Goal: Information Seeking & Learning: Find specific fact

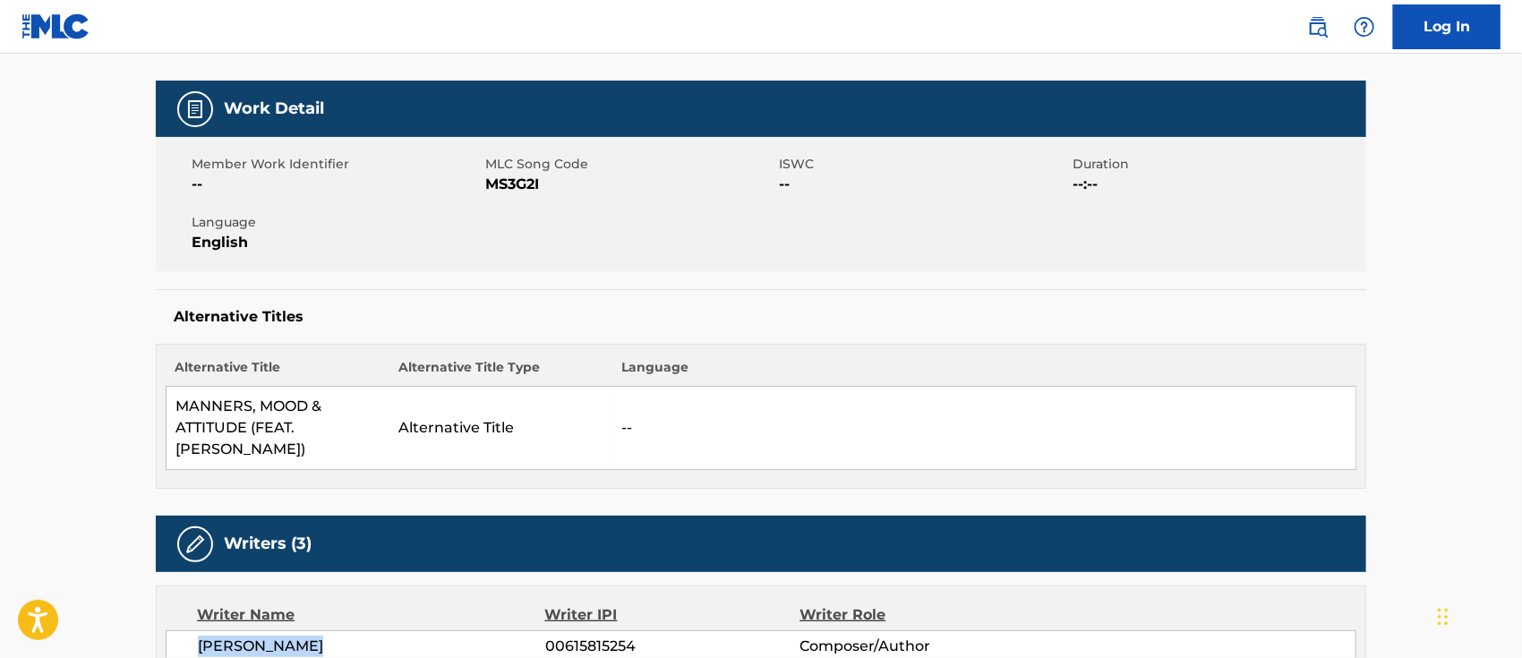
scroll to position [119, 0]
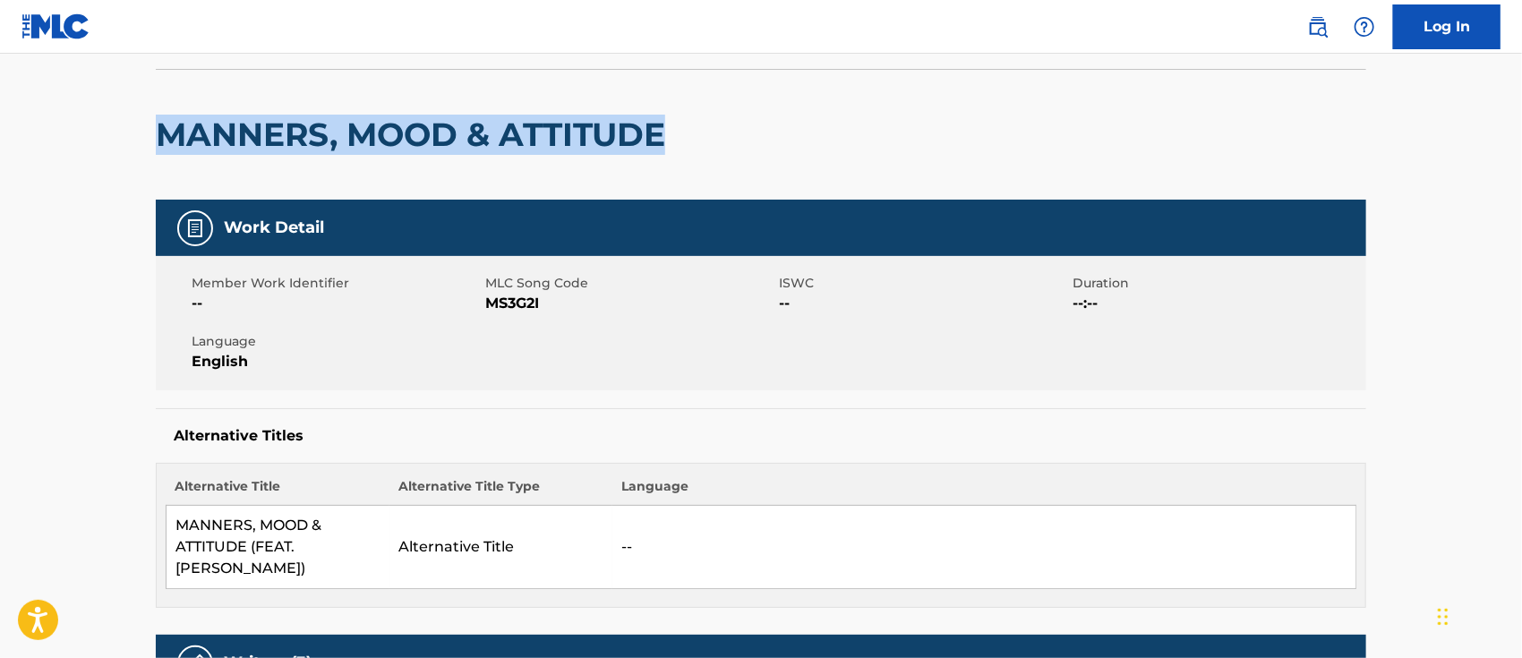
drag, startPoint x: 150, startPoint y: 127, endPoint x: 715, endPoint y: 129, distance: 564.1
copy h2 "MANNERS, MOOD & ATTITUDE"
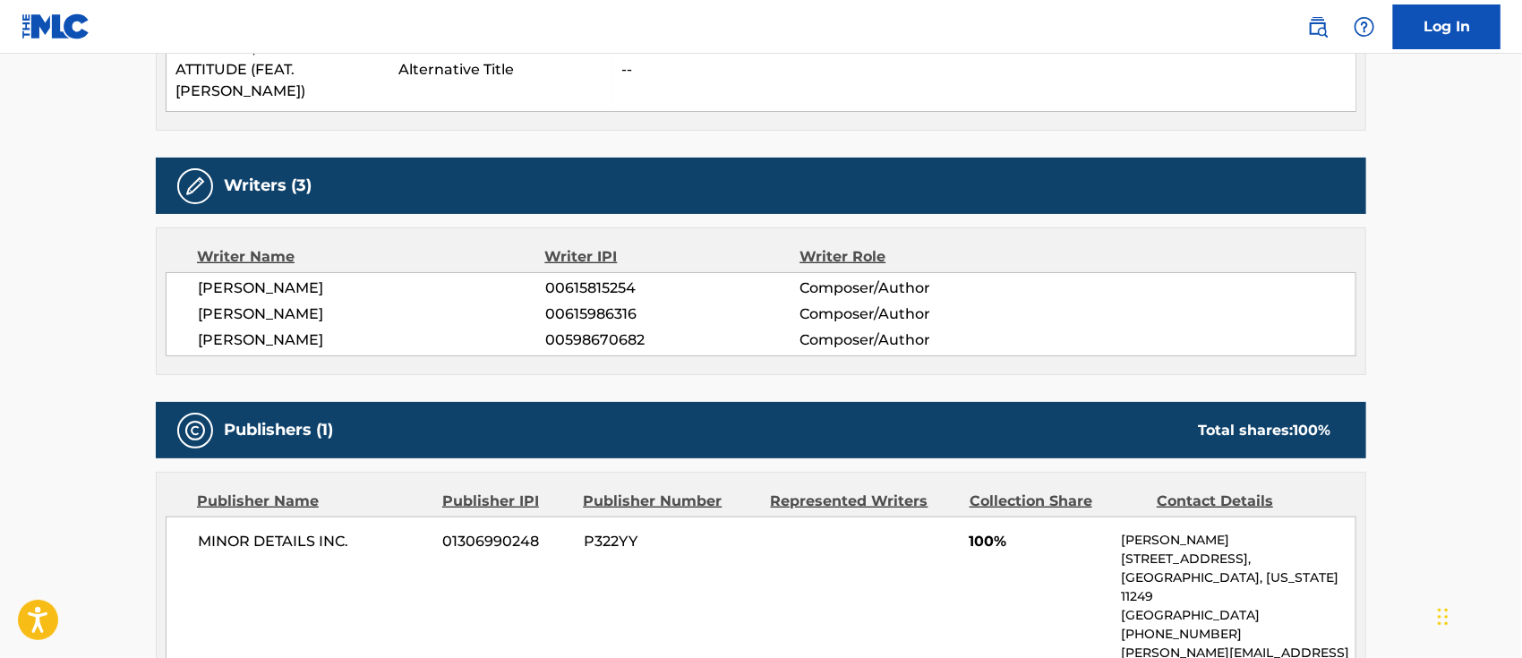
scroll to position [1074, 0]
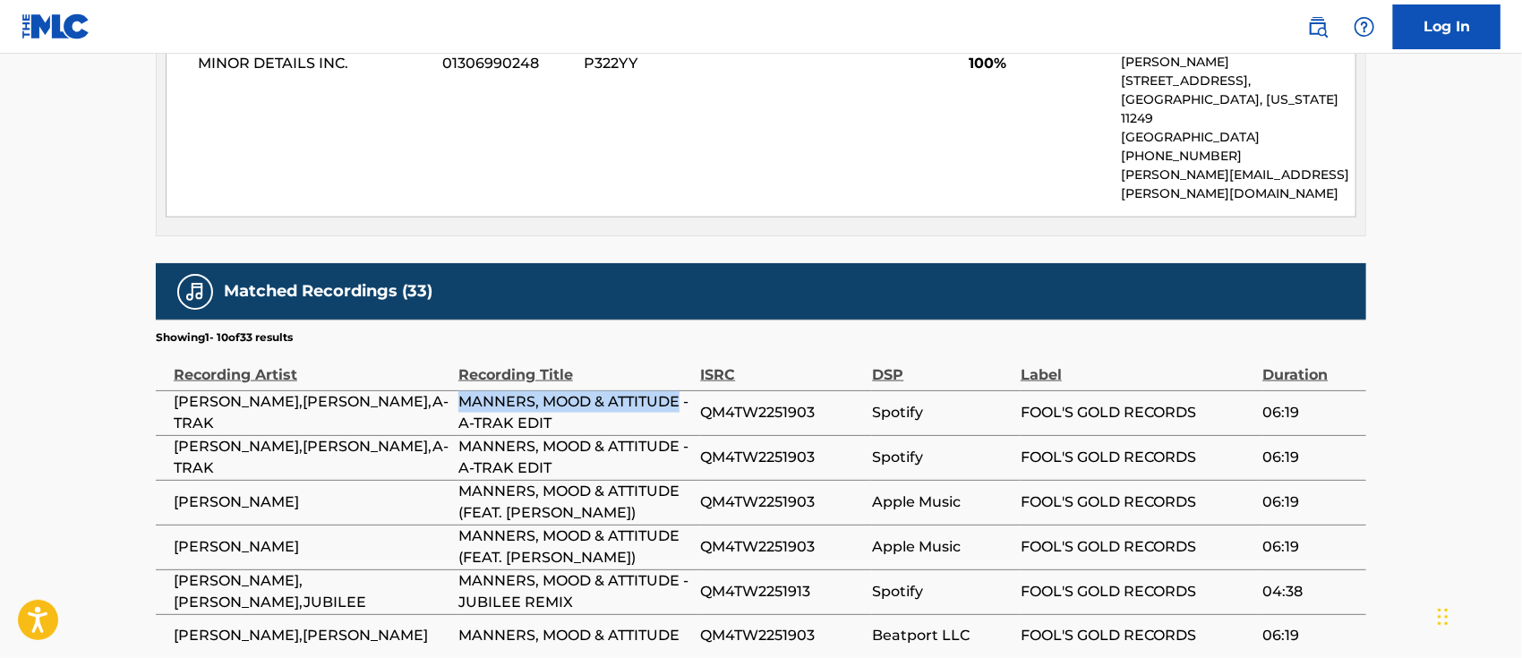
drag, startPoint x: 458, startPoint y: 358, endPoint x: 691, endPoint y: 371, distance: 233.1
click at [691, 391] on span "MANNERS, MOOD & ATTITUDE - A-TRAK EDIT" at bounding box center [574, 412] width 233 height 43
copy span "MANNERS, MOOD & ATTITUDE"
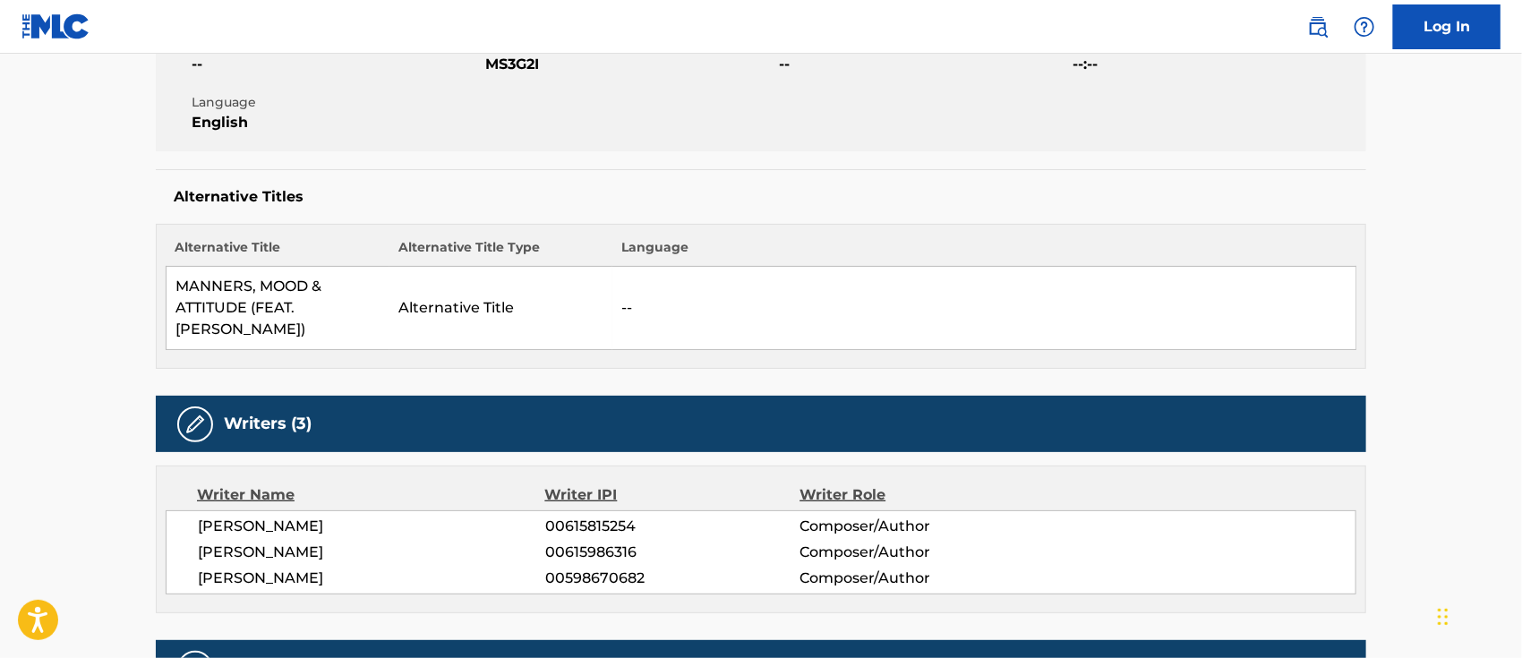
scroll to position [0, 0]
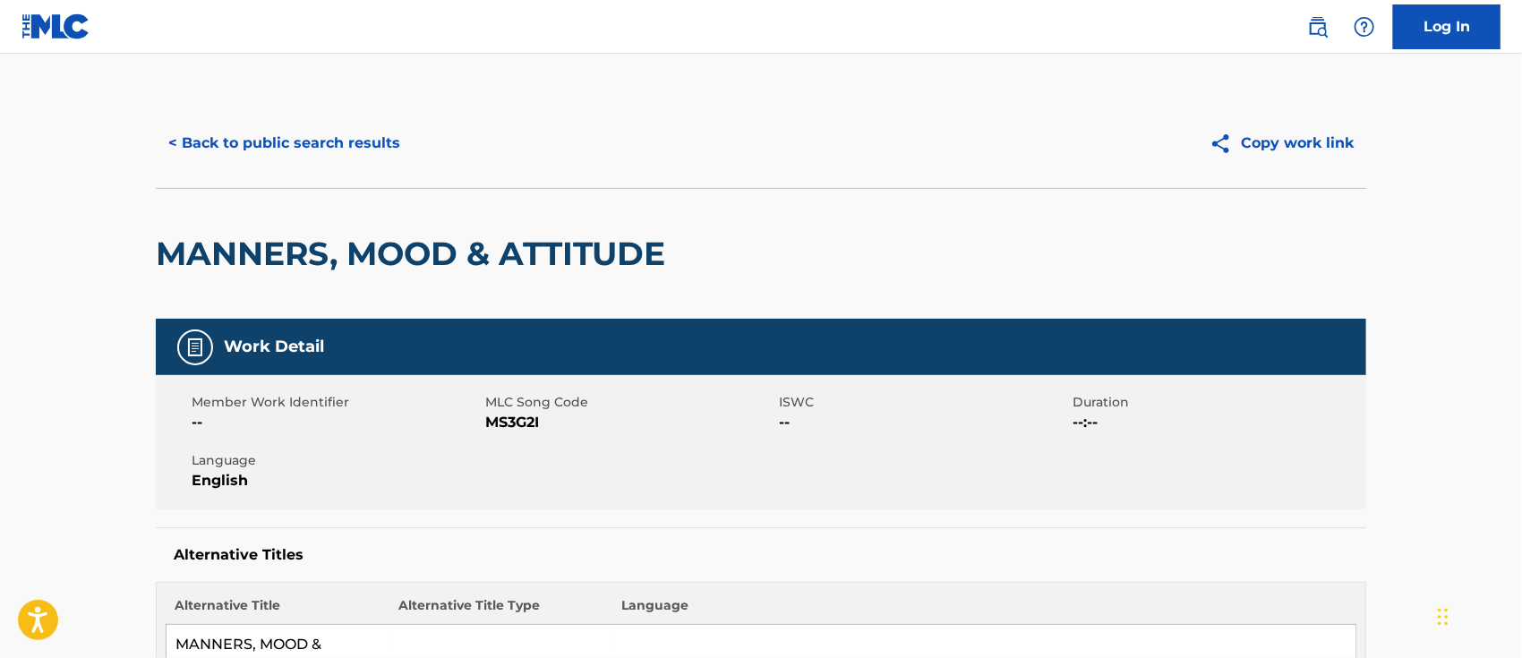
click at [206, 142] on button "< Back to public search results" at bounding box center [284, 143] width 257 height 45
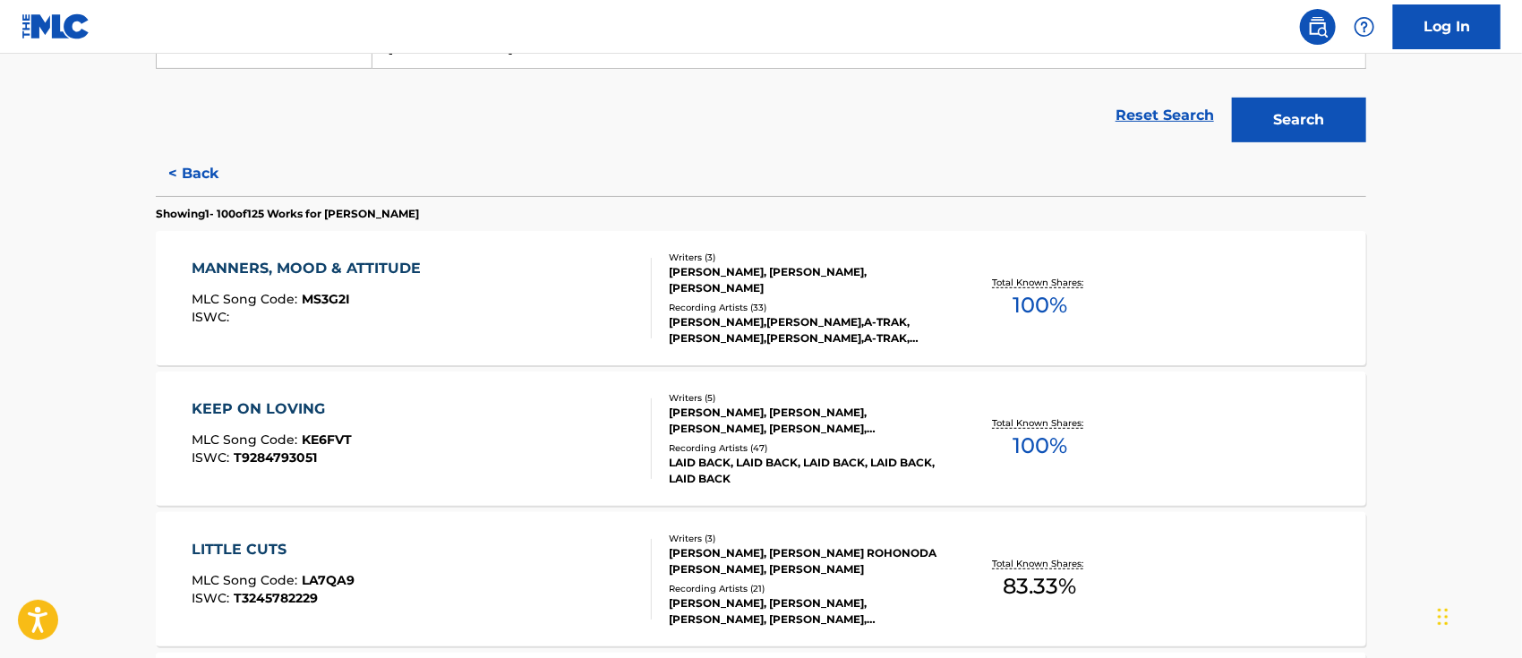
scroll to position [613, 0]
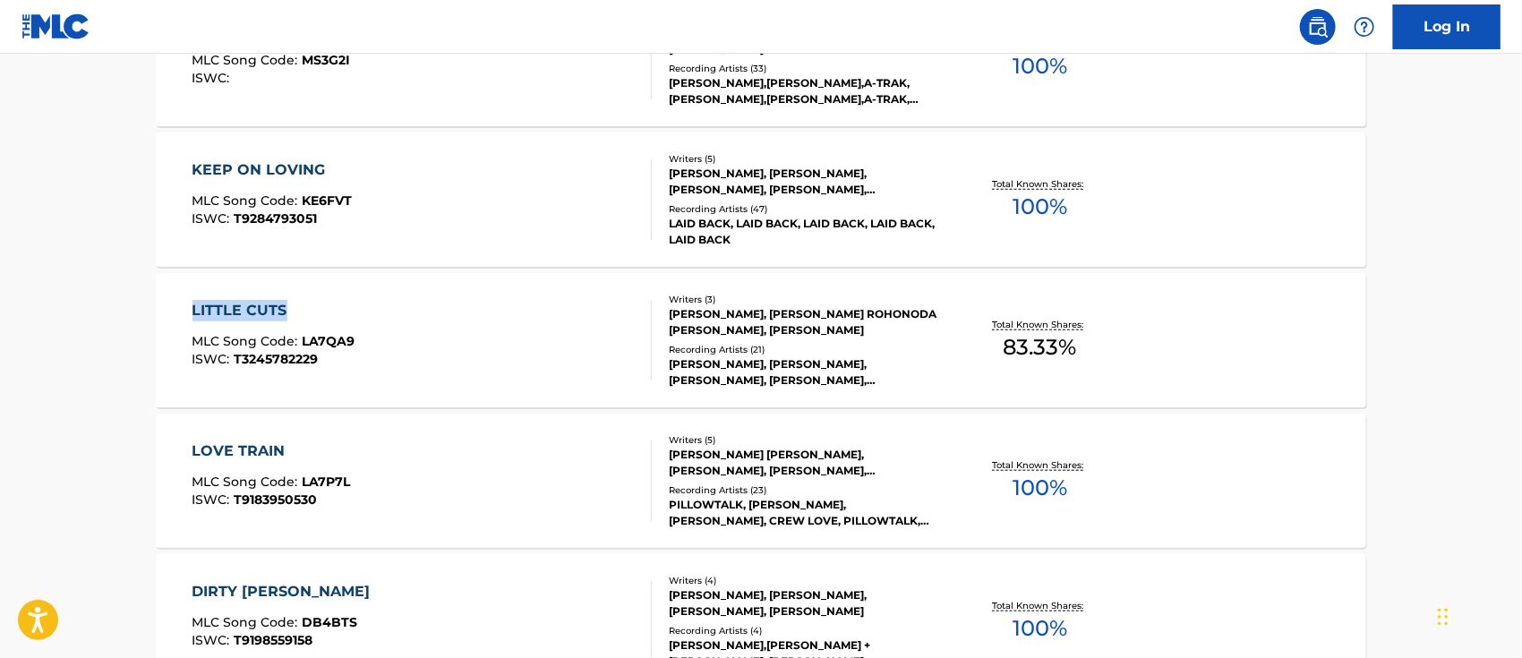
drag, startPoint x: 133, startPoint y: 304, endPoint x: 305, endPoint y: 305, distance: 172.8
copy div "LITTLE CUTS"
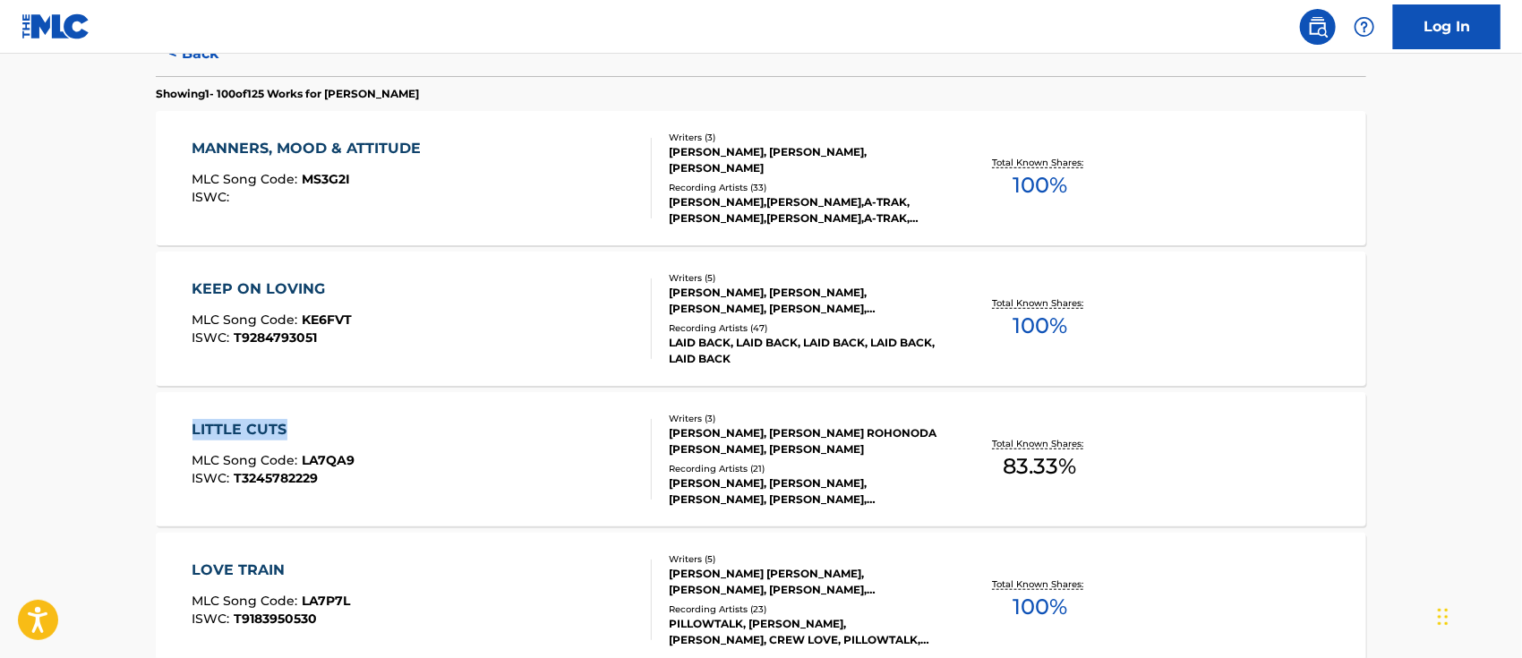
scroll to position [374, 0]
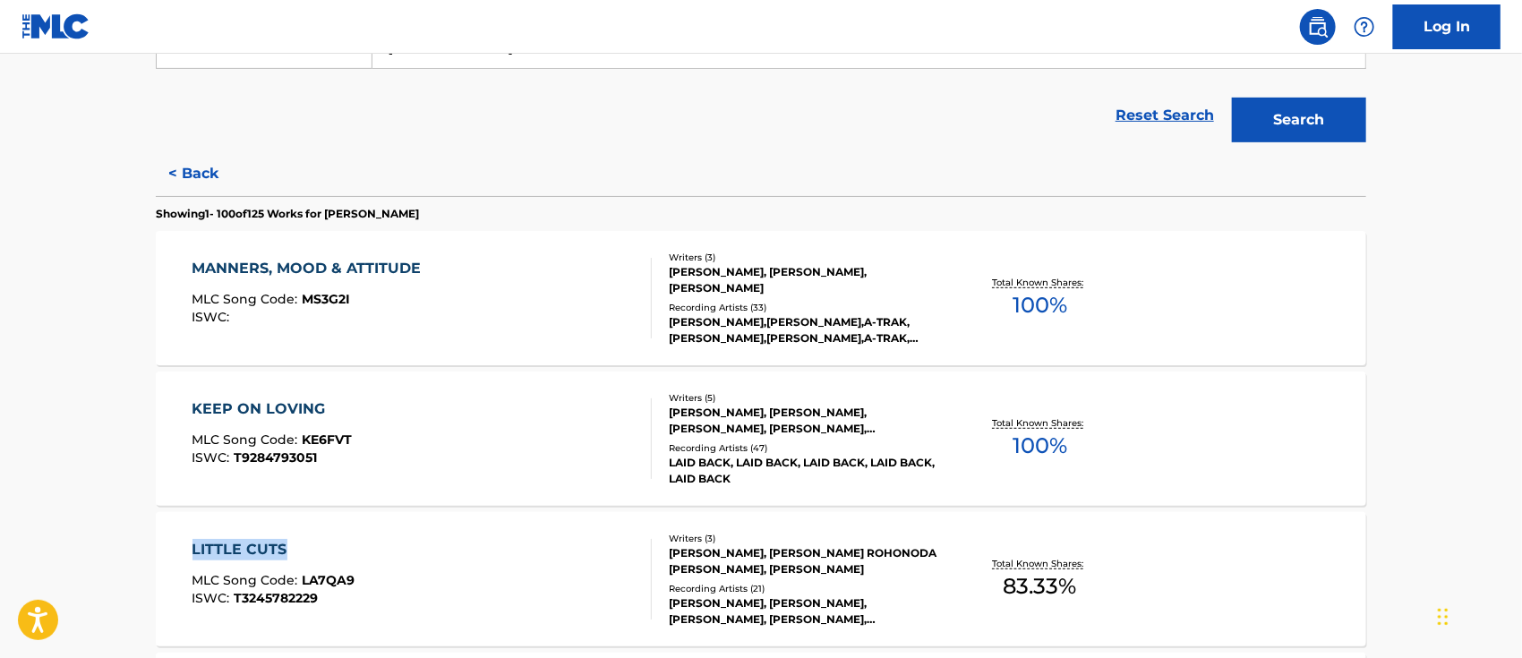
click at [364, 261] on div "MANNERS, MOOD & ATTITUDE" at bounding box center [312, 268] width 238 height 21
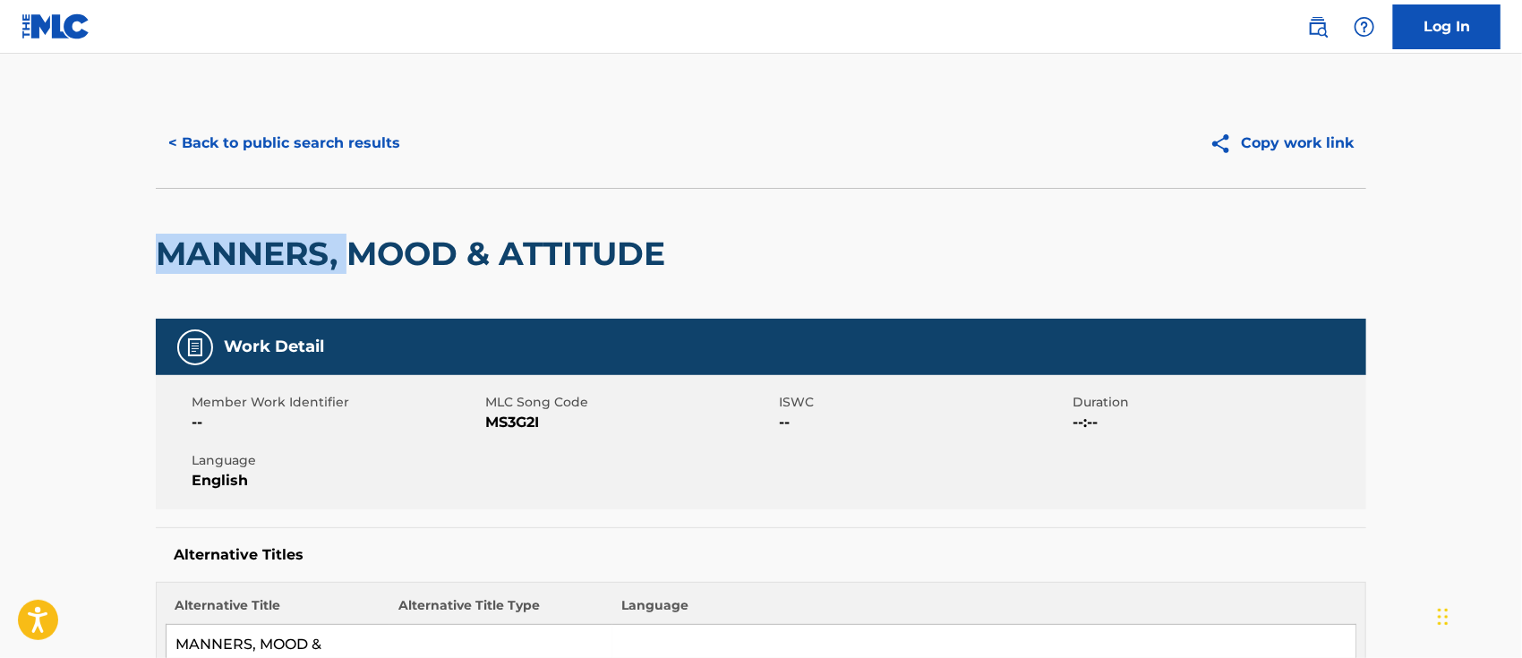
drag, startPoint x: 154, startPoint y: 251, endPoint x: 350, endPoint y: 241, distance: 196.3
copy h2 "MANNERS,"
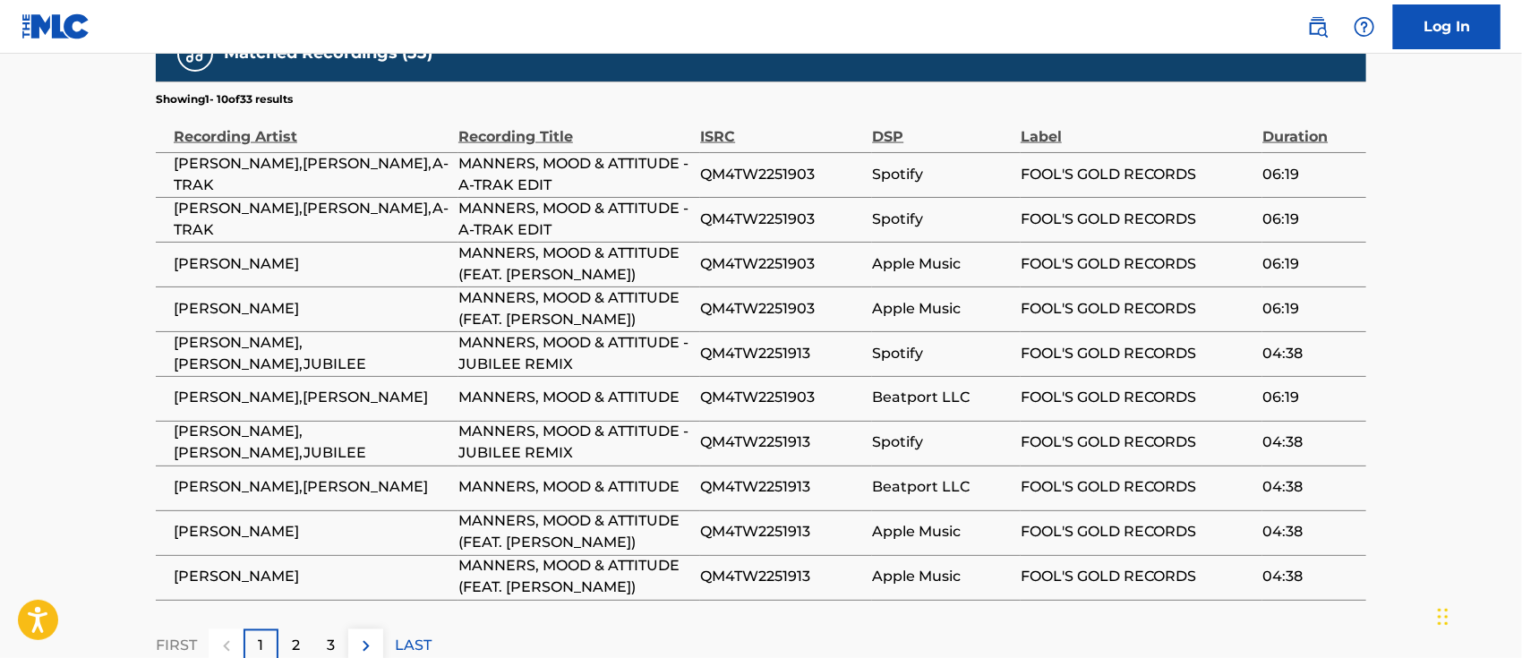
scroll to position [1393, 0]
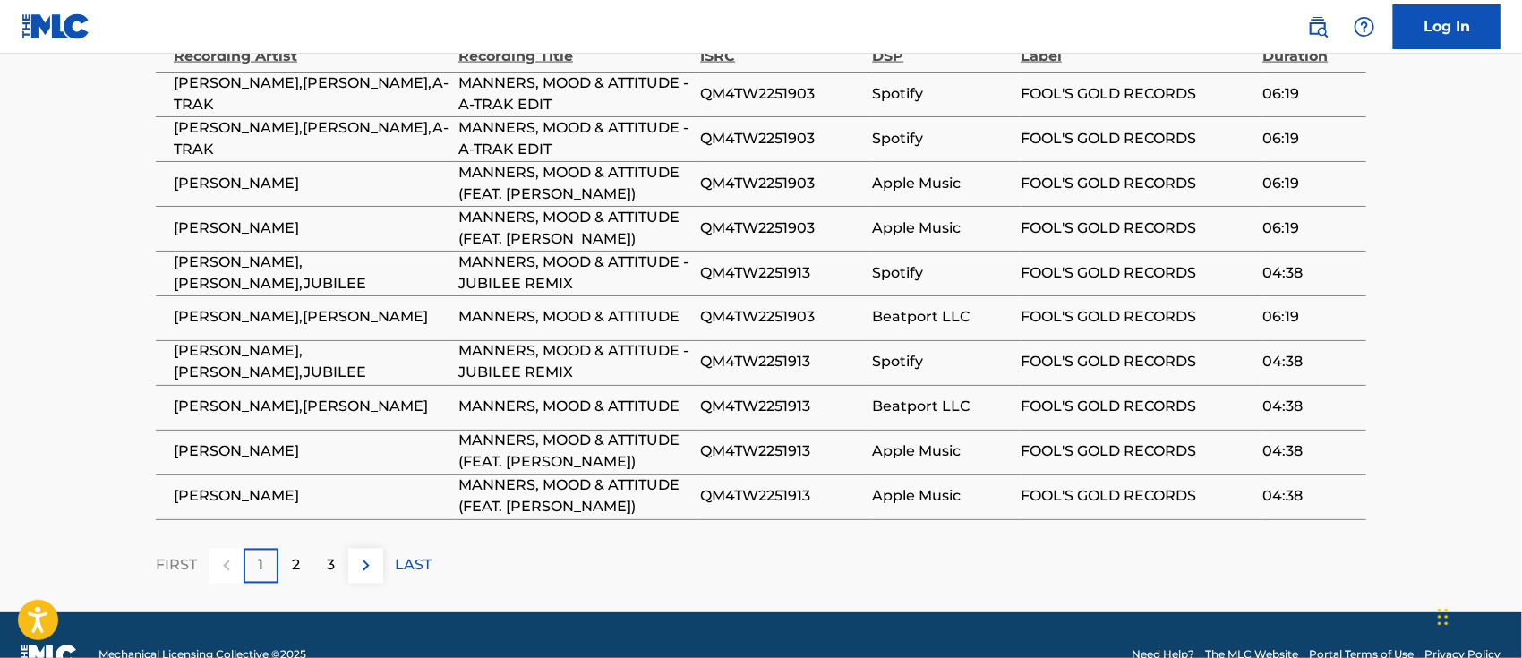
click at [297, 555] on p "2" at bounding box center [296, 565] width 8 height 21
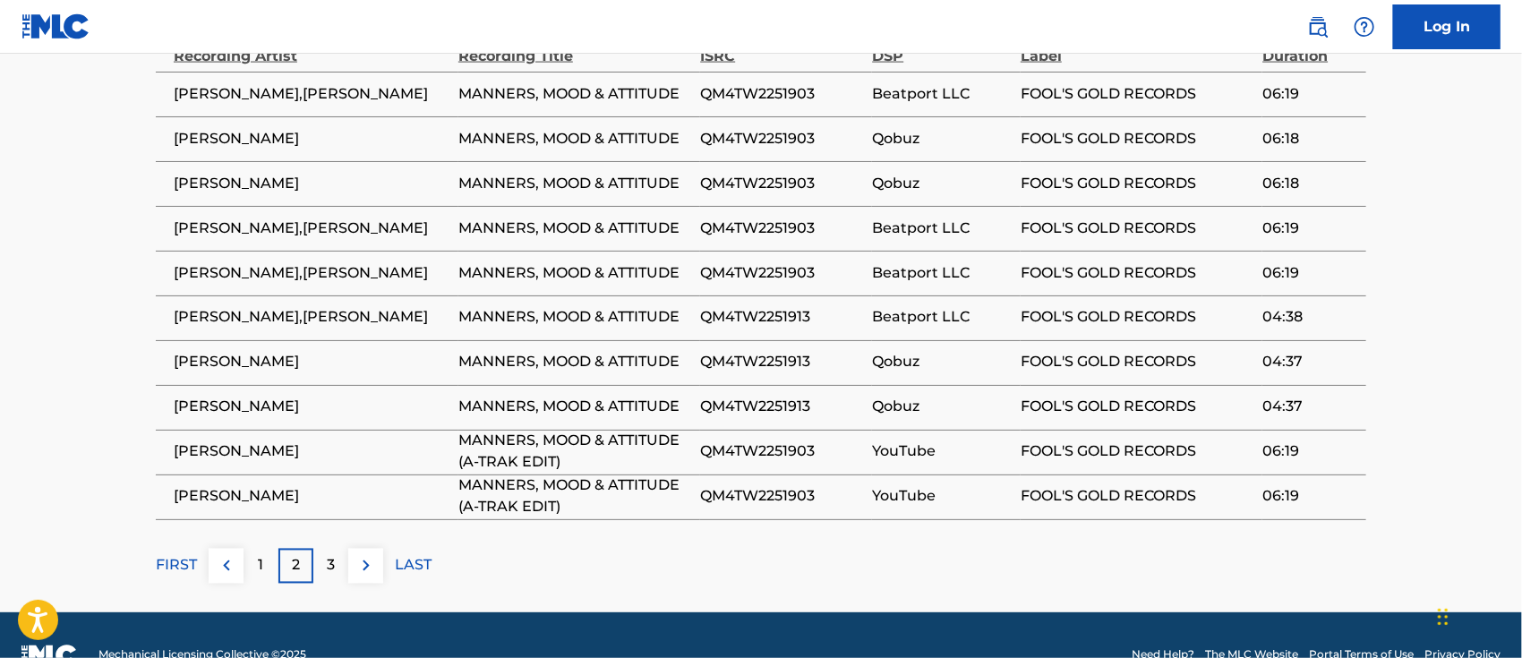
click at [322, 549] on div "3" at bounding box center [330, 566] width 35 height 35
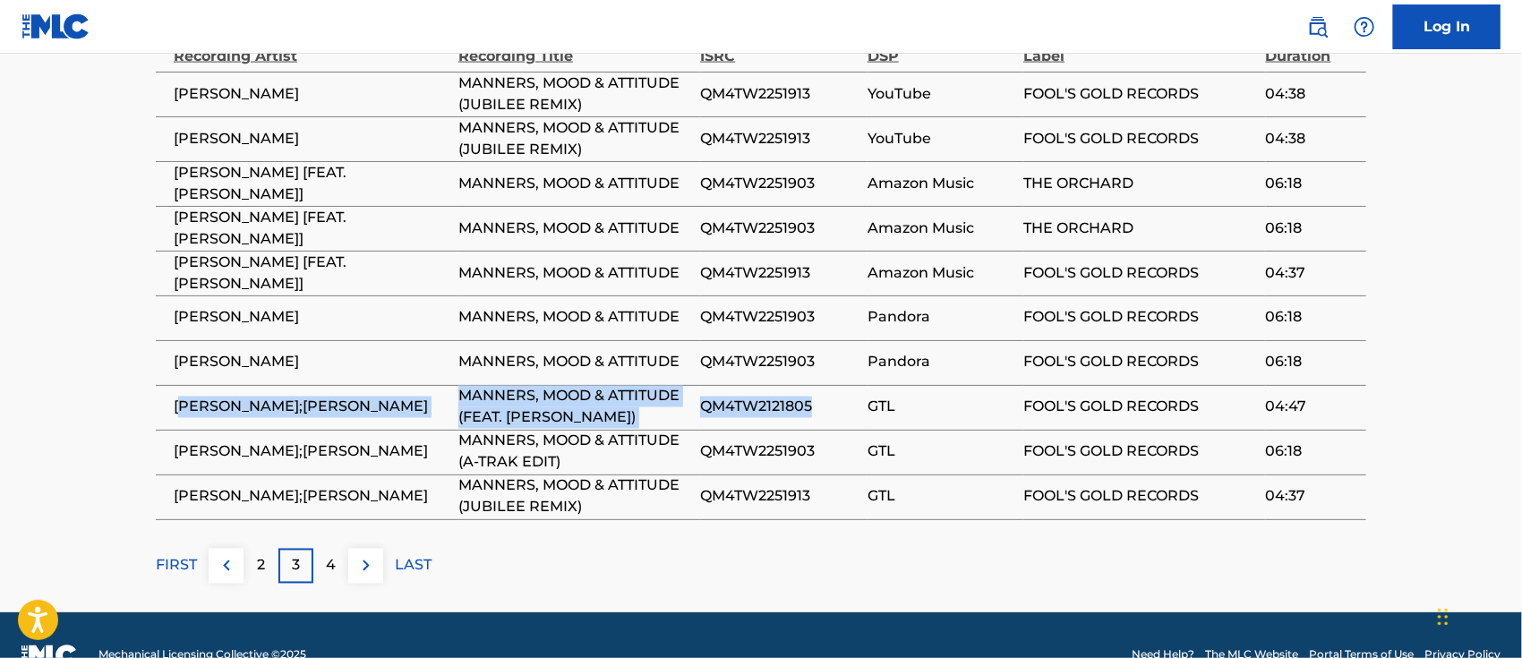
drag, startPoint x: 829, startPoint y: 370, endPoint x: 181, endPoint y: 372, distance: 648.2
click at [181, 385] on tr "[PERSON_NAME];[PERSON_NAME] MANNERS, MOOD & ATTITUDE (FEAT. [PERSON_NAME]) QM4T…" at bounding box center [761, 407] width 1211 height 45
click at [808, 385] on td "QM4TW2121805" at bounding box center [783, 407] width 167 height 45
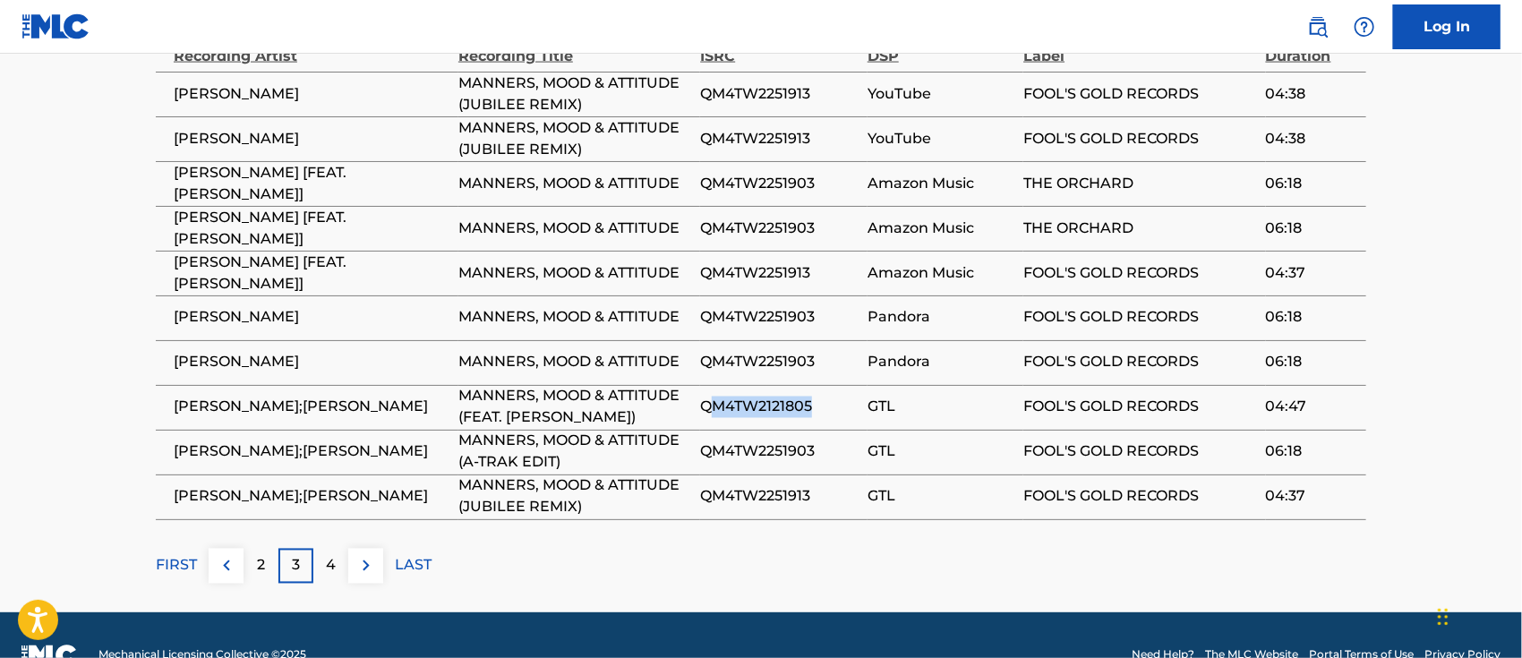
drag, startPoint x: 817, startPoint y: 369, endPoint x: 717, endPoint y: 368, distance: 99.4
click at [717, 397] on span "QM4TW2121805" at bounding box center [779, 407] width 158 height 21
click at [869, 397] on span "GTL" at bounding box center [941, 407] width 147 height 21
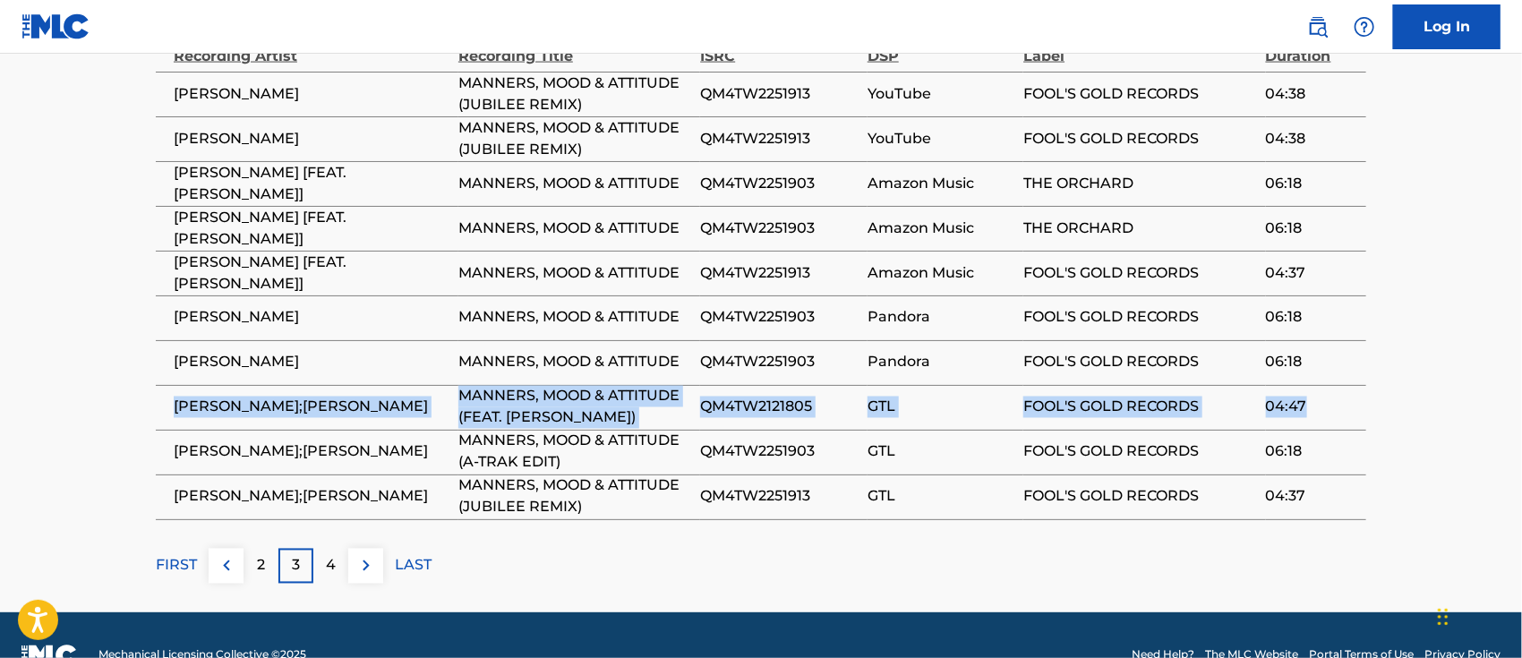
drag, startPoint x: 175, startPoint y: 364, endPoint x: 1356, endPoint y: 380, distance: 1181.1
click at [1356, 385] on tr "[PERSON_NAME];[PERSON_NAME] MANNERS, MOOD & ATTITUDE (FEAT. [PERSON_NAME]) QM4T…" at bounding box center [761, 407] width 1211 height 45
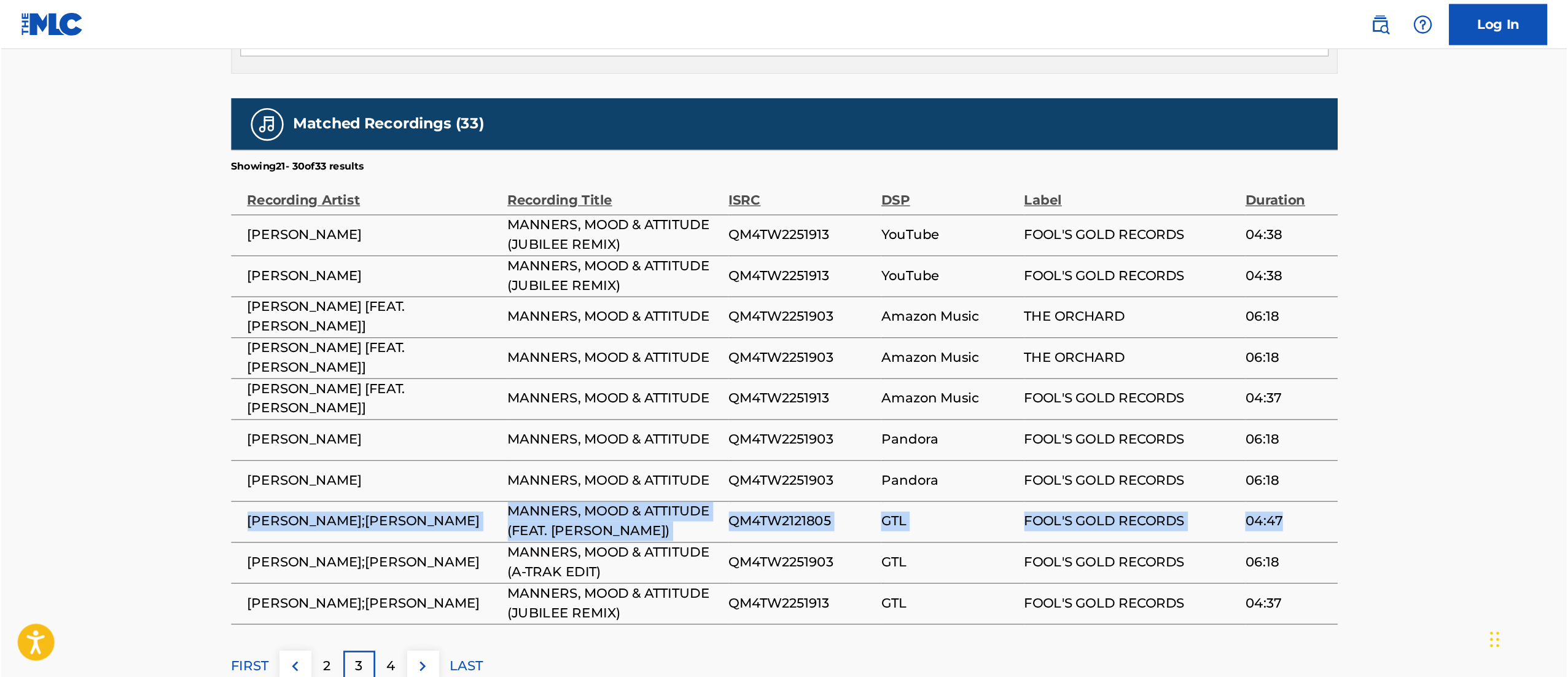
scroll to position [735, 0]
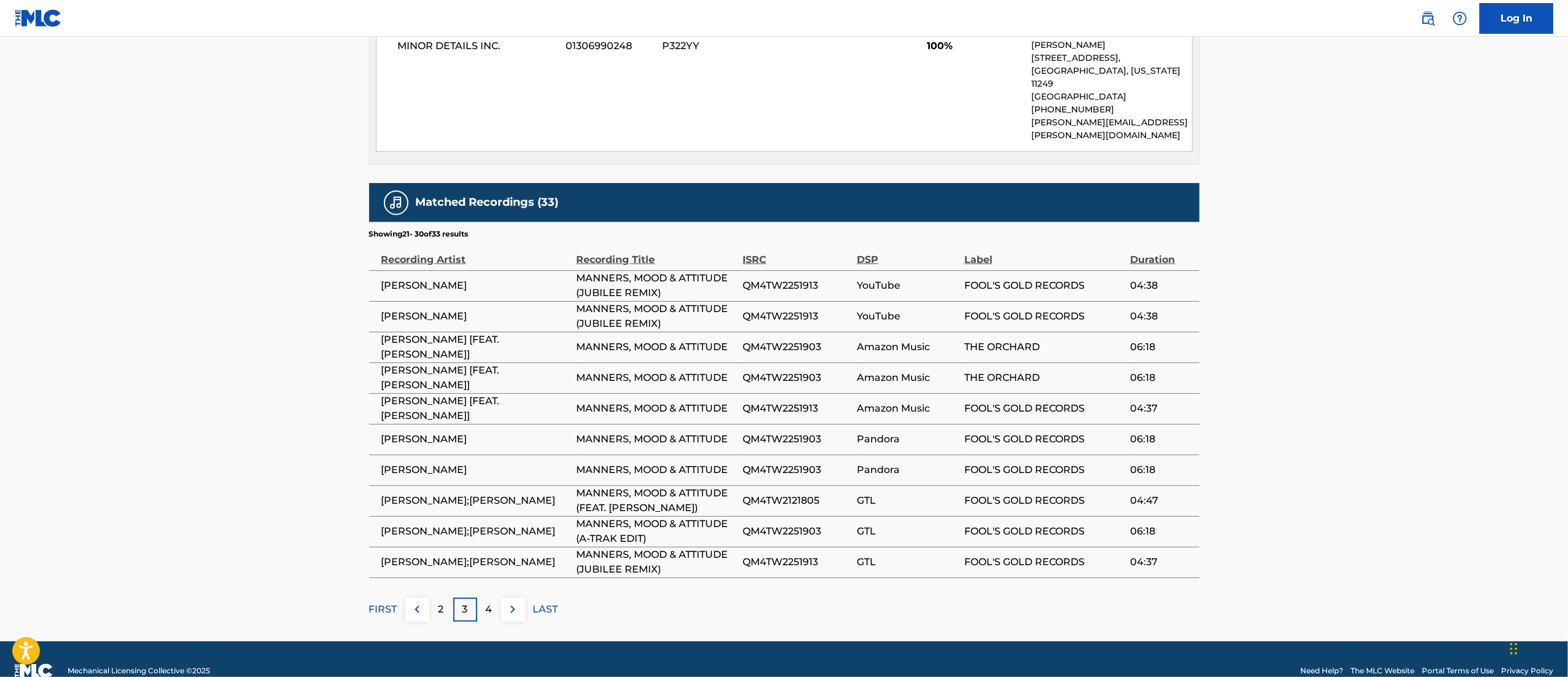
drag, startPoint x: 1047, startPoint y: 1, endPoint x: 226, endPoint y: 329, distance: 884.1
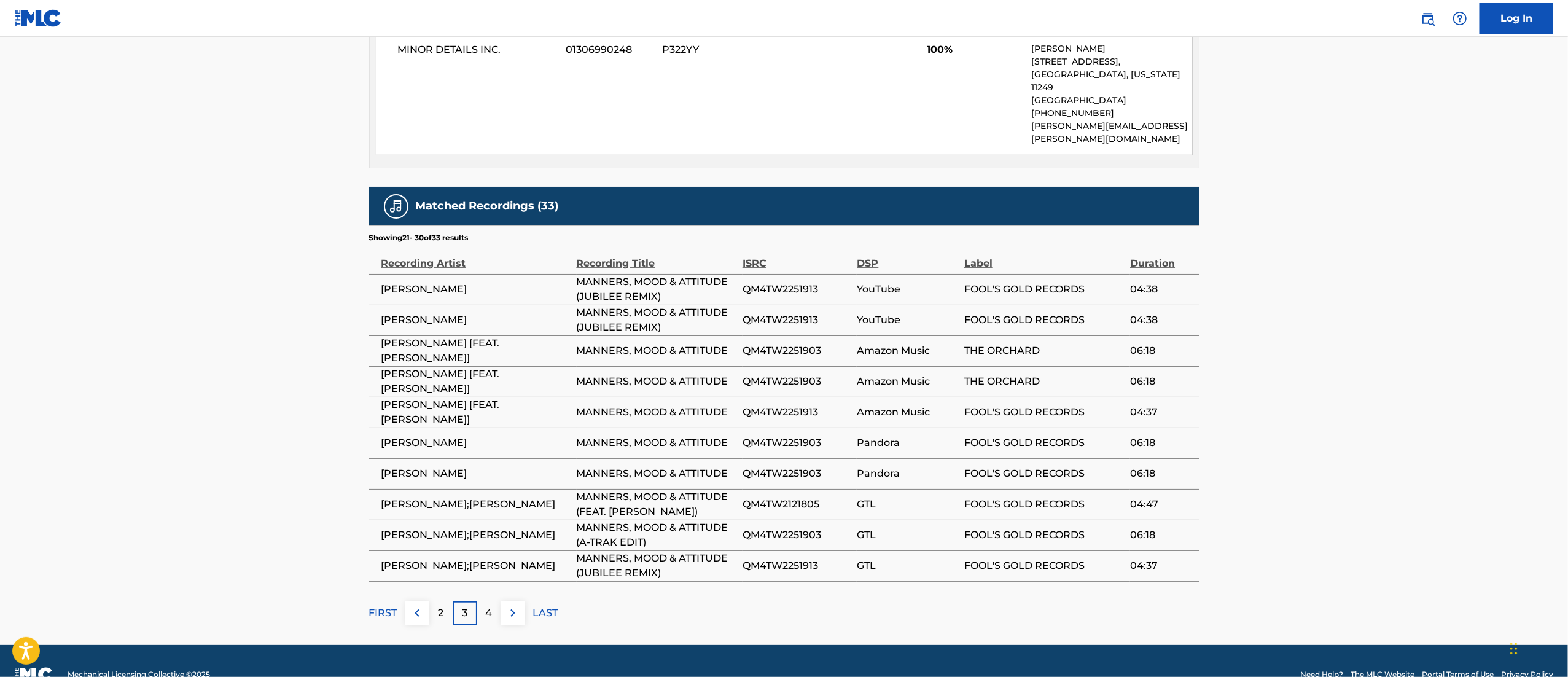
scroll to position [711, 0]
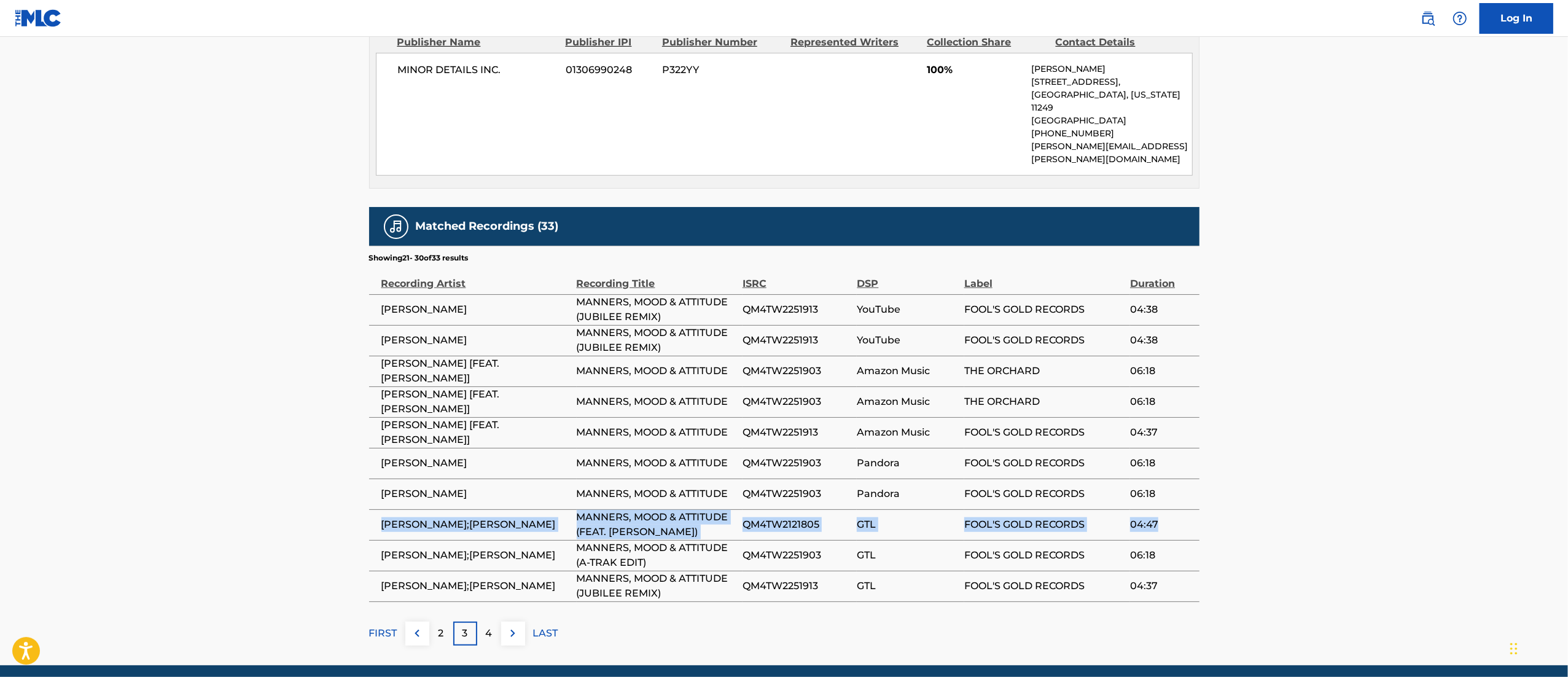
drag, startPoint x: 382, startPoint y: 503, endPoint x: 1194, endPoint y: 488, distance: 812.1
click at [1043, 451] on tr "[PERSON_NAME];[PERSON_NAME] MANNERS, MOOD & ATTITUDE (FEAT. [PERSON_NAME]) QM4T…" at bounding box center [784, 524] width 831 height 31
click at [1043, 451] on td "04:47" at bounding box center [1164, 524] width 69 height 31
drag, startPoint x: 1167, startPoint y: 502, endPoint x: 384, endPoint y: 501, distance: 783.0
click at [384, 451] on tr "[PERSON_NAME];[PERSON_NAME] MANNERS, MOOD & ATTITUDE (FEAT. [PERSON_NAME]) QM4T…" at bounding box center [784, 524] width 831 height 31
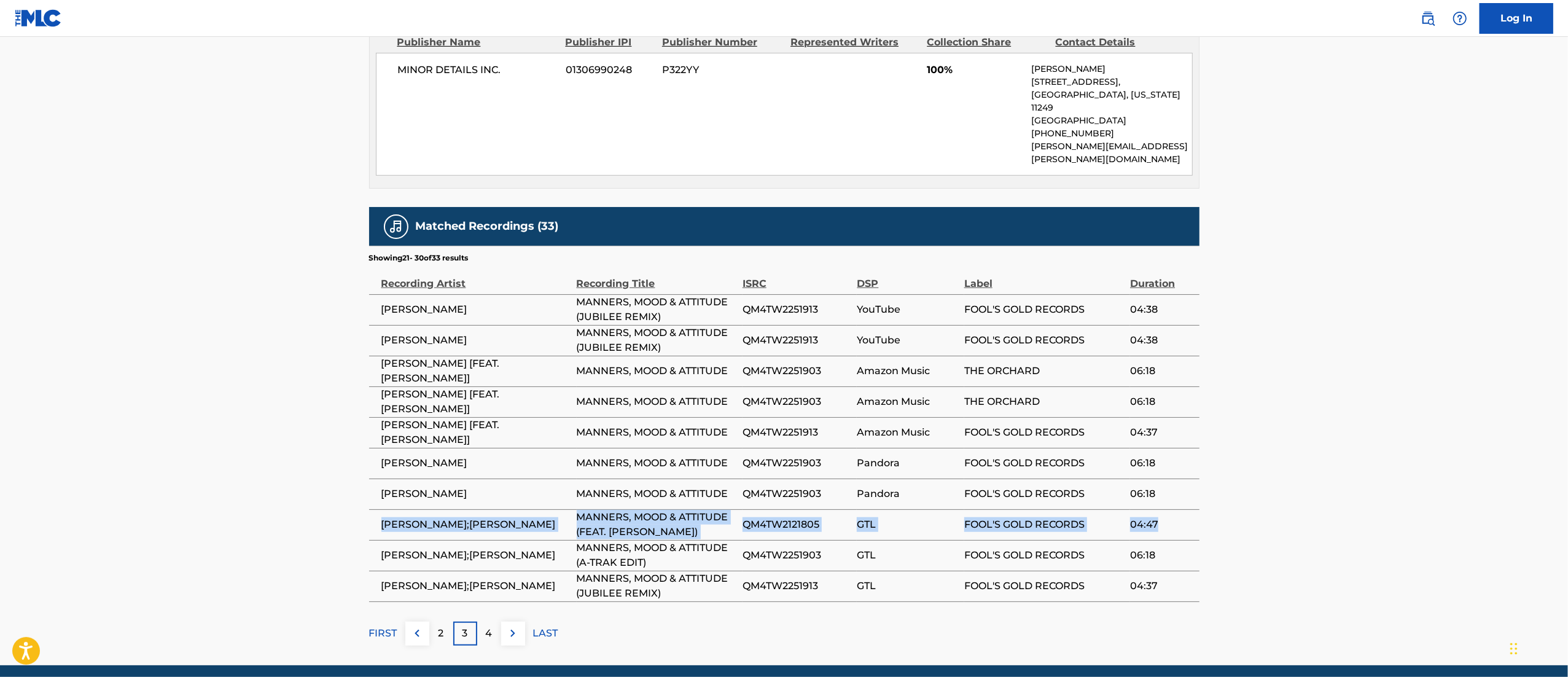
click at [384, 451] on span "[PERSON_NAME];[PERSON_NAME]" at bounding box center [476, 524] width 189 height 14
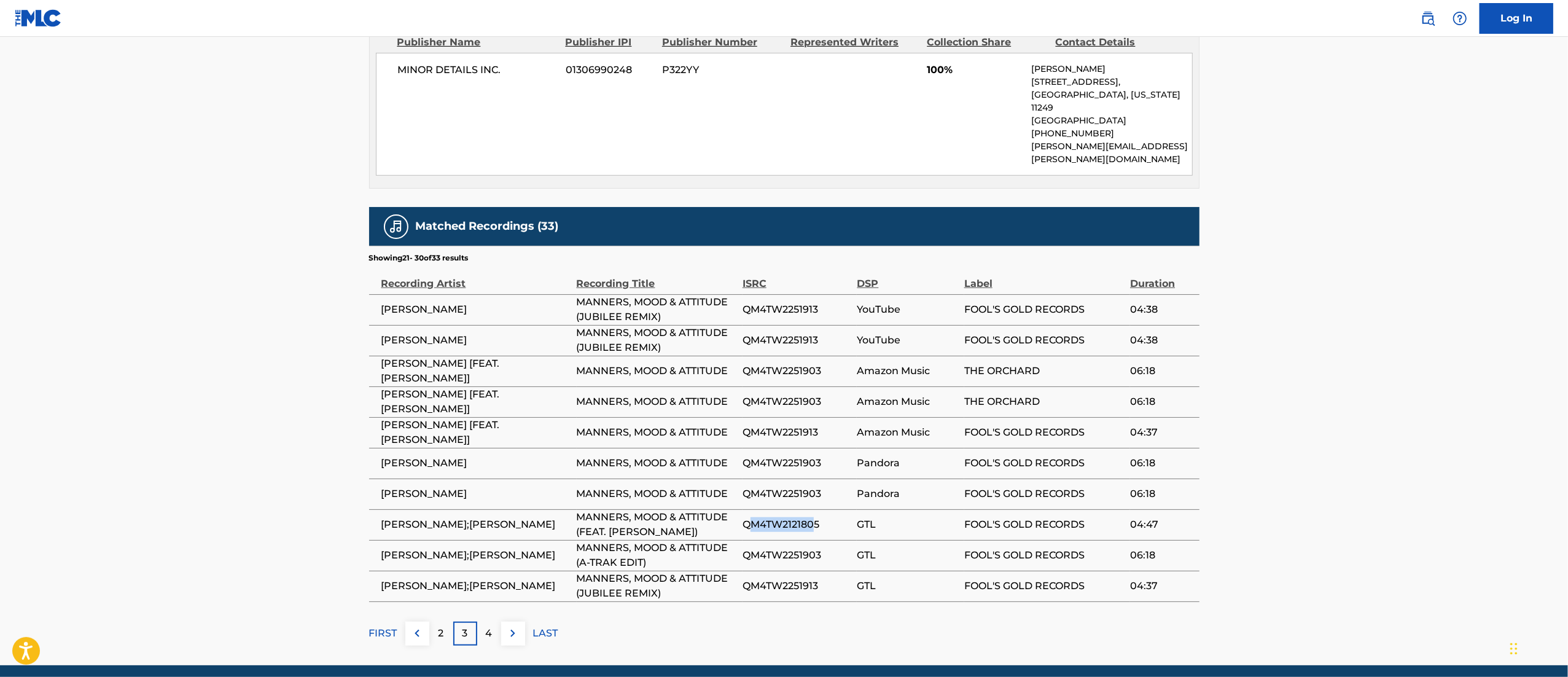
drag, startPoint x: 814, startPoint y: 506, endPoint x: 748, endPoint y: 502, distance: 66.1
click at [748, 451] on span "QM4TW2121805" at bounding box center [796, 524] width 108 height 14
drag, startPoint x: 825, startPoint y: 501, endPoint x: 737, endPoint y: 497, distance: 88.1
click at [737, 451] on tr "[PERSON_NAME];[PERSON_NAME] MANNERS, MOOD & ATTITUDE (FEAT. [PERSON_NAME]) QM4T…" at bounding box center [784, 524] width 831 height 31
click at [770, 451] on span "QM4TW2121805" at bounding box center [796, 524] width 108 height 14
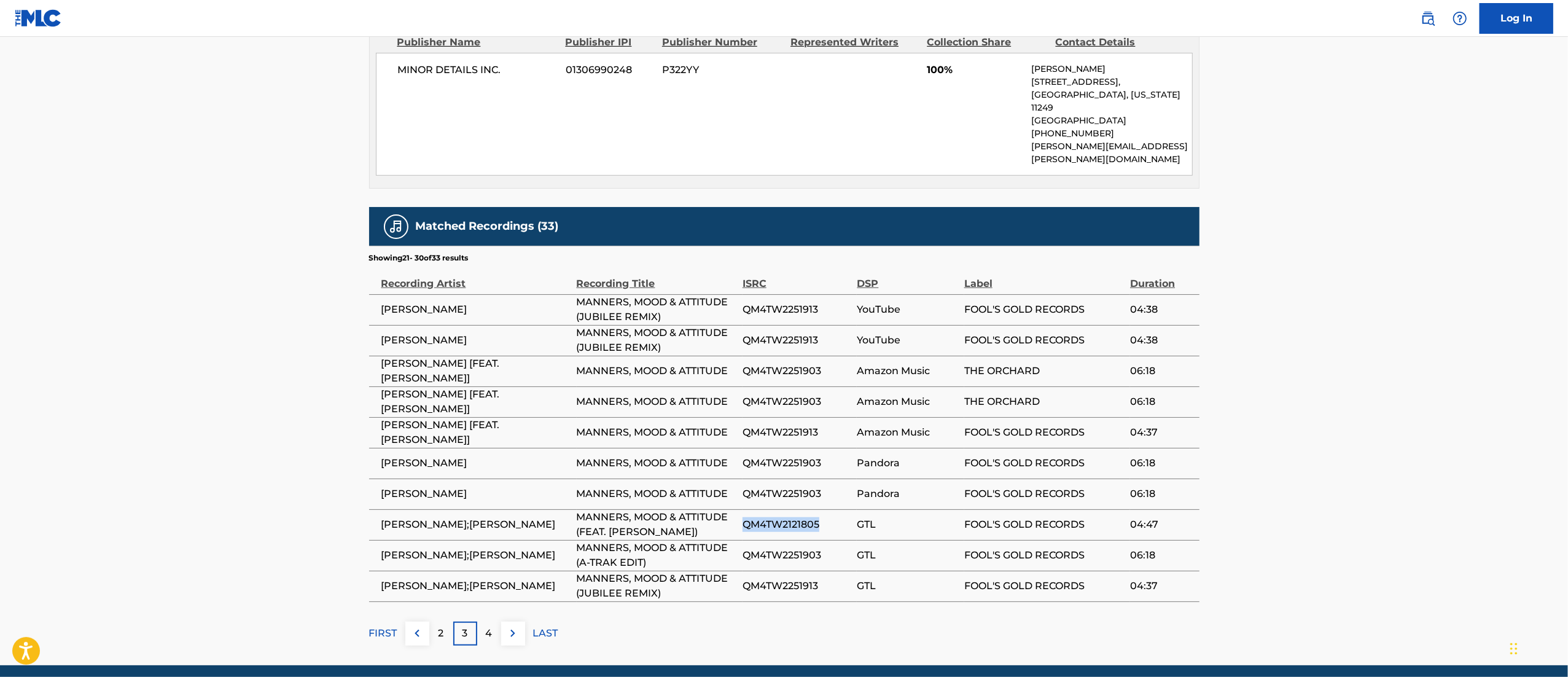
drag, startPoint x: 840, startPoint y: 499, endPoint x: 742, endPoint y: 495, distance: 98.1
click at [742, 451] on span "QM4TW2121805" at bounding box center [796, 524] width 108 height 14
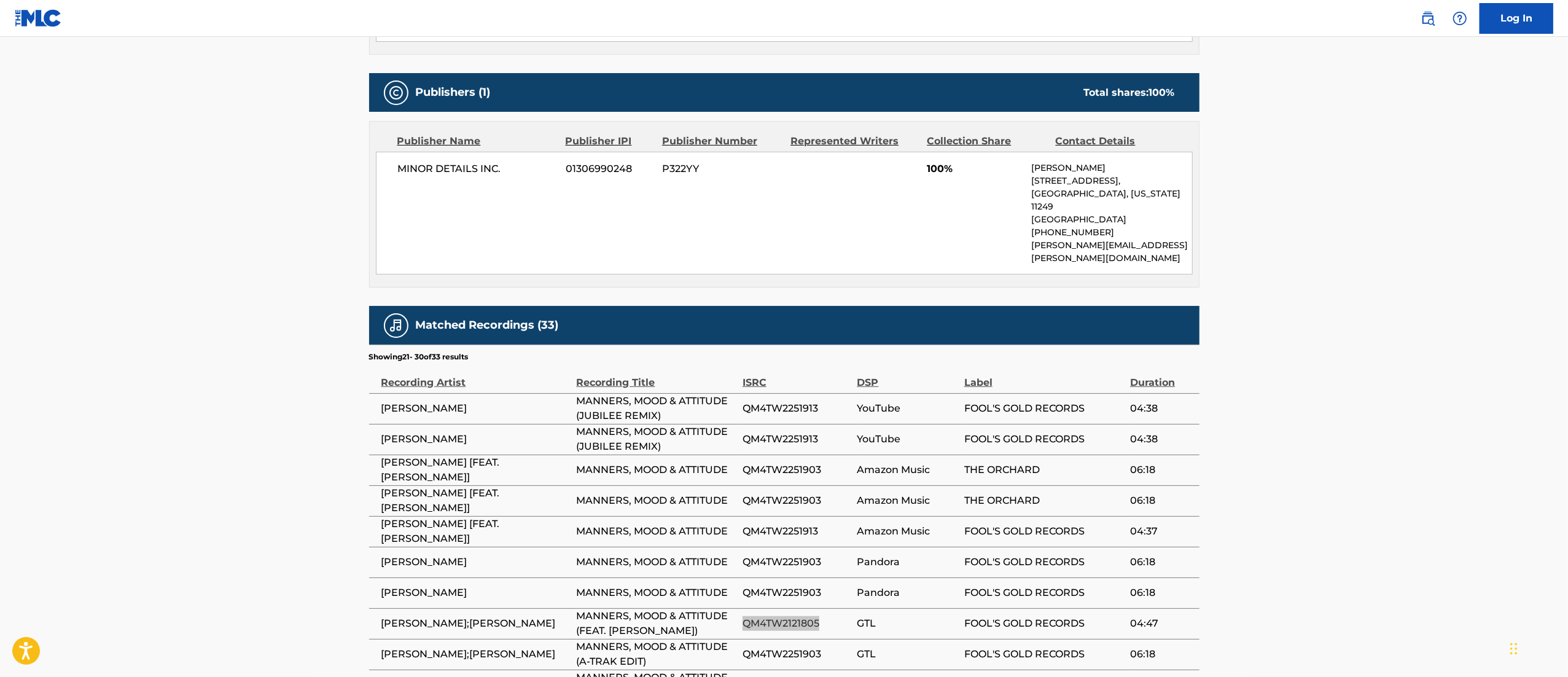
scroll to position [735, 0]
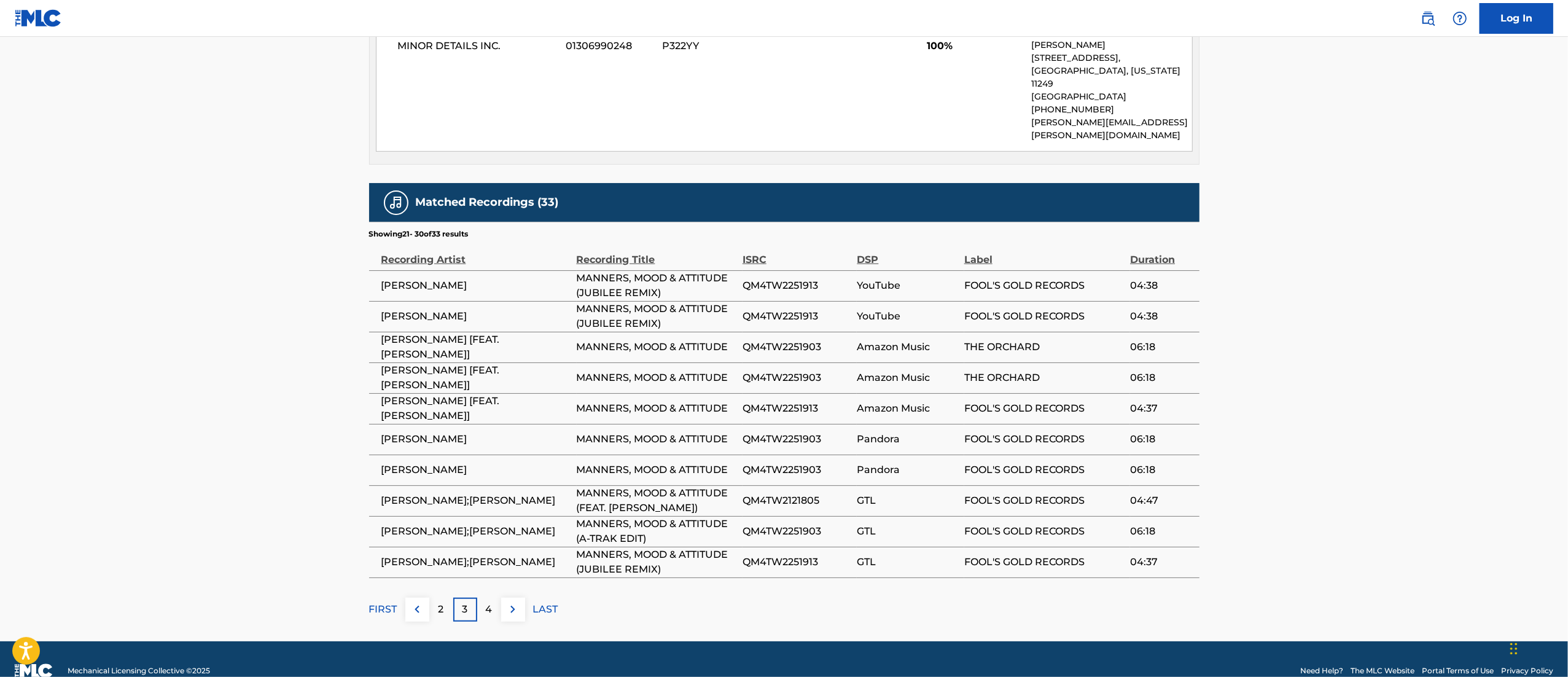
click at [843, 431] on span "QM4TW2251903" at bounding box center [796, 438] width 108 height 14
drag, startPoint x: 820, startPoint y: 388, endPoint x: 735, endPoint y: 390, distance: 85.0
click at [735, 393] on tr "[PERSON_NAME] [FEAT. [PERSON_NAME]] MANNERS, MOOD & ATTITUDE QM4TW2251913 Amazo…" at bounding box center [784, 408] width 831 height 31
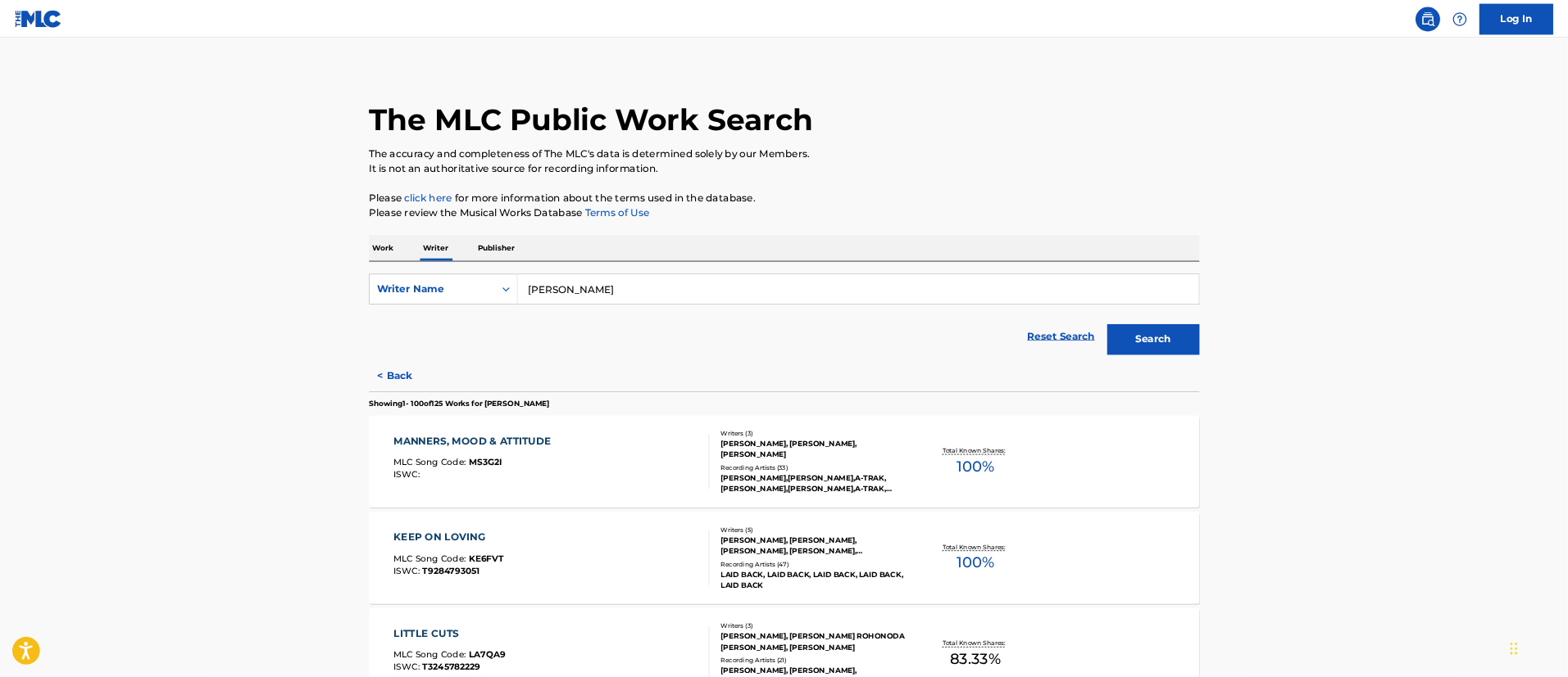
scroll to position [164, 0]
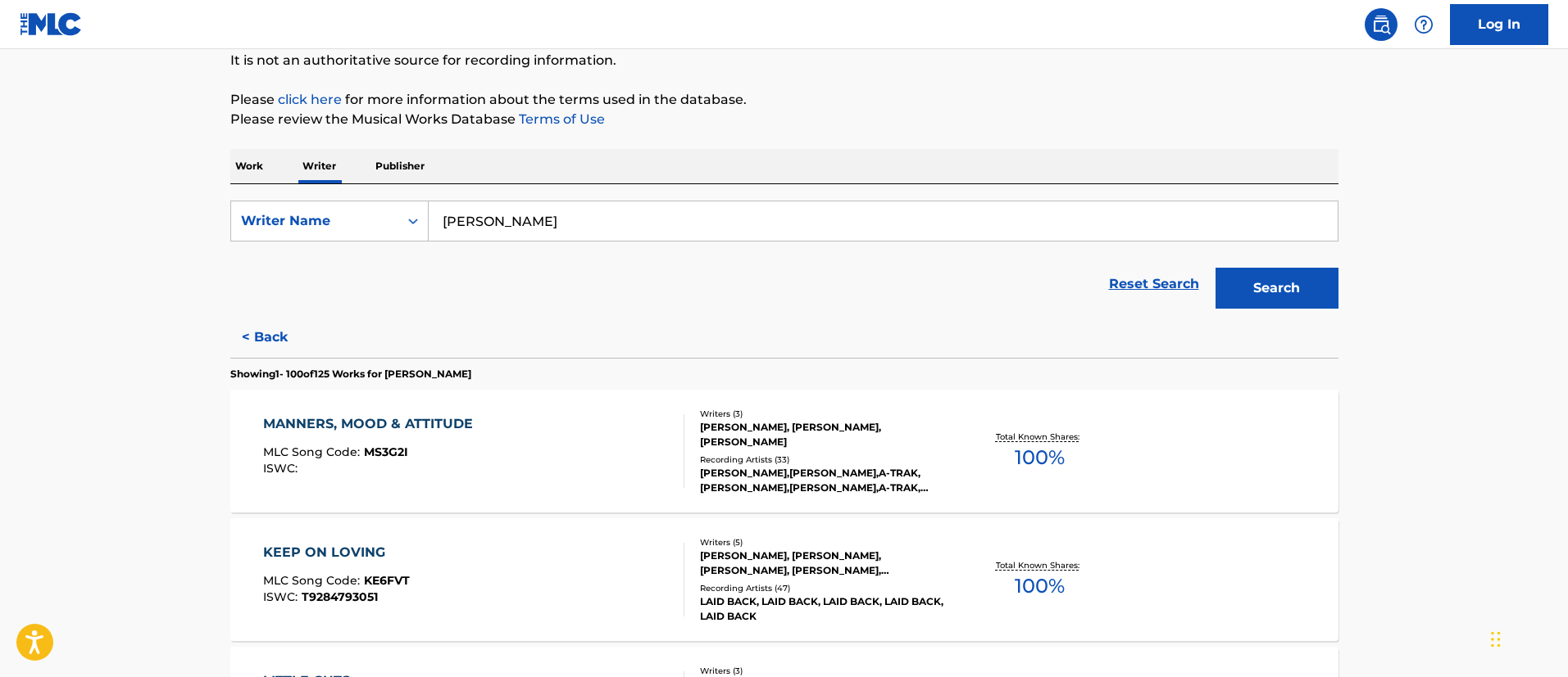
drag, startPoint x: 2073, startPoint y: 2, endPoint x: 49, endPoint y: 305, distance: 2046.6
click at [444, 420] on div "MANNERS, MOOD & ATTITUDE" at bounding box center [372, 424] width 218 height 19
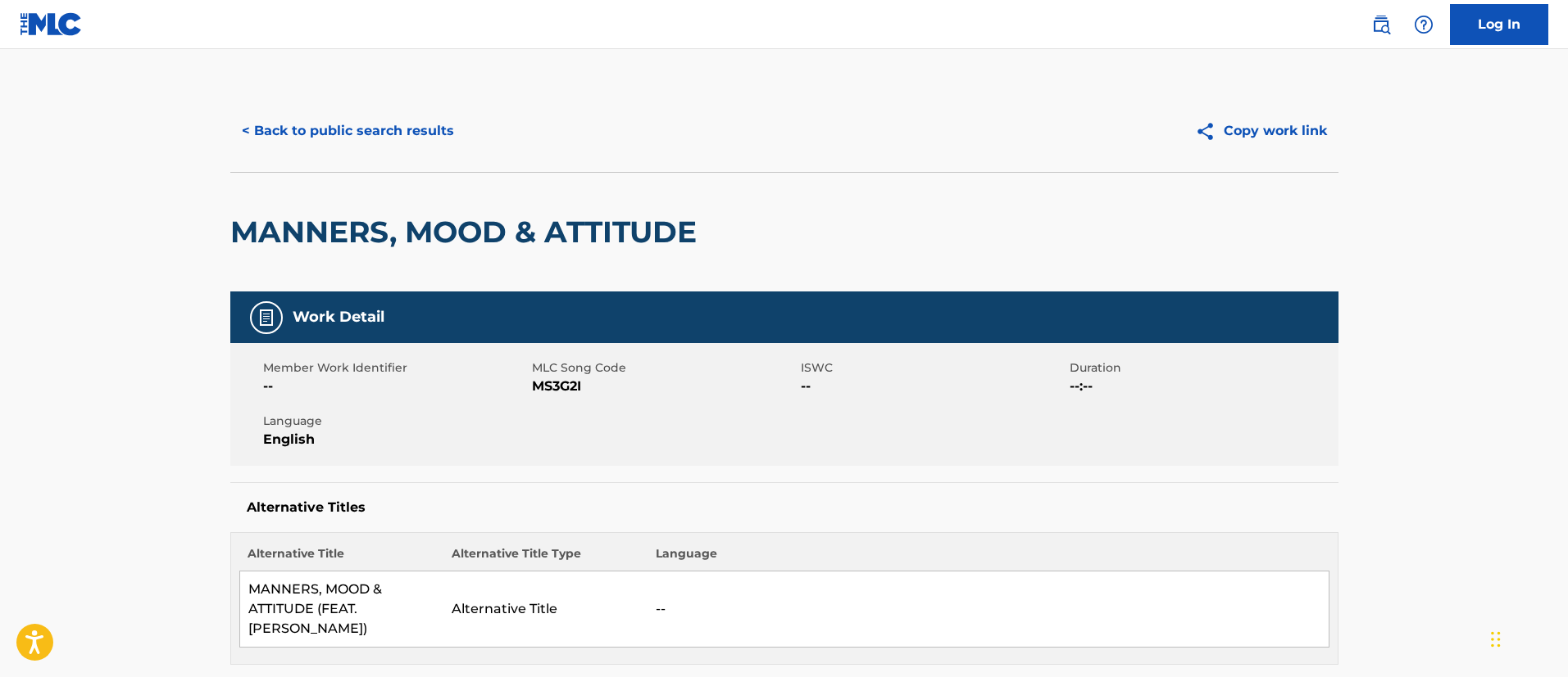
click at [377, 124] on button "< Back to public search results" at bounding box center [348, 131] width 235 height 41
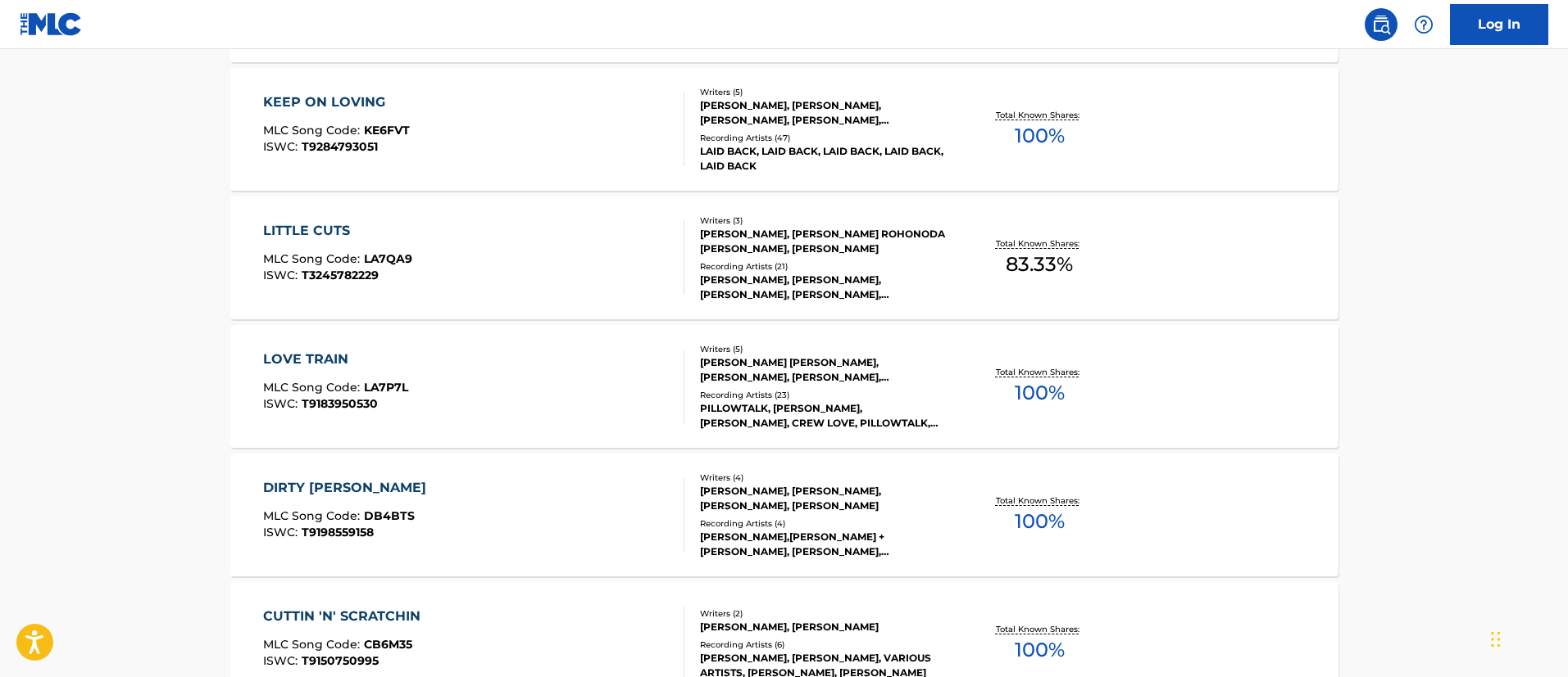
scroll to position [491, 0]
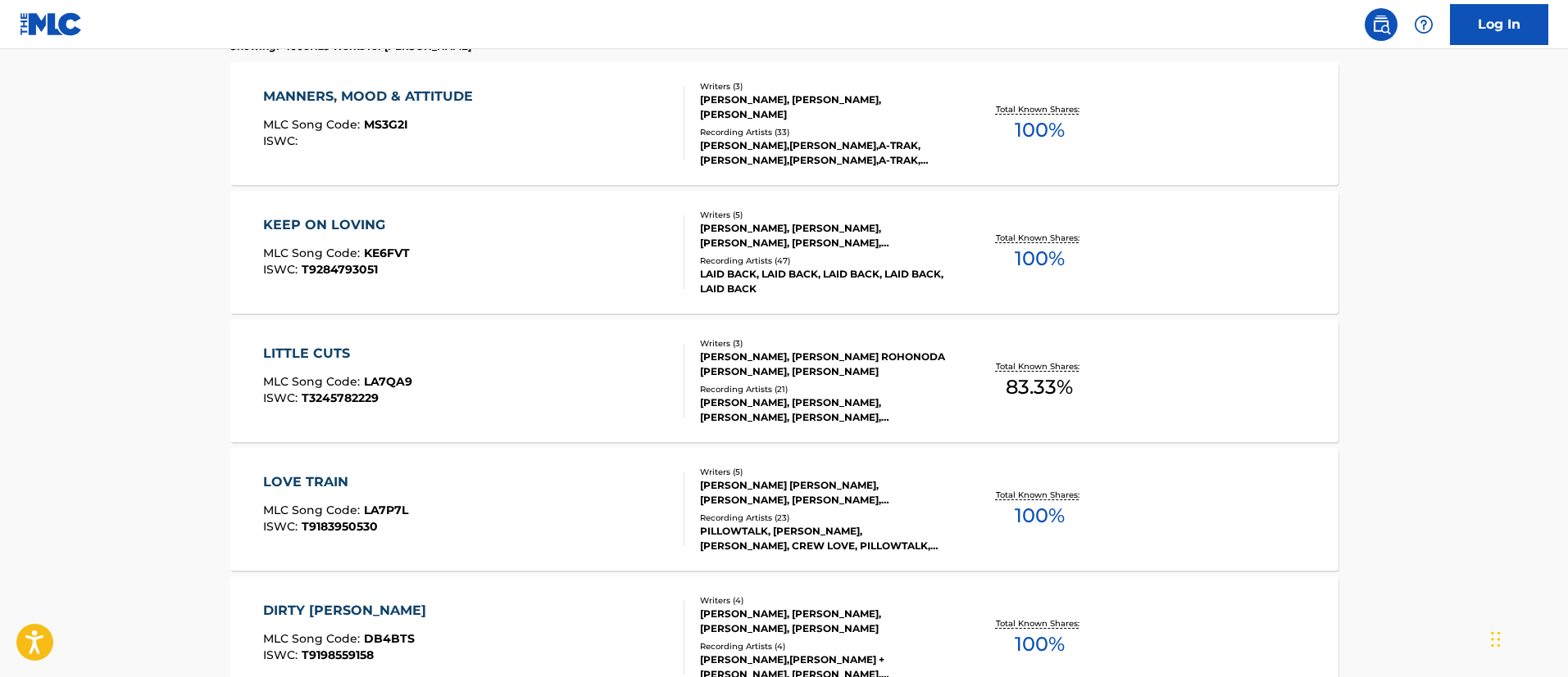
click at [329, 223] on div "KEEP ON LOVING" at bounding box center [336, 224] width 146 height 19
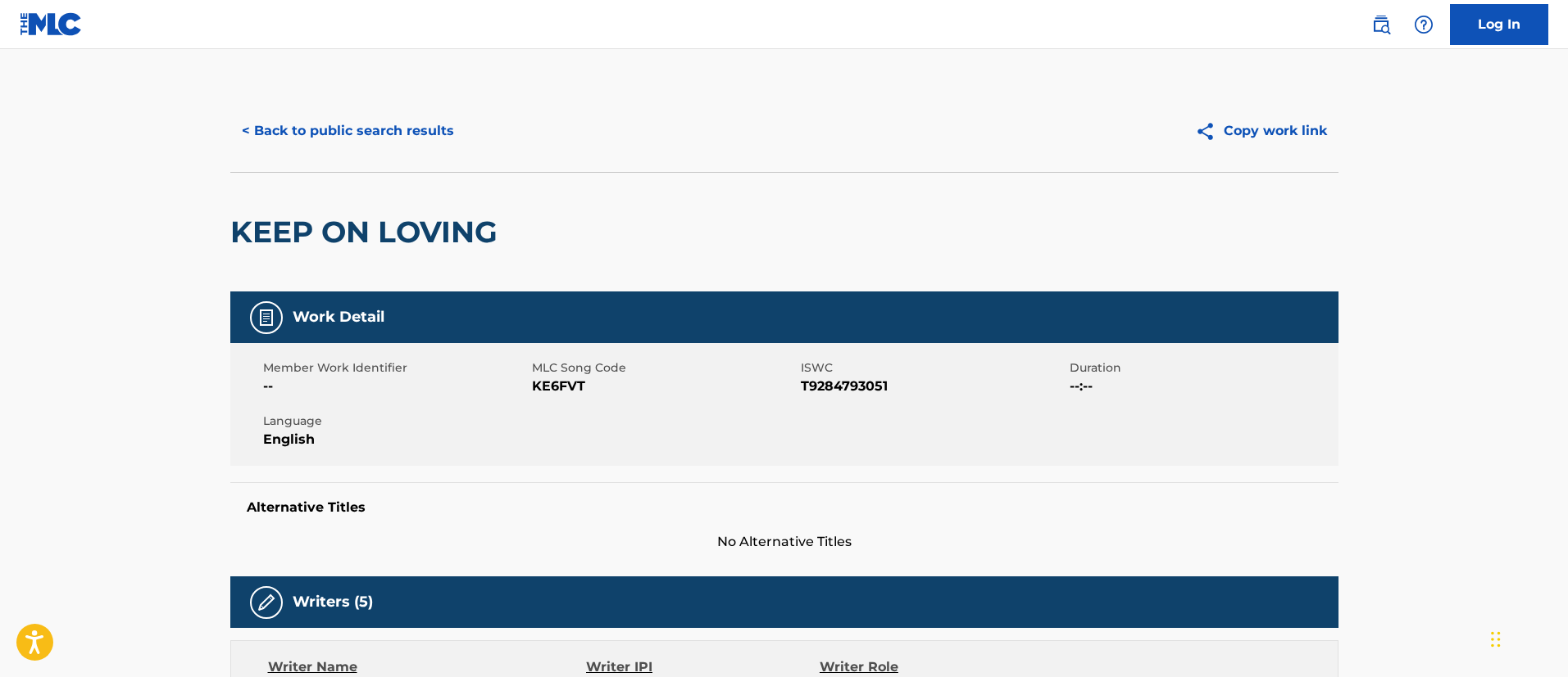
click at [333, 132] on button "< Back to public search results" at bounding box center [348, 131] width 235 height 41
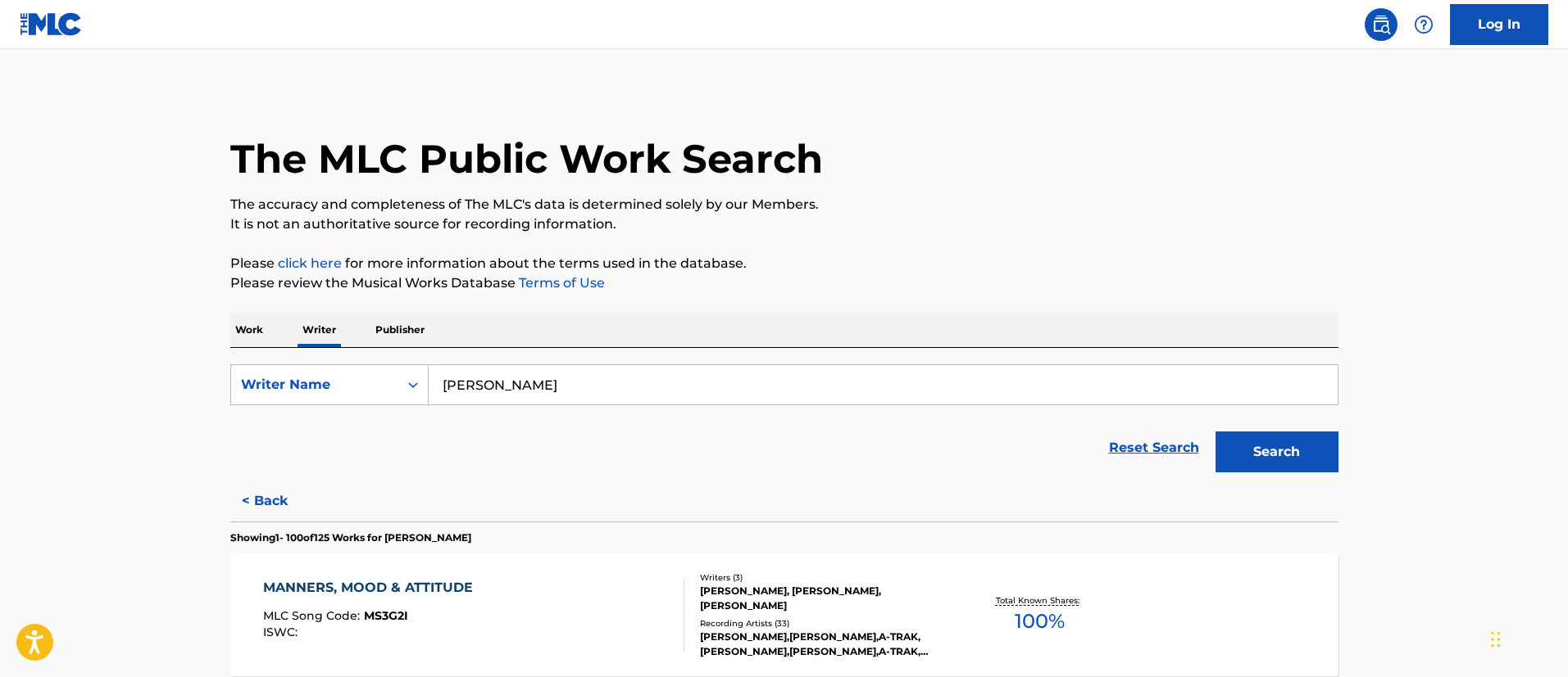
click at [246, 331] on p "Work" at bounding box center [249, 330] width 38 height 35
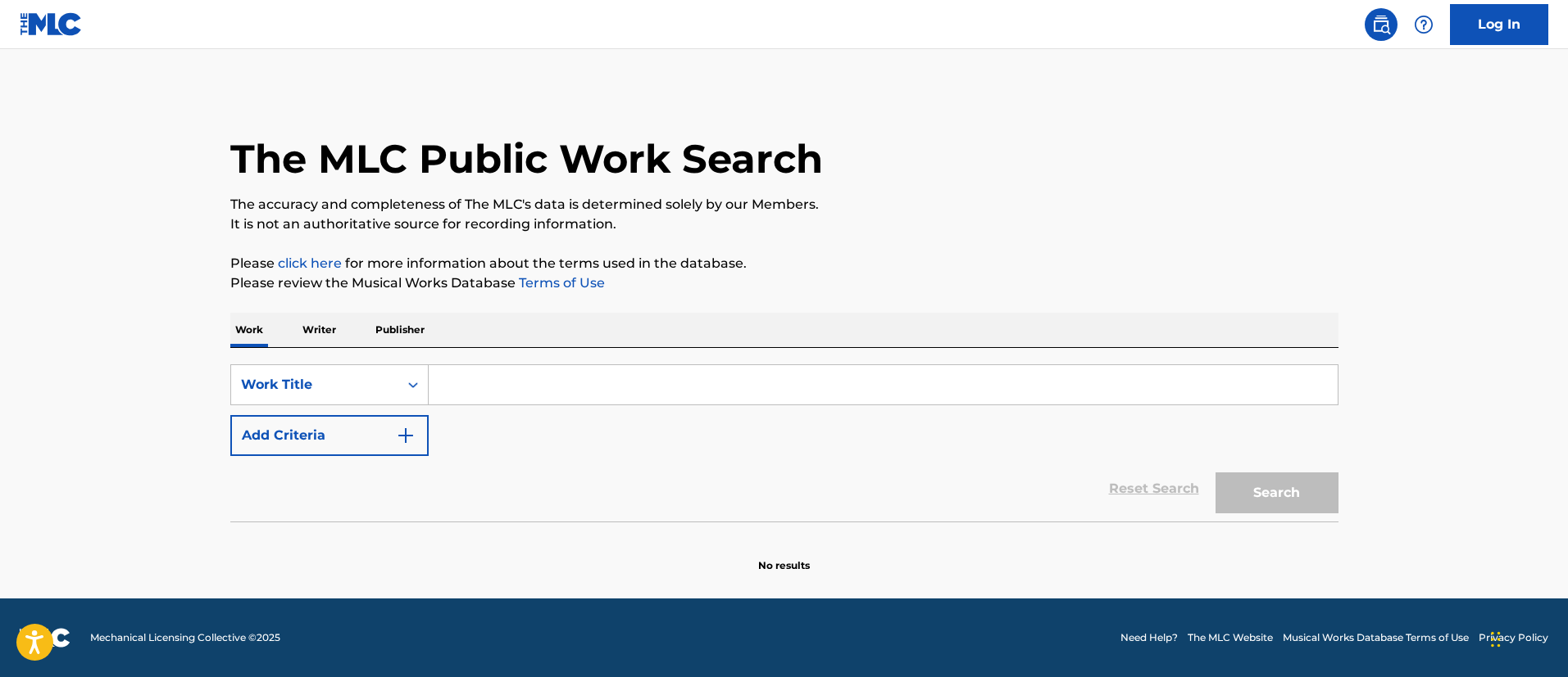
click at [499, 373] on input "Search Form" at bounding box center [882, 384] width 909 height 39
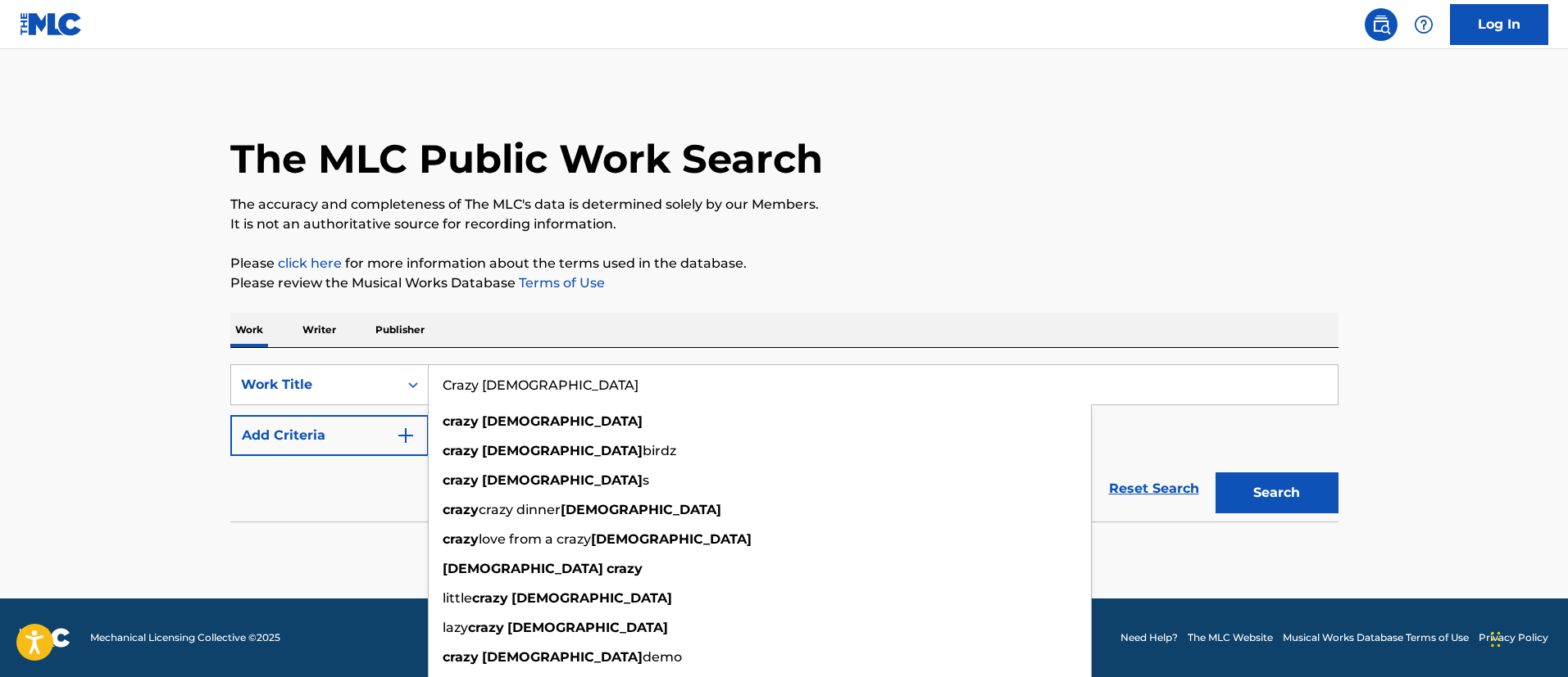
type input "Crazy [DEMOGRAPHIC_DATA]"
click at [384, 432] on button "Add Criteria" at bounding box center [330, 435] width 199 height 41
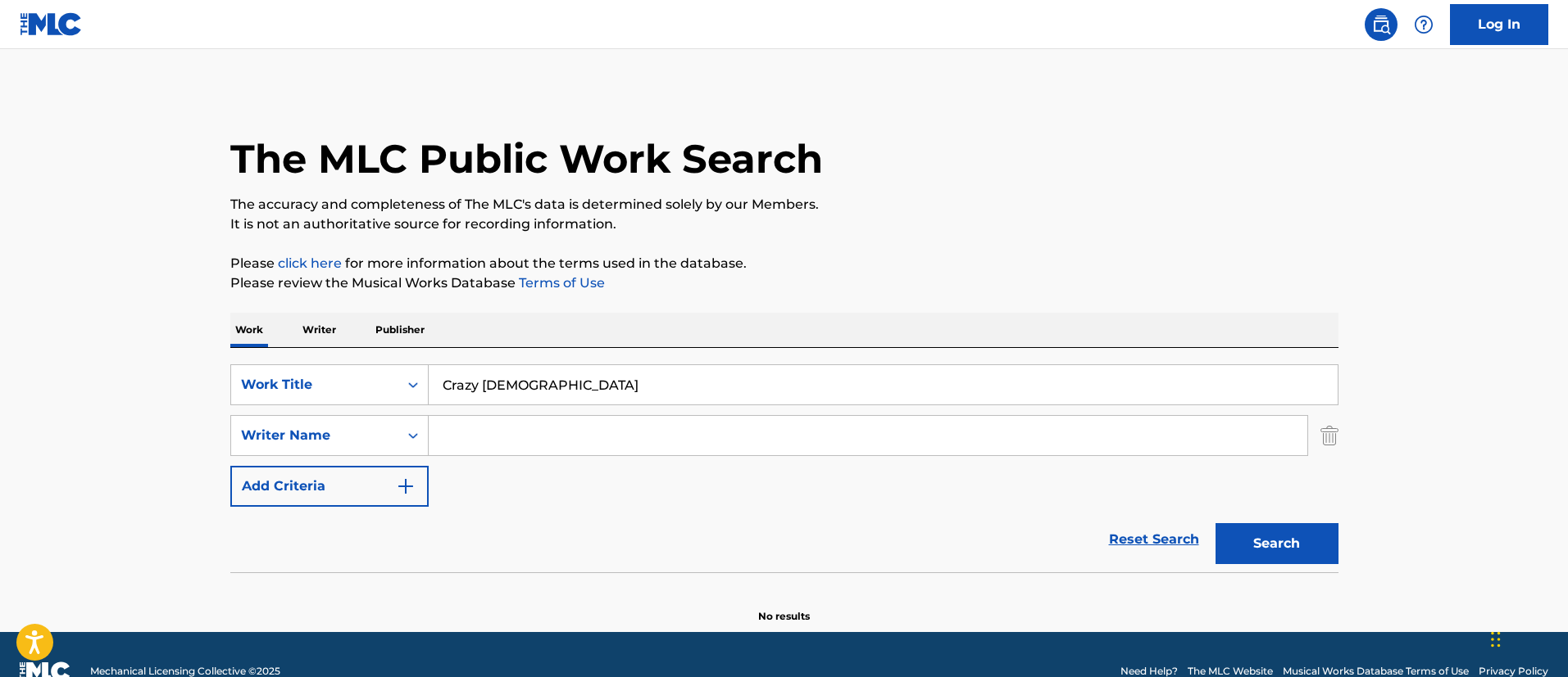
click at [462, 435] on input "Search Form" at bounding box center [868, 435] width 879 height 39
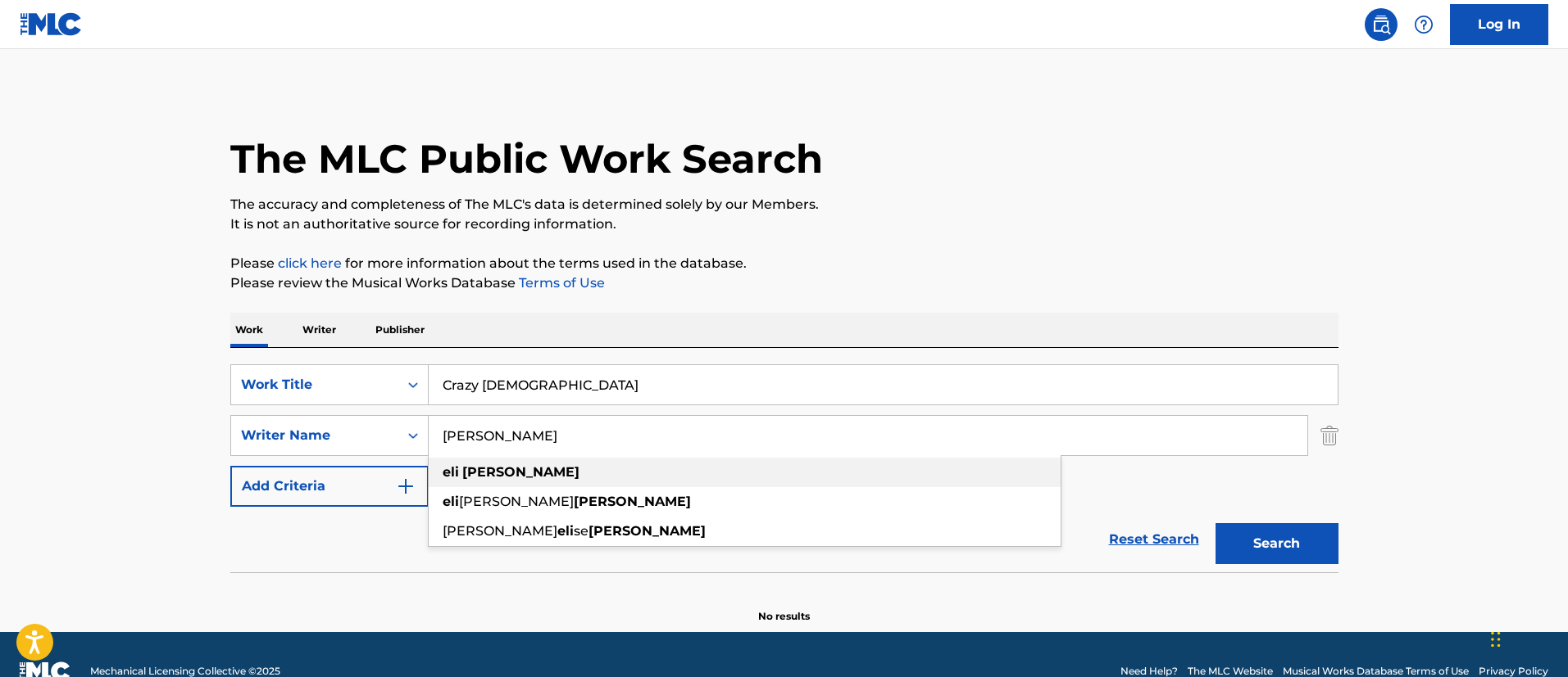
click at [479, 474] on strong "[PERSON_NAME]" at bounding box center [521, 472] width 117 height 16
type input "[PERSON_NAME]"
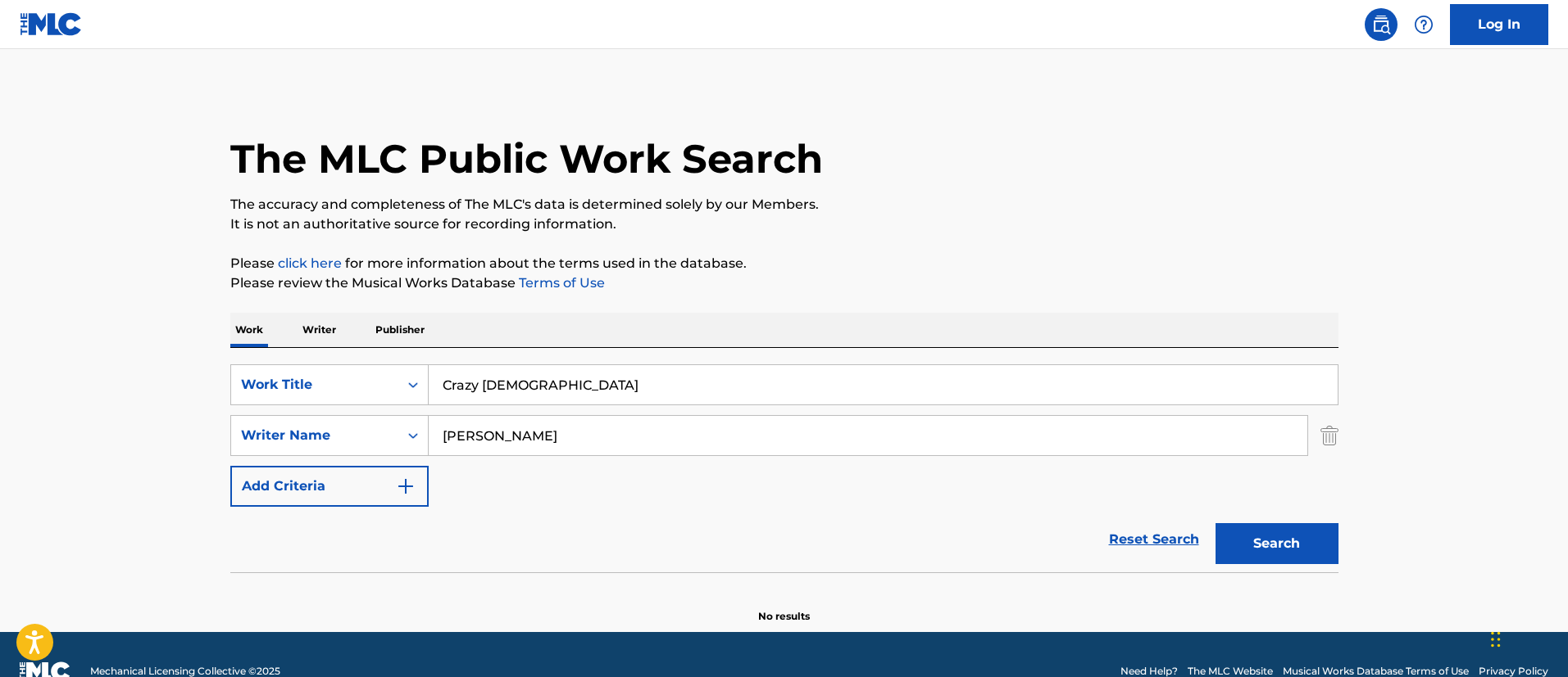
click at [1263, 535] on button "Search" at bounding box center [1277, 543] width 123 height 41
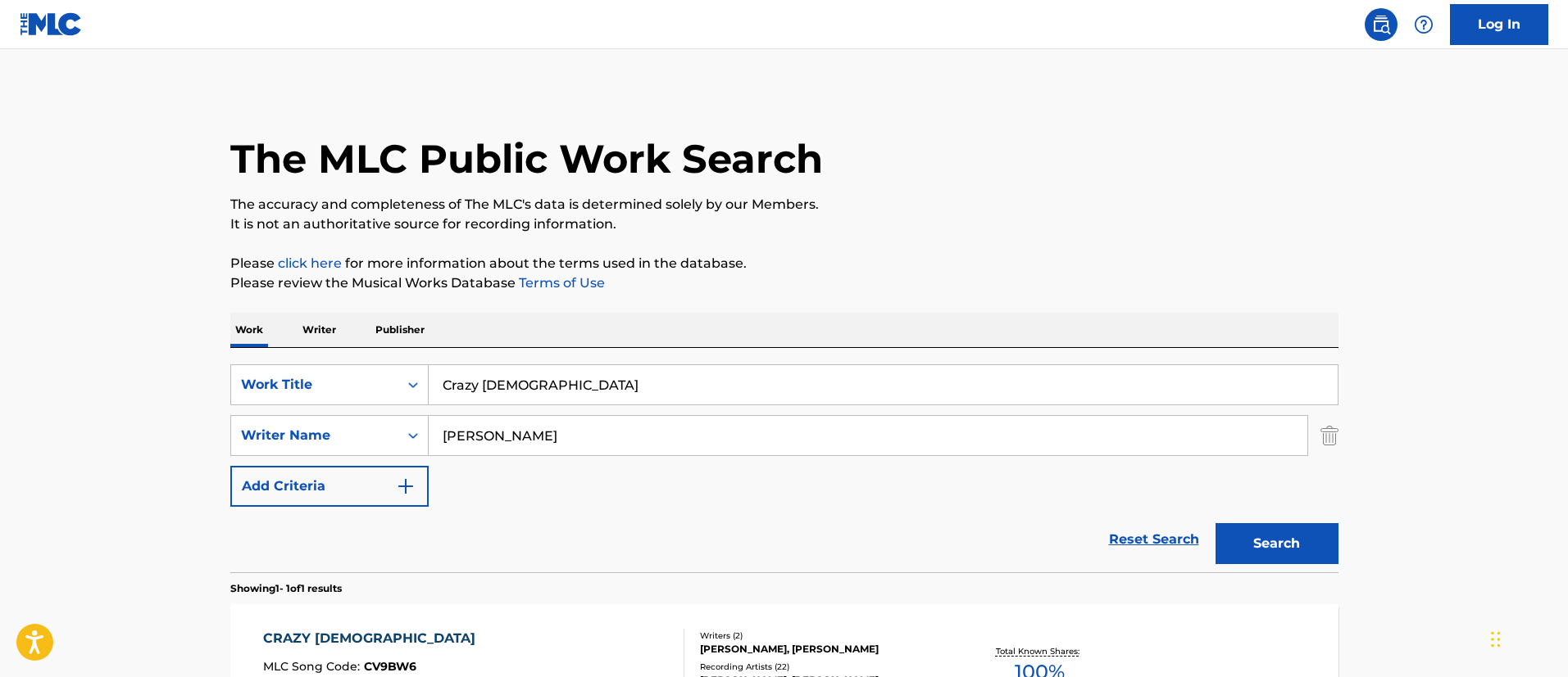
scroll to position [214, 0]
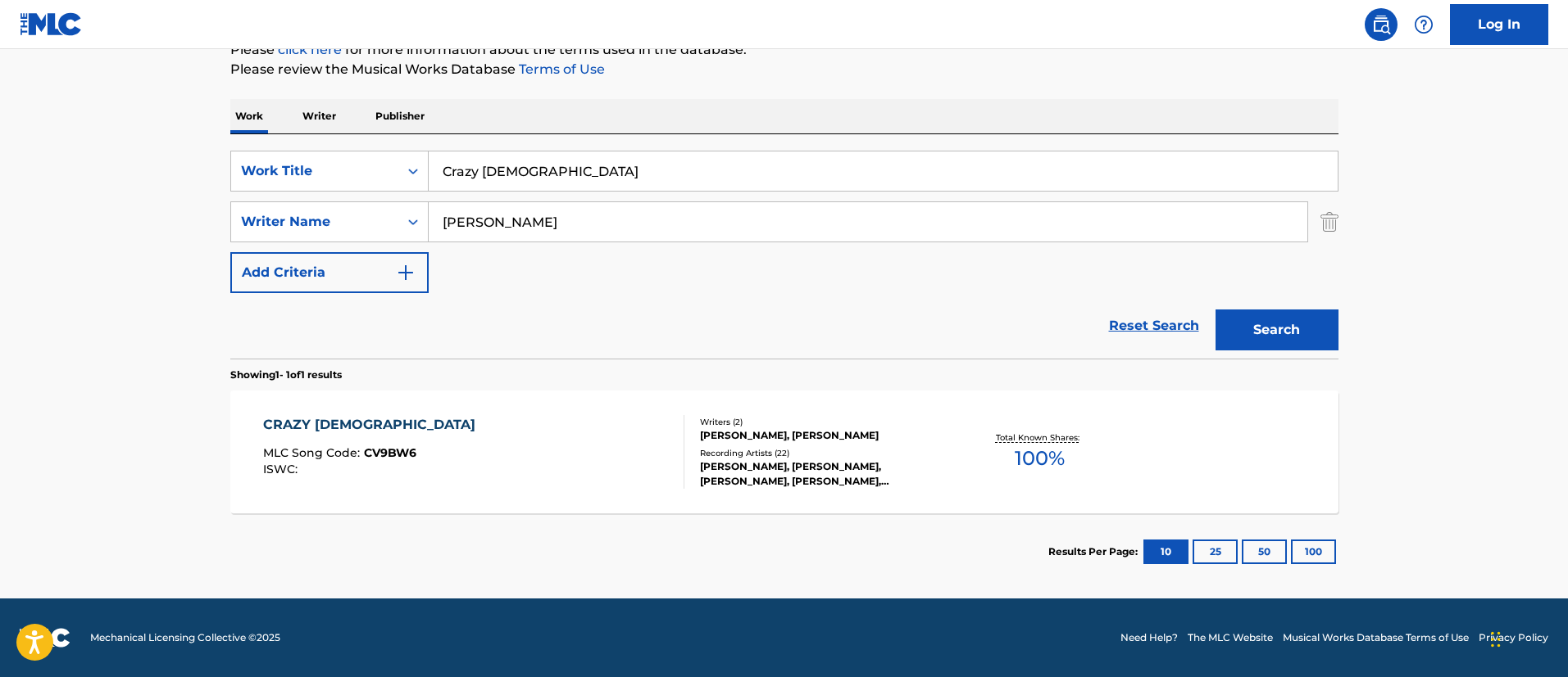
click at [512, 432] on div "CRAZY [DEMOGRAPHIC_DATA] MLC Song Code : CV9BW6 ISWC :" at bounding box center [473, 452] width 421 height 74
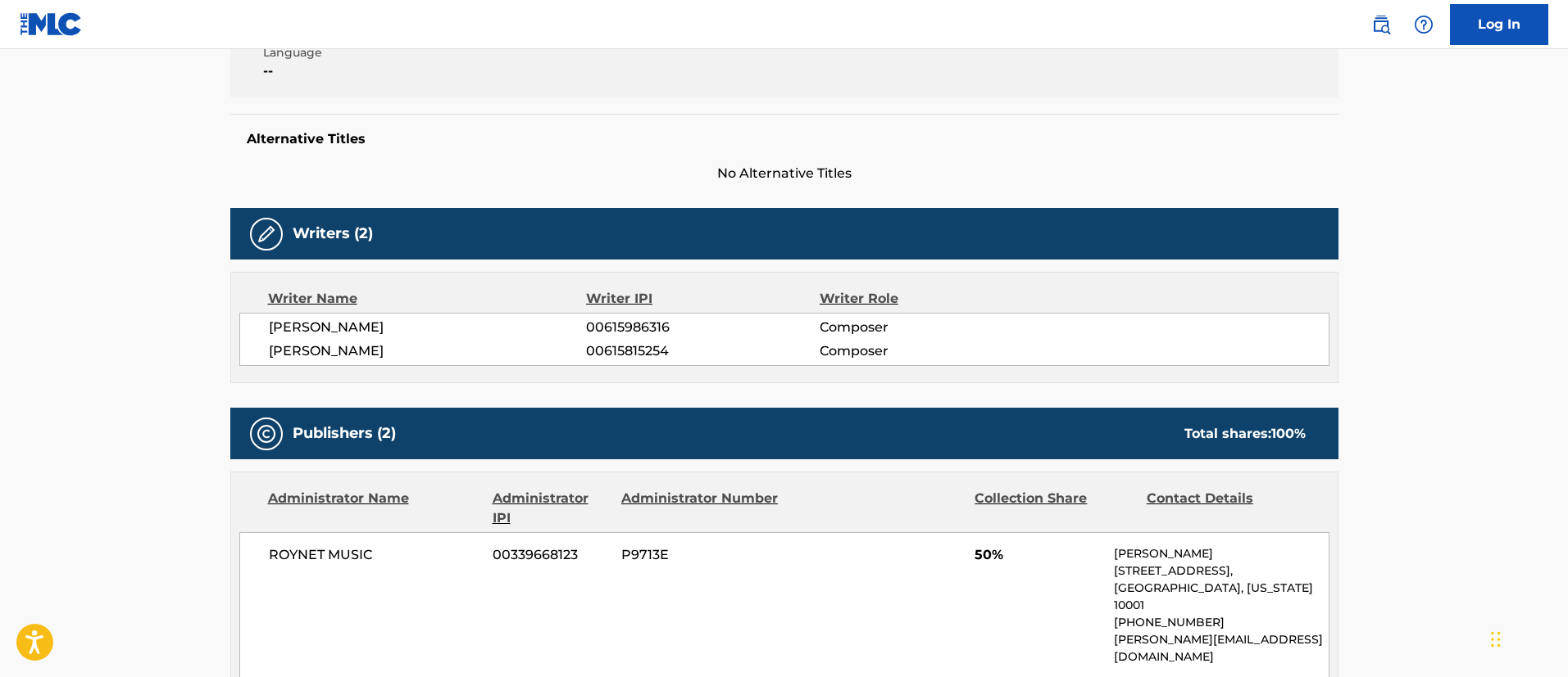
scroll to position [123, 0]
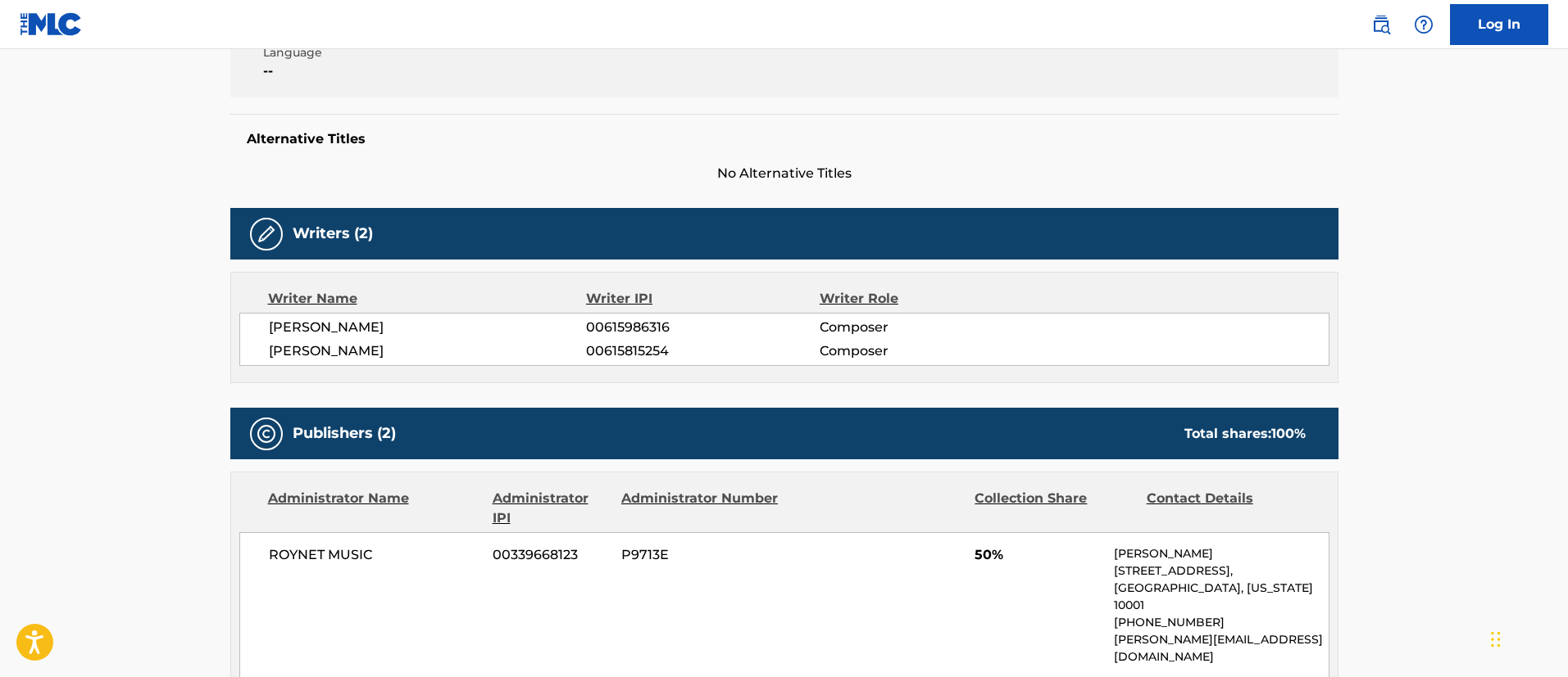
scroll to position [0, 0]
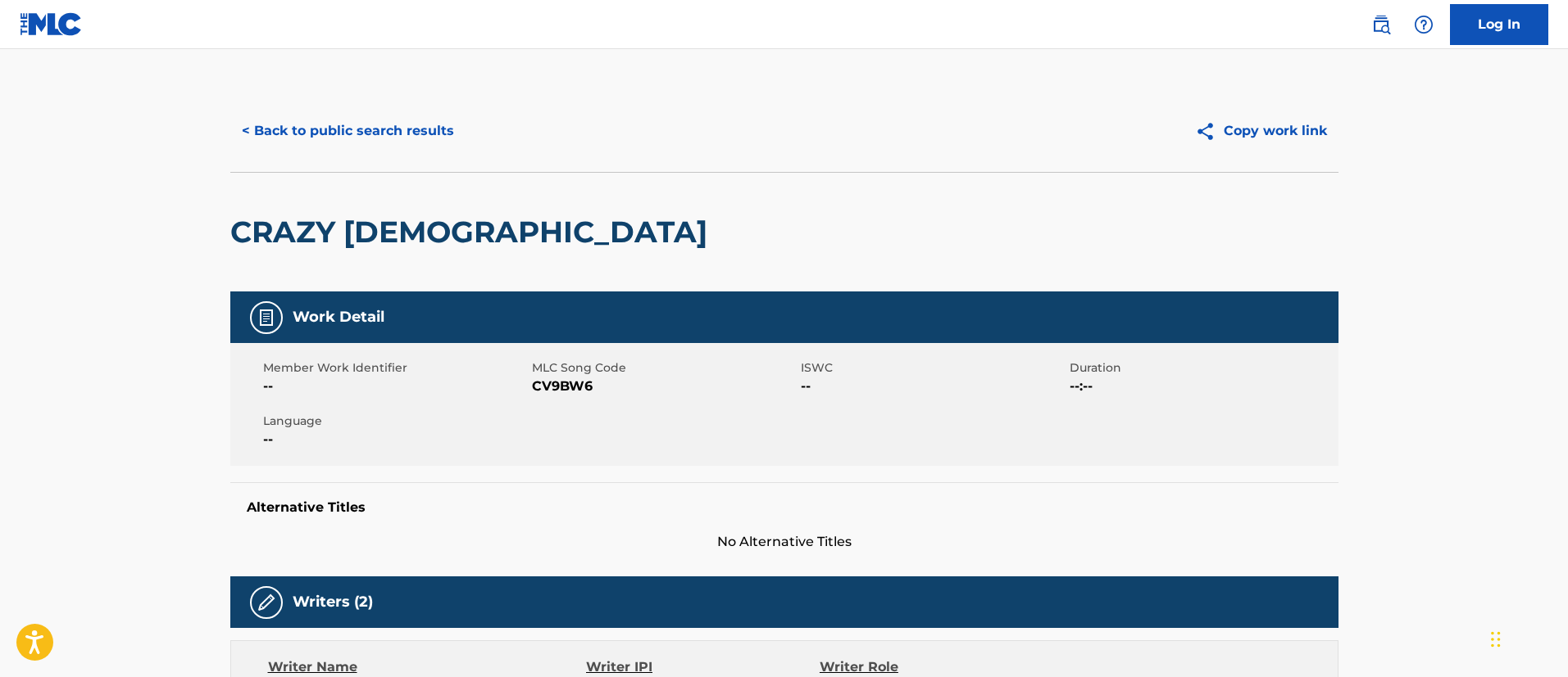
click at [343, 135] on button "< Back to public search results" at bounding box center [348, 131] width 235 height 41
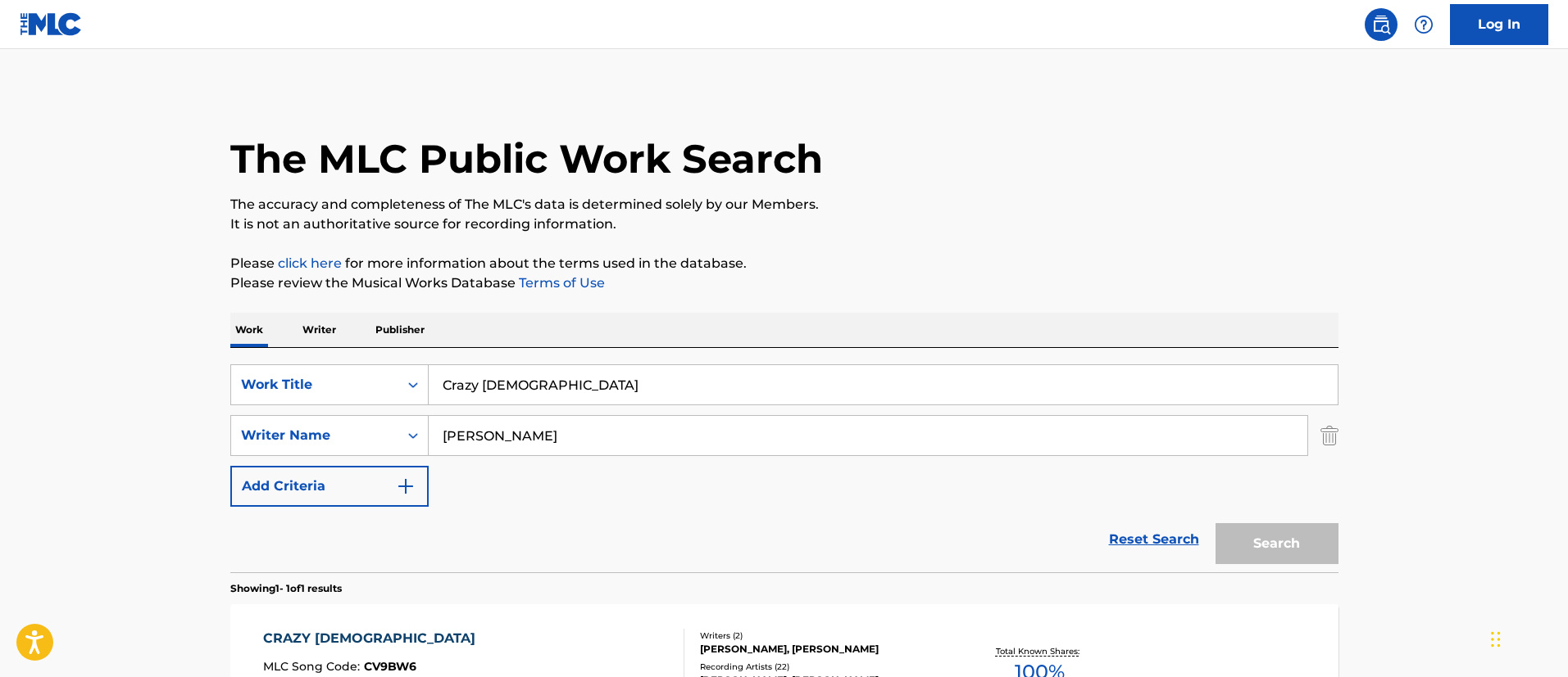
scroll to position [121, 0]
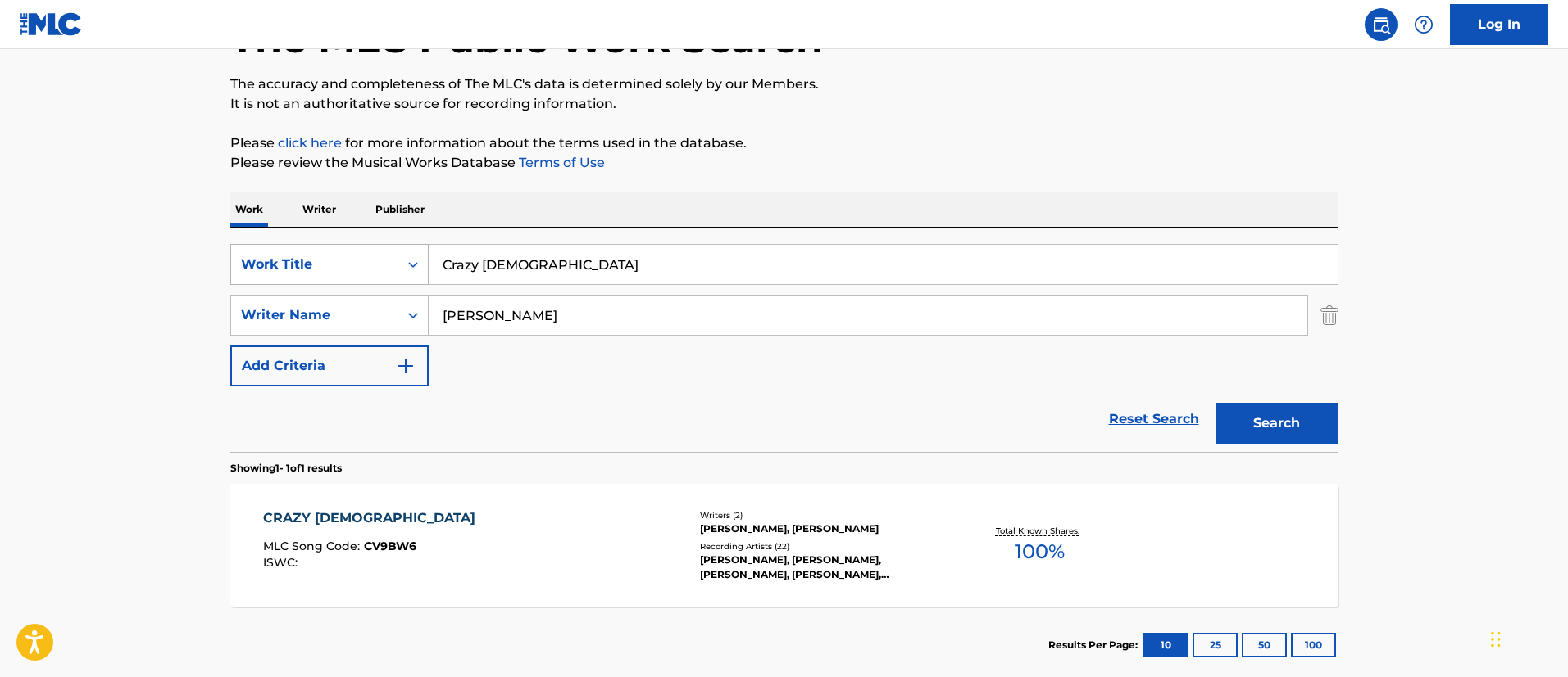
drag, startPoint x: 565, startPoint y: 270, endPoint x: 410, endPoint y: 252, distance: 156.0
click at [410, 252] on div "SearchWithCriteriae08af367-07c3-42a1-9ebd-9e0a254c6f78 Work Title Crazy [DEMOGR…" at bounding box center [784, 264] width 1108 height 41
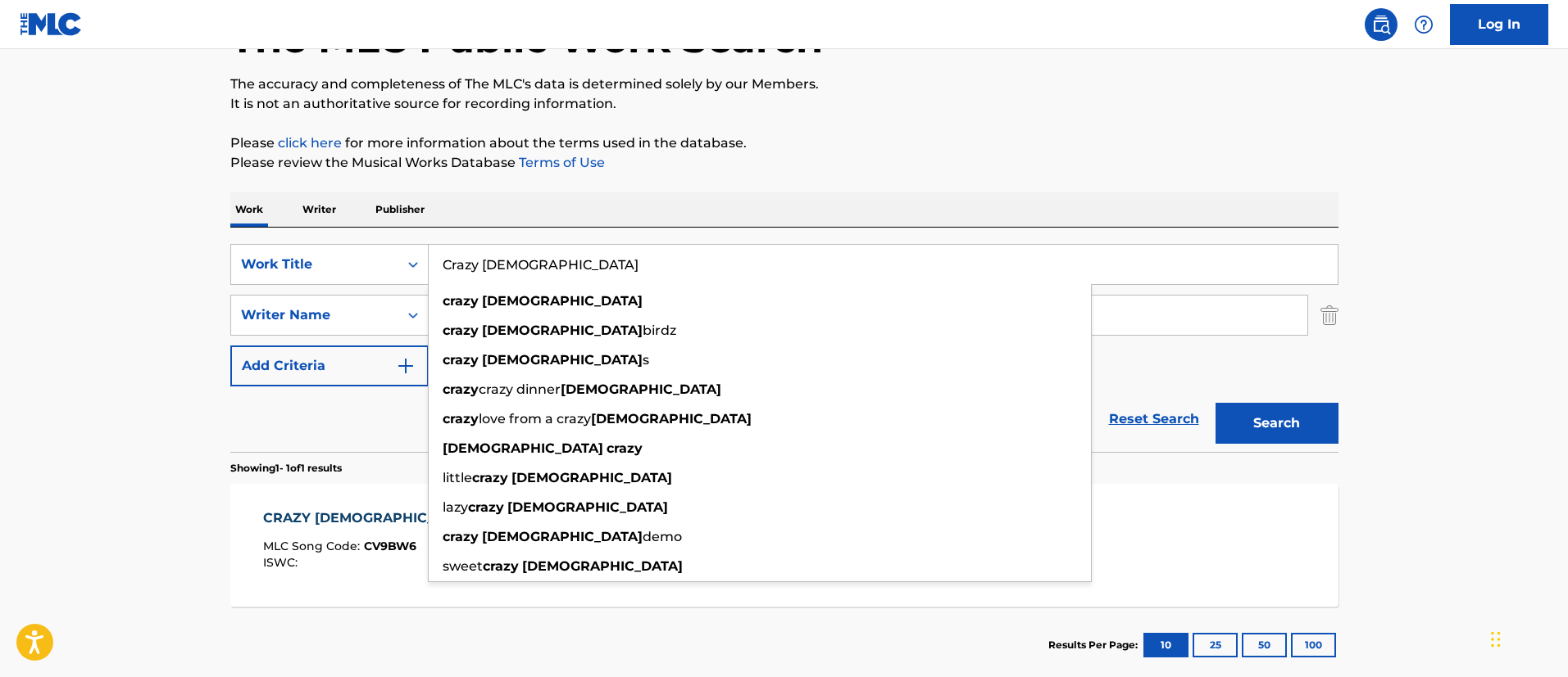
paste input "Enough Is Enough"
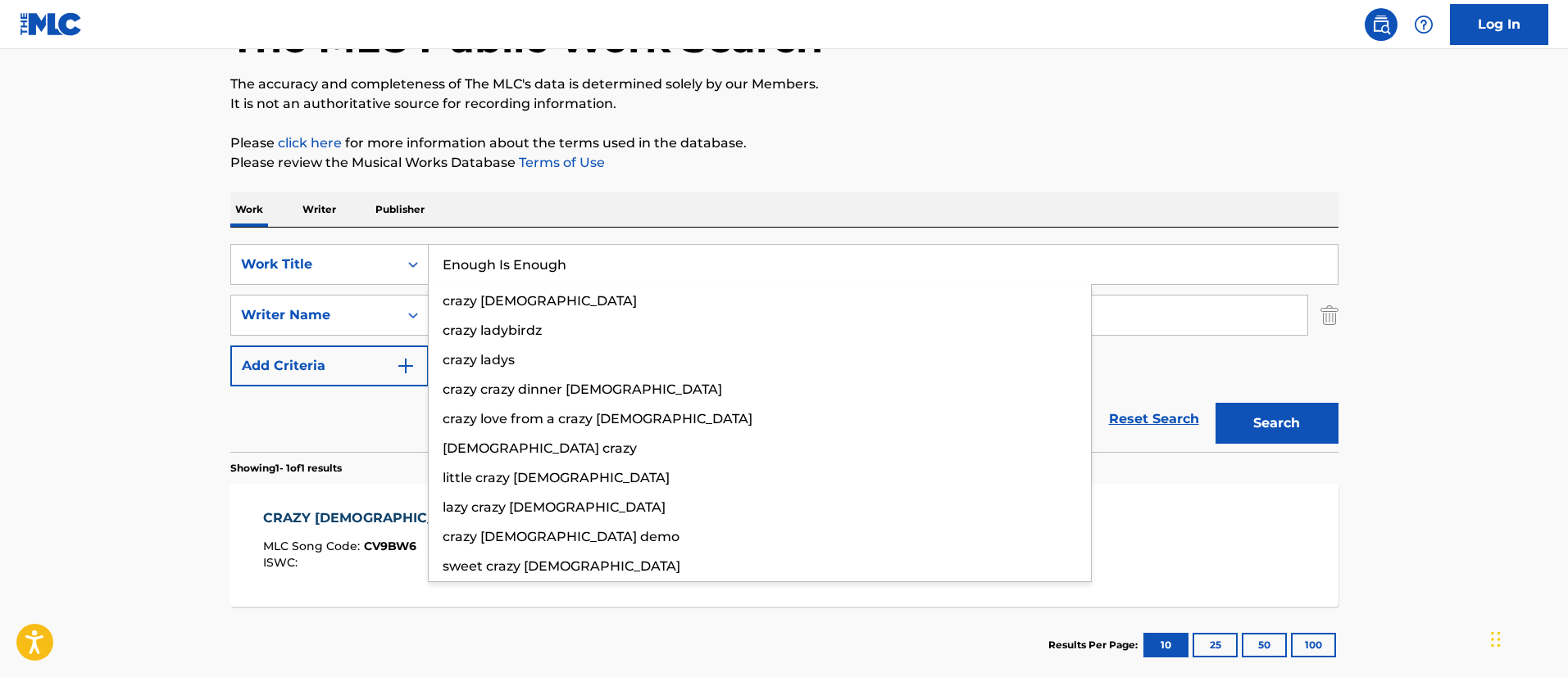
type input "Enough Is Enough"
click at [1216, 403] on button "Search" at bounding box center [1277, 424] width 123 height 41
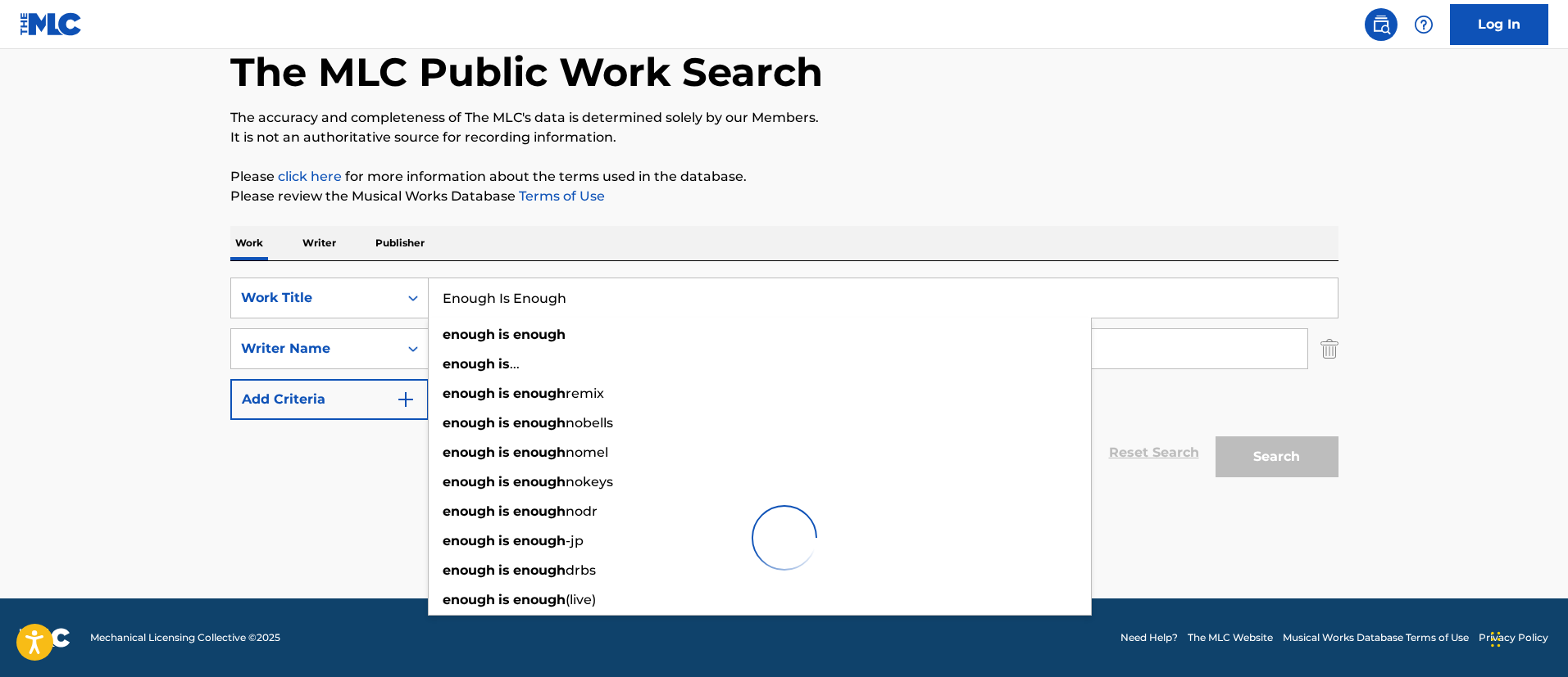
scroll to position [87, 0]
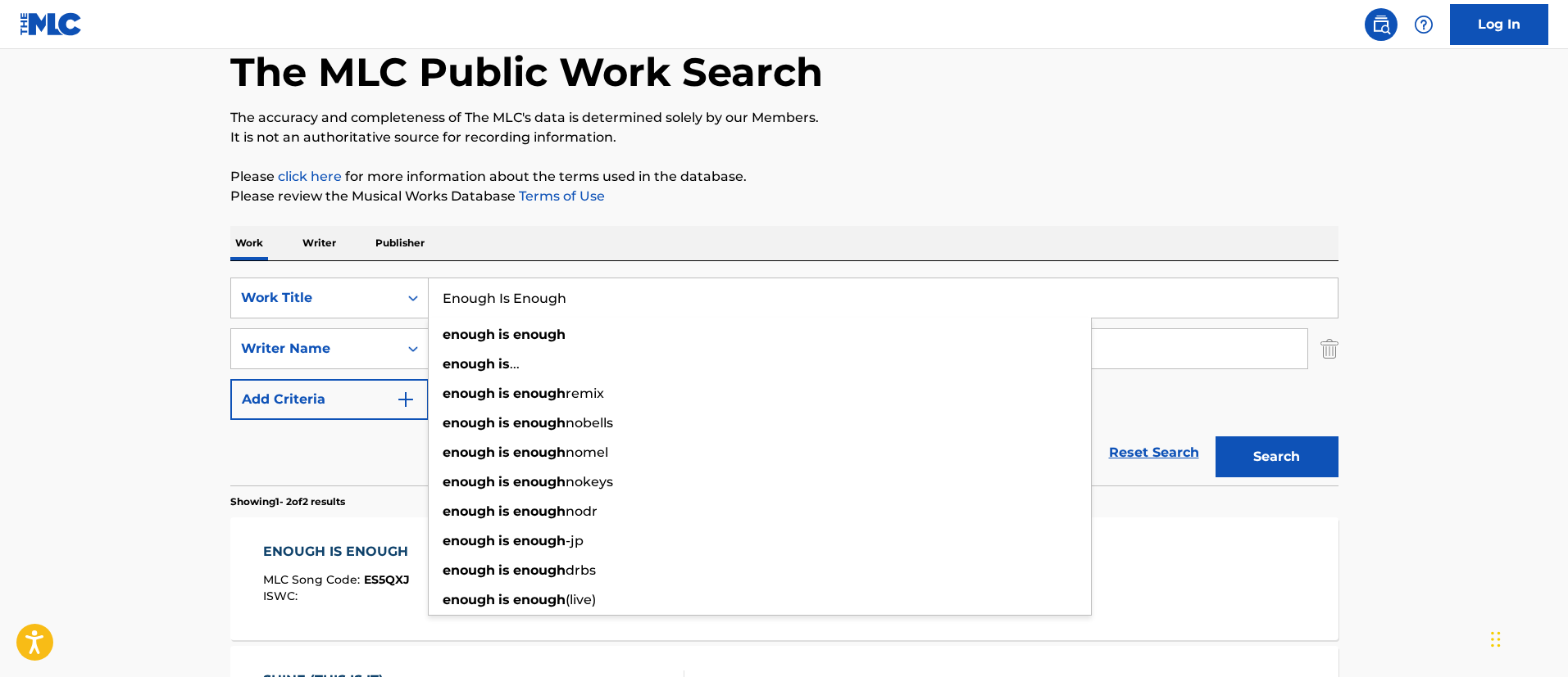
click at [1265, 519] on div "ENOUGH IS ENOUGH MLC Song Code : ES5QXJ ISWC : Writers ( 3 ) [PERSON_NAME], [PE…" at bounding box center [784, 579] width 1108 height 123
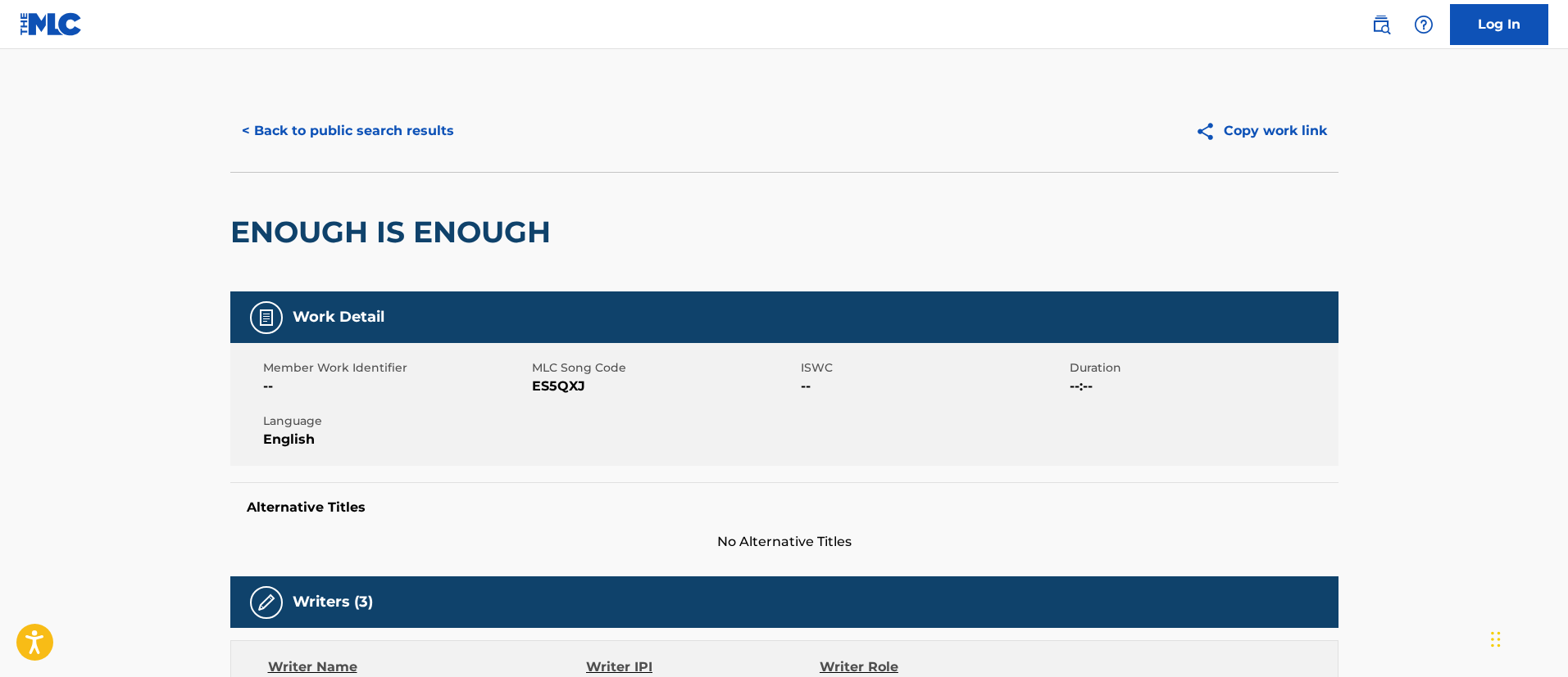
click at [354, 132] on button "< Back to public search results" at bounding box center [348, 131] width 235 height 41
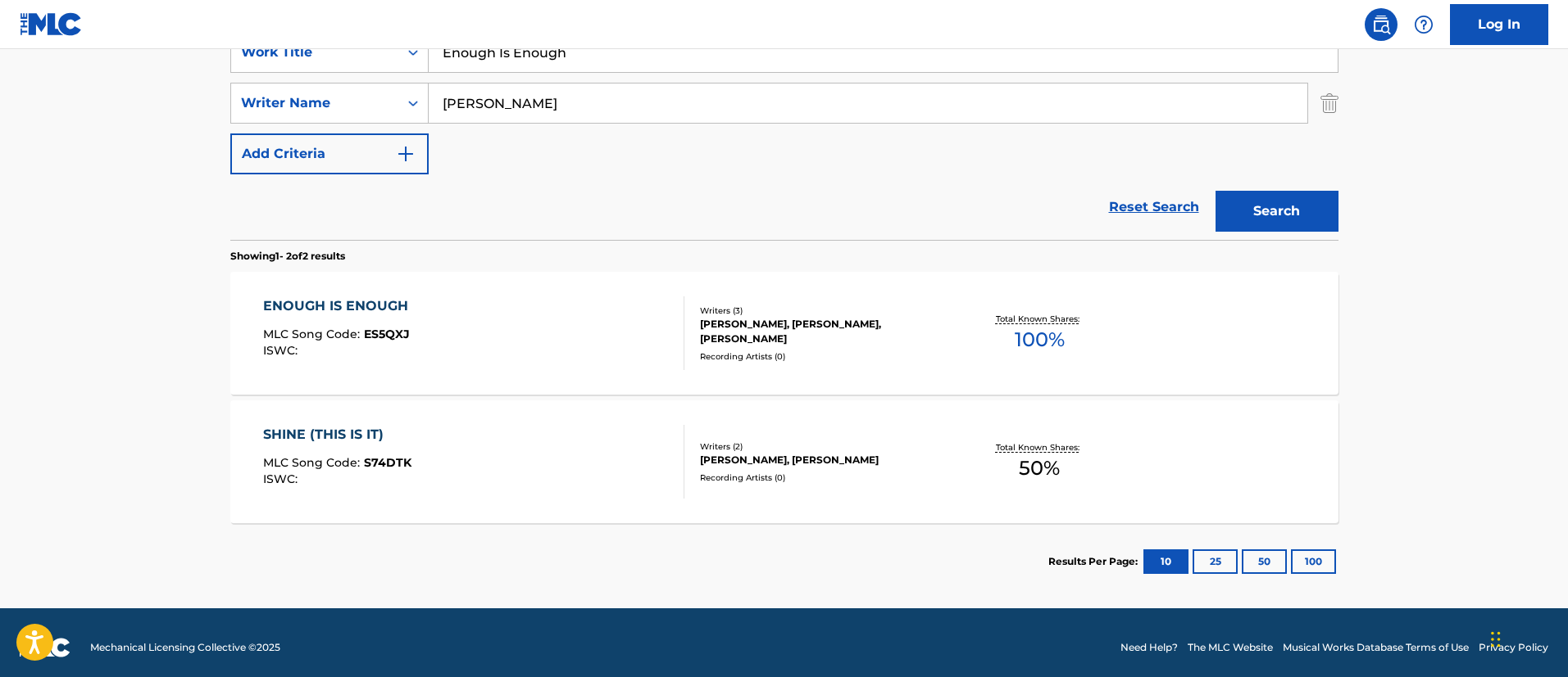
scroll to position [210, 0]
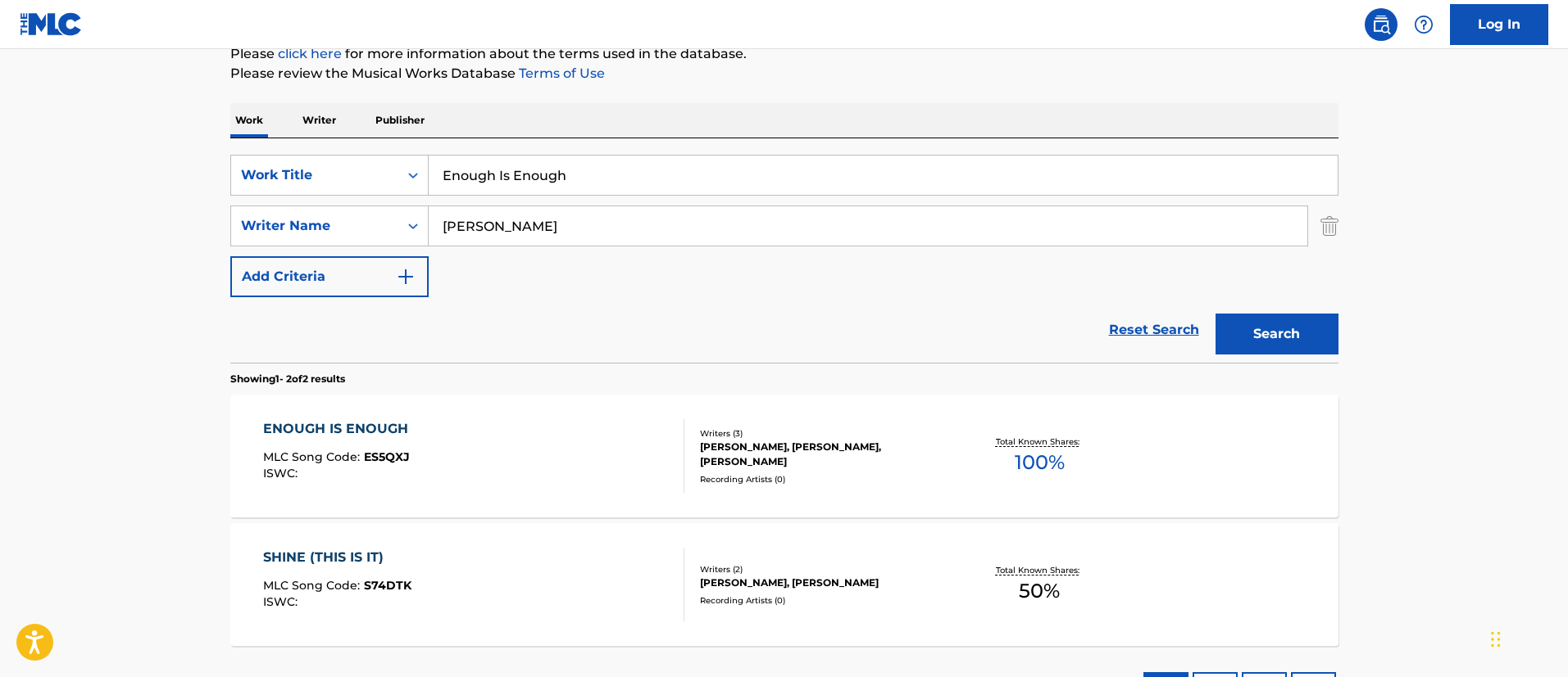
click at [582, 228] on input "[PERSON_NAME]" at bounding box center [868, 226] width 879 height 39
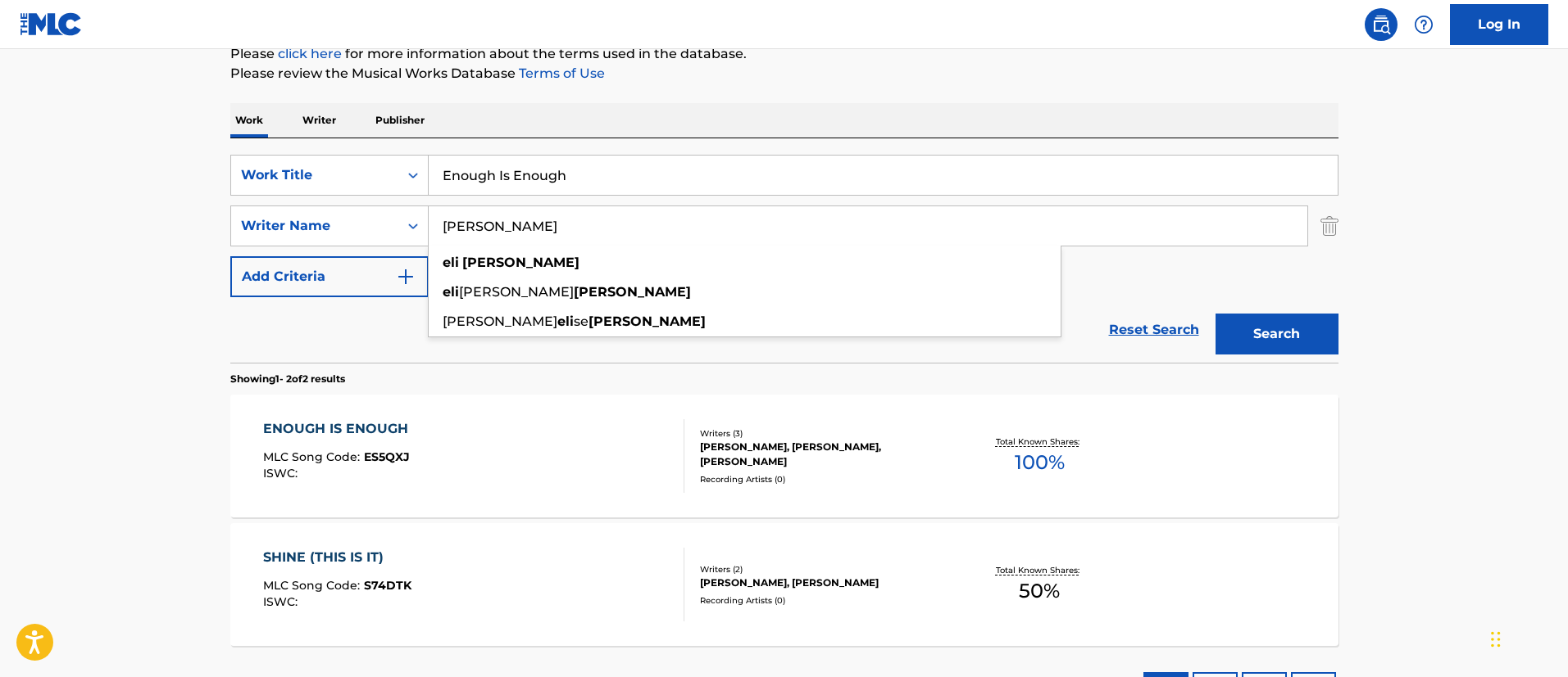
click at [968, 477] on div "Total Known Shares: 100 %" at bounding box center [1039, 457] width 184 height 50
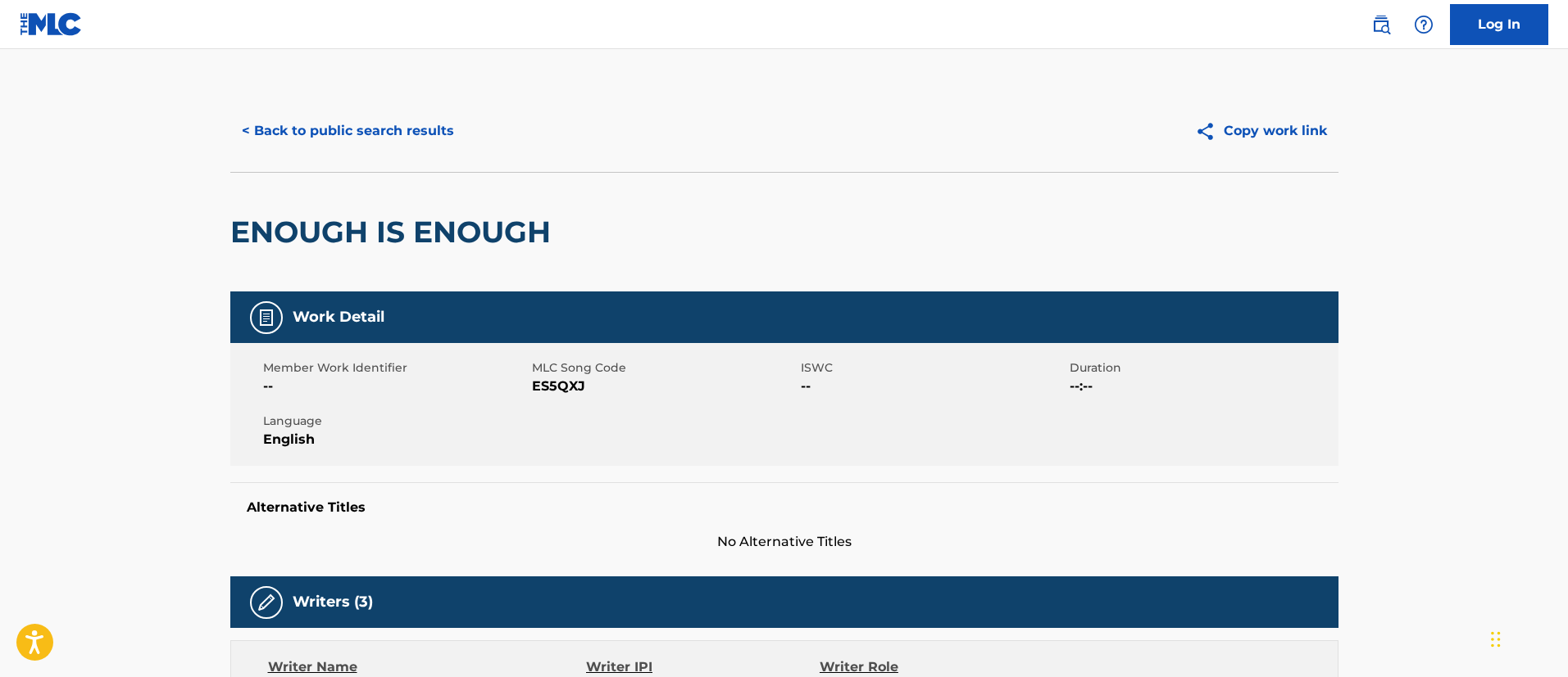
click at [372, 123] on button "< Back to public search results" at bounding box center [348, 131] width 235 height 41
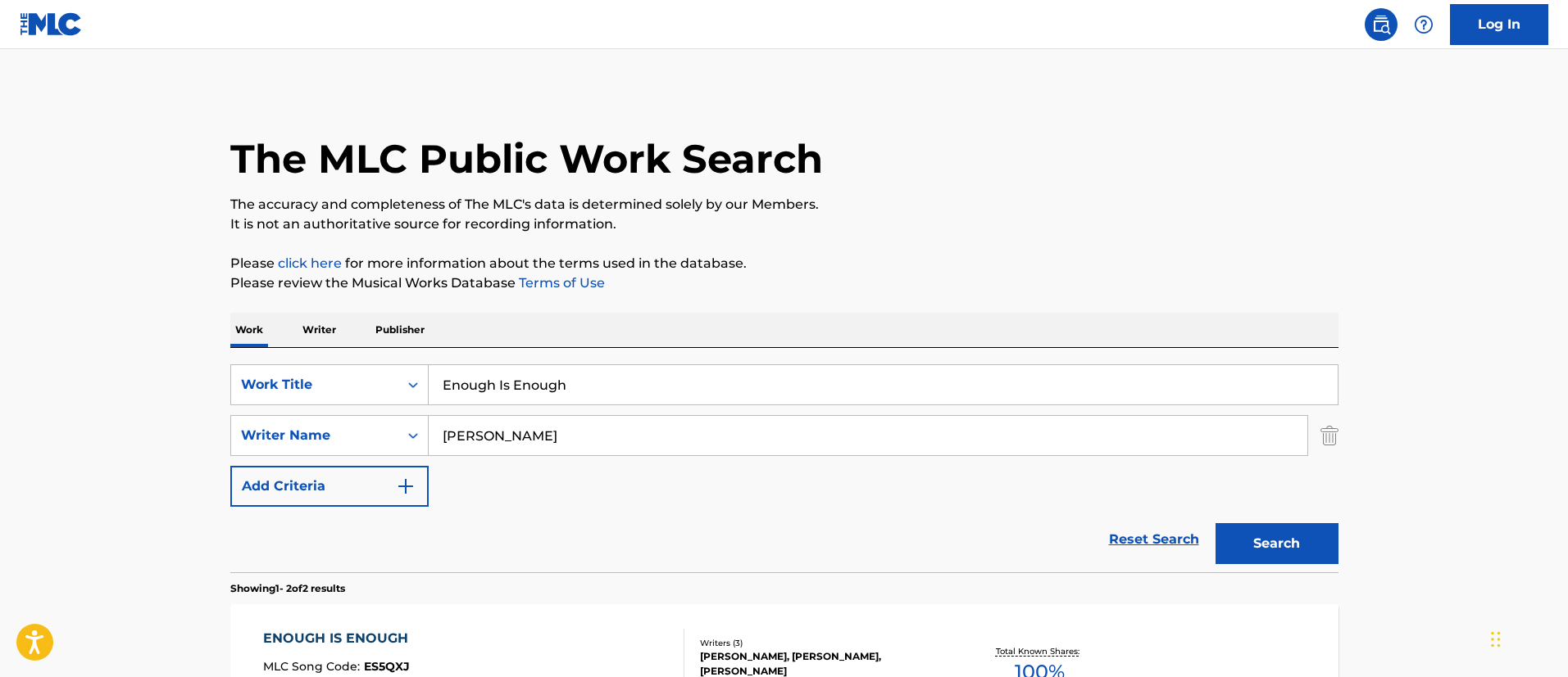
scroll to position [210, 0]
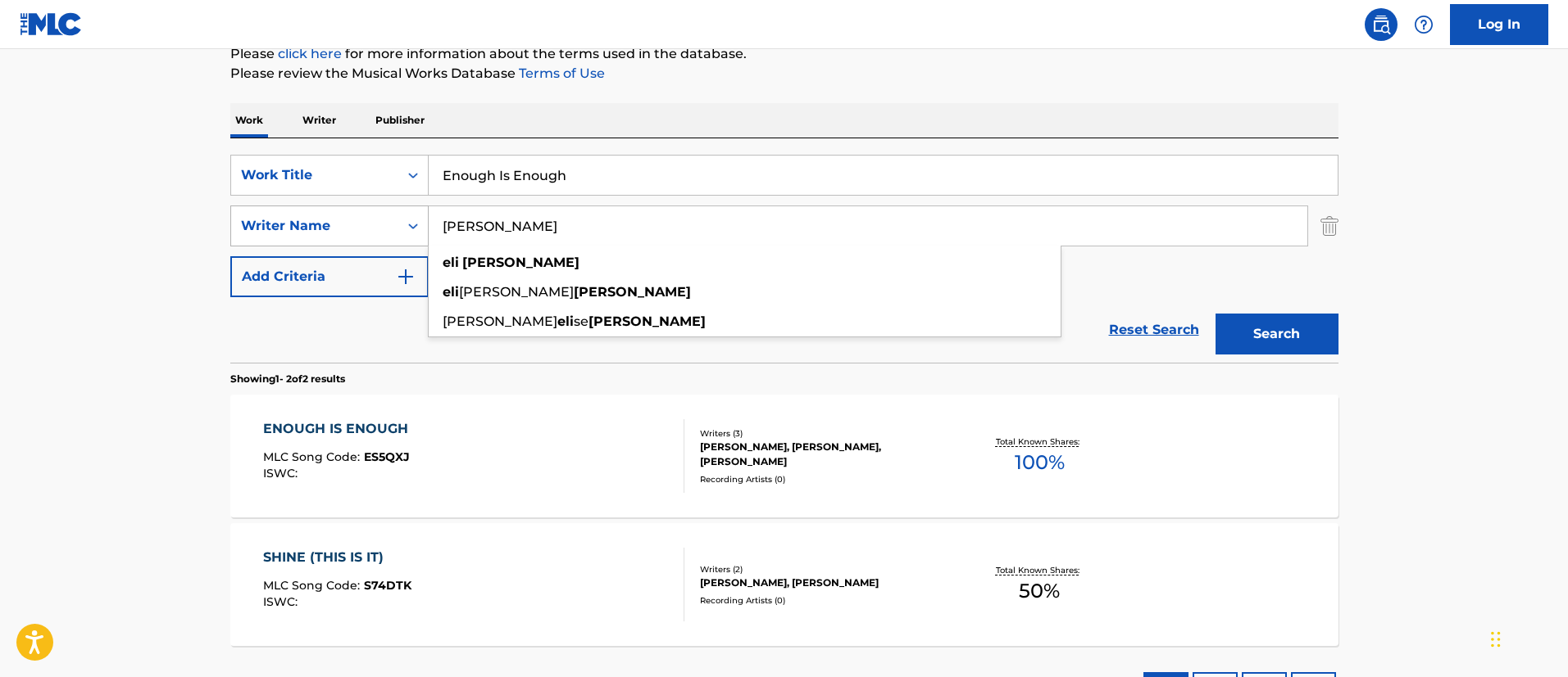
drag, startPoint x: 578, startPoint y: 231, endPoint x: 403, endPoint y: 229, distance: 175.0
click at [403, 229] on div "SearchWithCriteria4e93574c-222a-41d6-8011-671bc514b8c4 Writer Name [PERSON_NAME…" at bounding box center [784, 226] width 1108 height 41
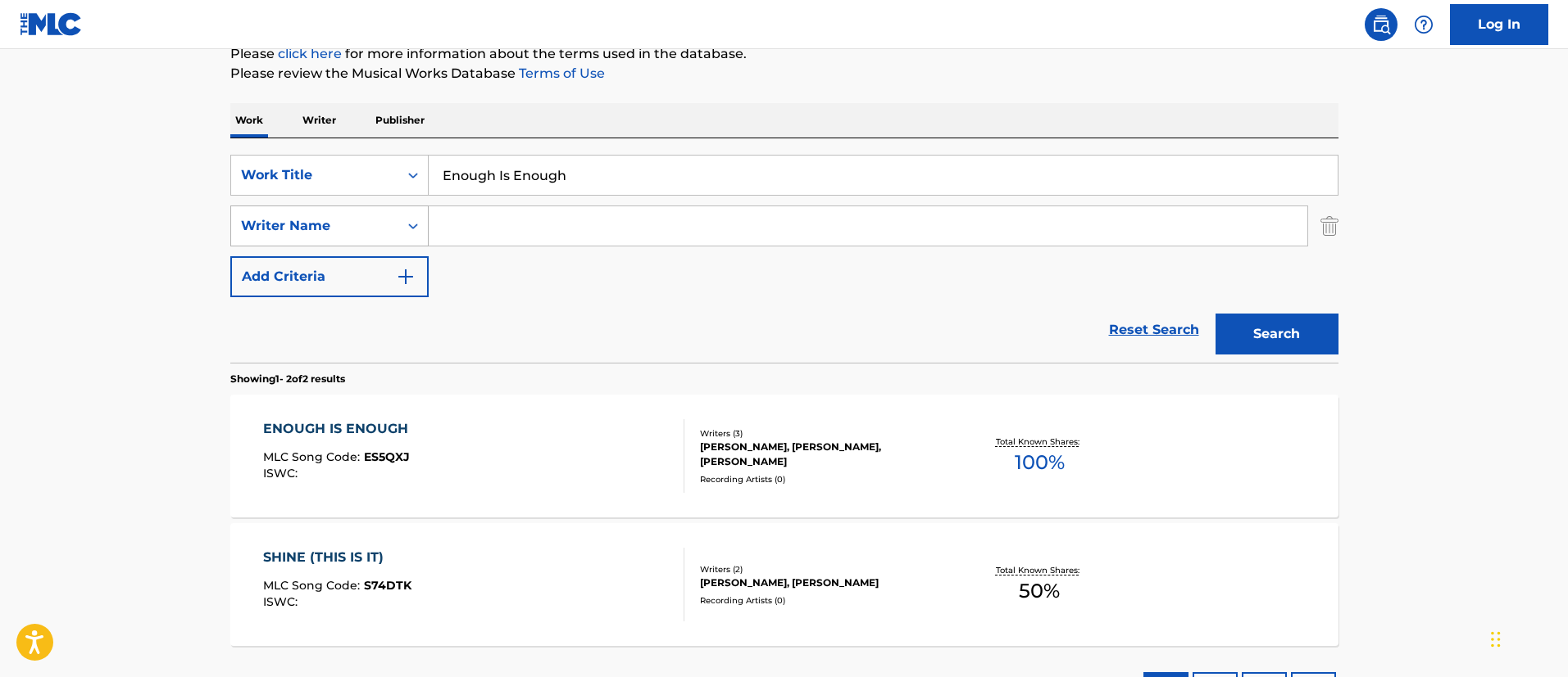
click at [356, 220] on div "Writer Name" at bounding box center [314, 225] width 147 height 19
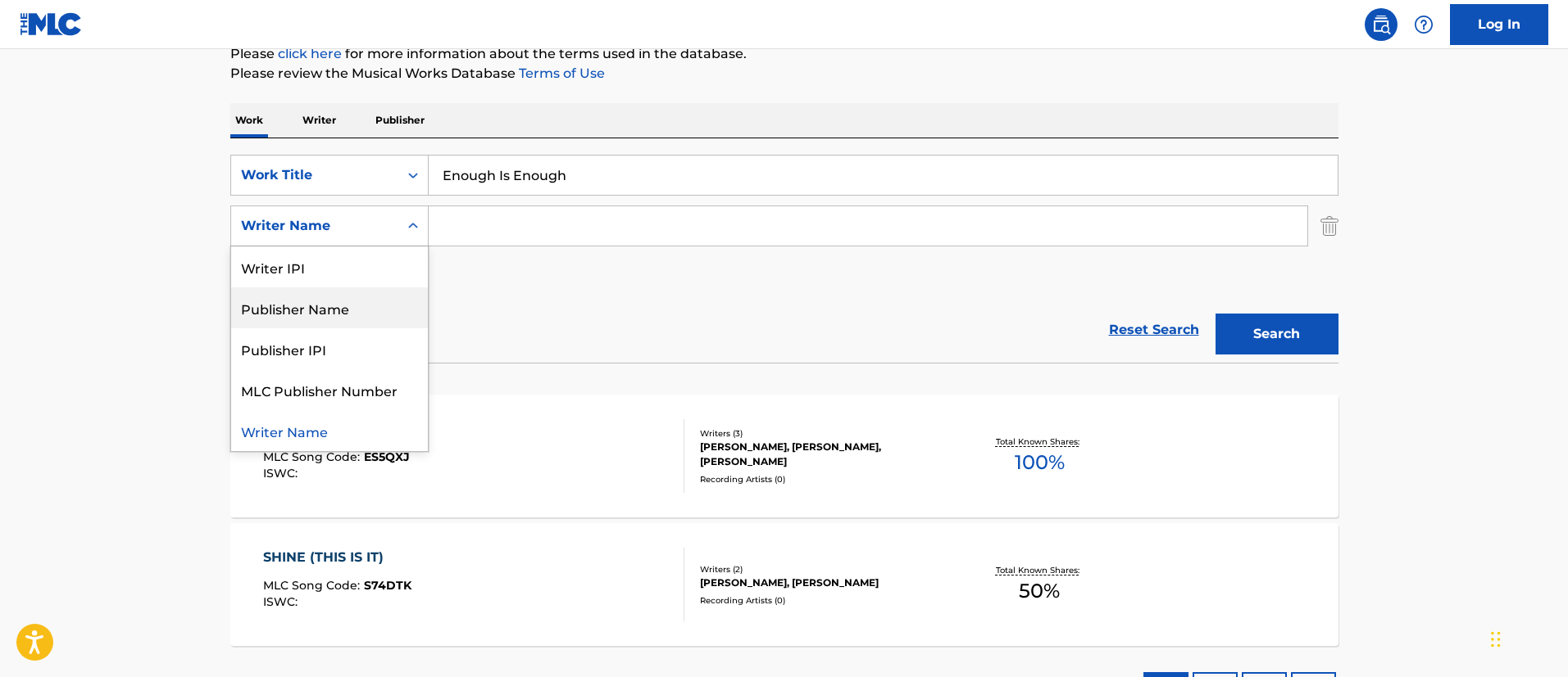
click at [318, 310] on div "Publisher Name" at bounding box center [329, 307] width 197 height 41
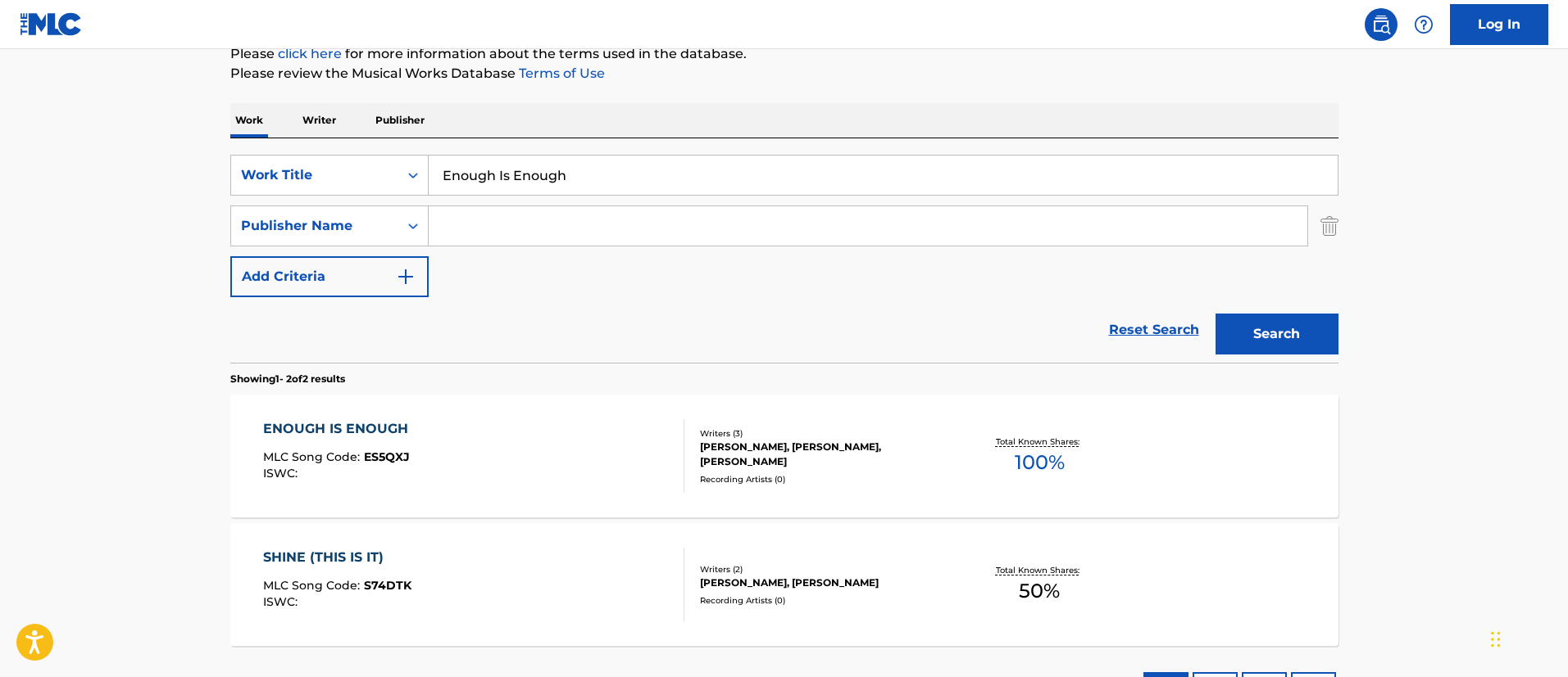
click at [492, 213] on input "Search Form" at bounding box center [868, 226] width 879 height 39
paste input "[PERSON_NAME] BUILDING SONGS"
click at [1289, 340] on button "Search" at bounding box center [1277, 334] width 123 height 41
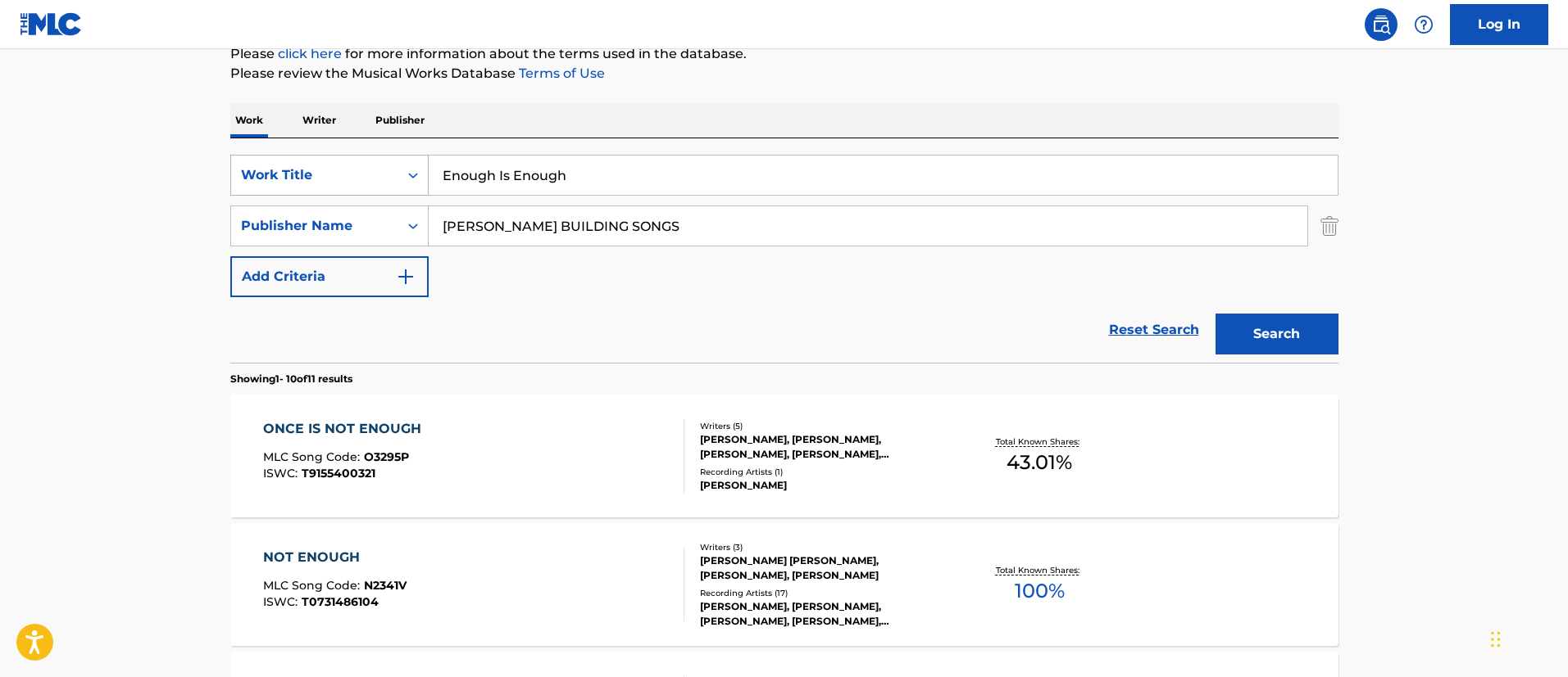
drag, startPoint x: 630, startPoint y: 169, endPoint x: 404, endPoint y: 169, distance: 226.0
click at [404, 169] on div "SearchWithCriteriae08af367-07c3-42a1-9ebd-9e0a254c6f78 Work Title Enough Is Eno…" at bounding box center [784, 175] width 1108 height 41
click at [1281, 338] on button "Search" at bounding box center [1277, 334] width 123 height 41
click at [608, 220] on input "[PERSON_NAME] BUILDING SONGS" at bounding box center [868, 226] width 879 height 39
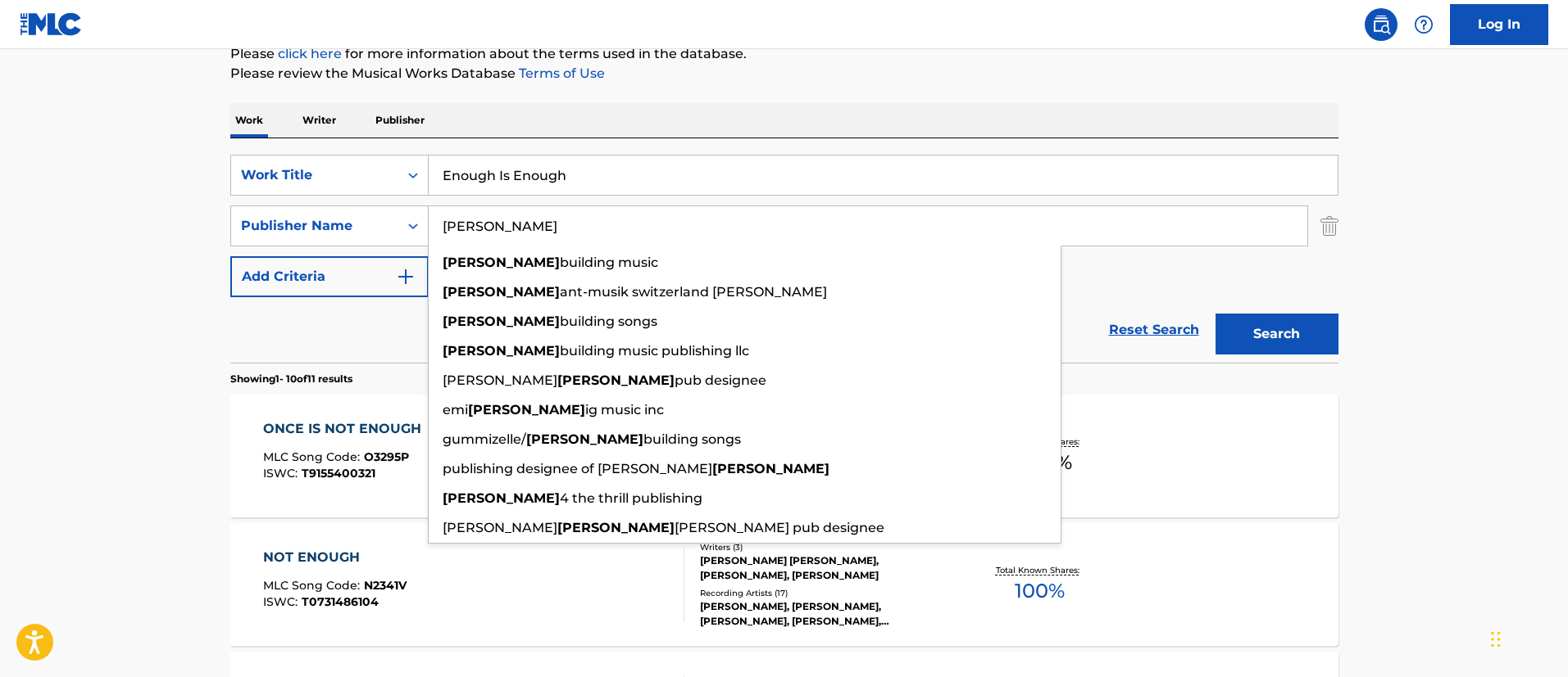
type input "[PERSON_NAME]"
click at [1216, 314] on button "Search" at bounding box center [1277, 334] width 123 height 41
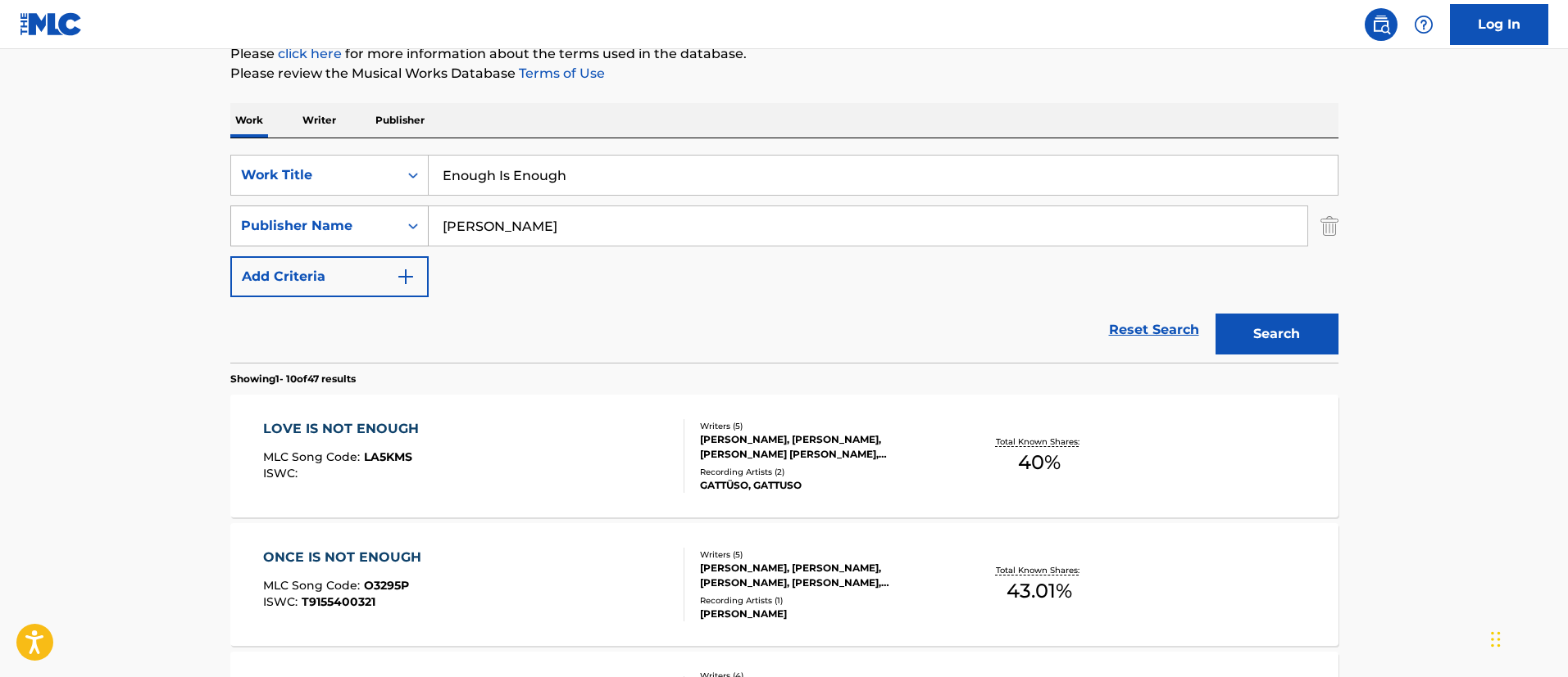
click at [345, 228] on div "Publisher Name" at bounding box center [314, 225] width 147 height 19
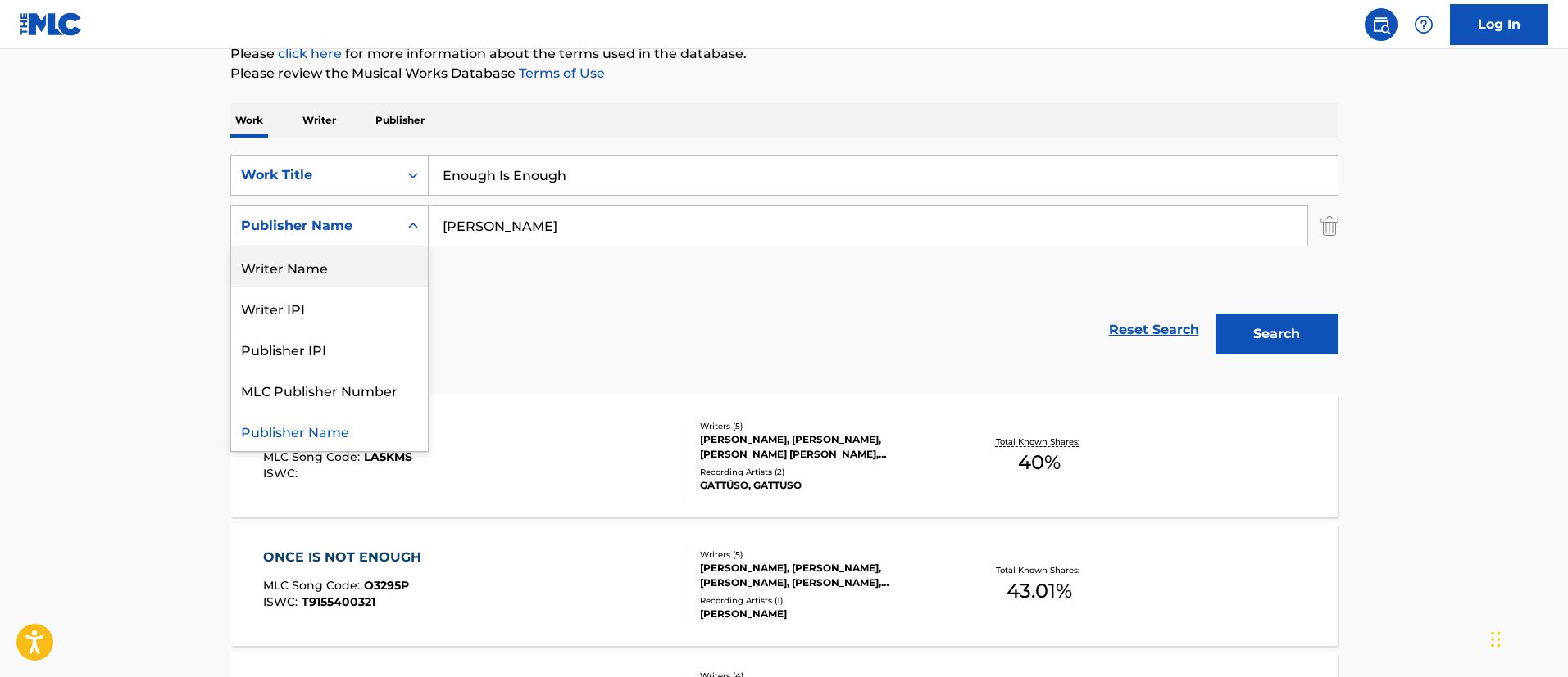
click at [314, 268] on div "Writer Name" at bounding box center [329, 267] width 197 height 41
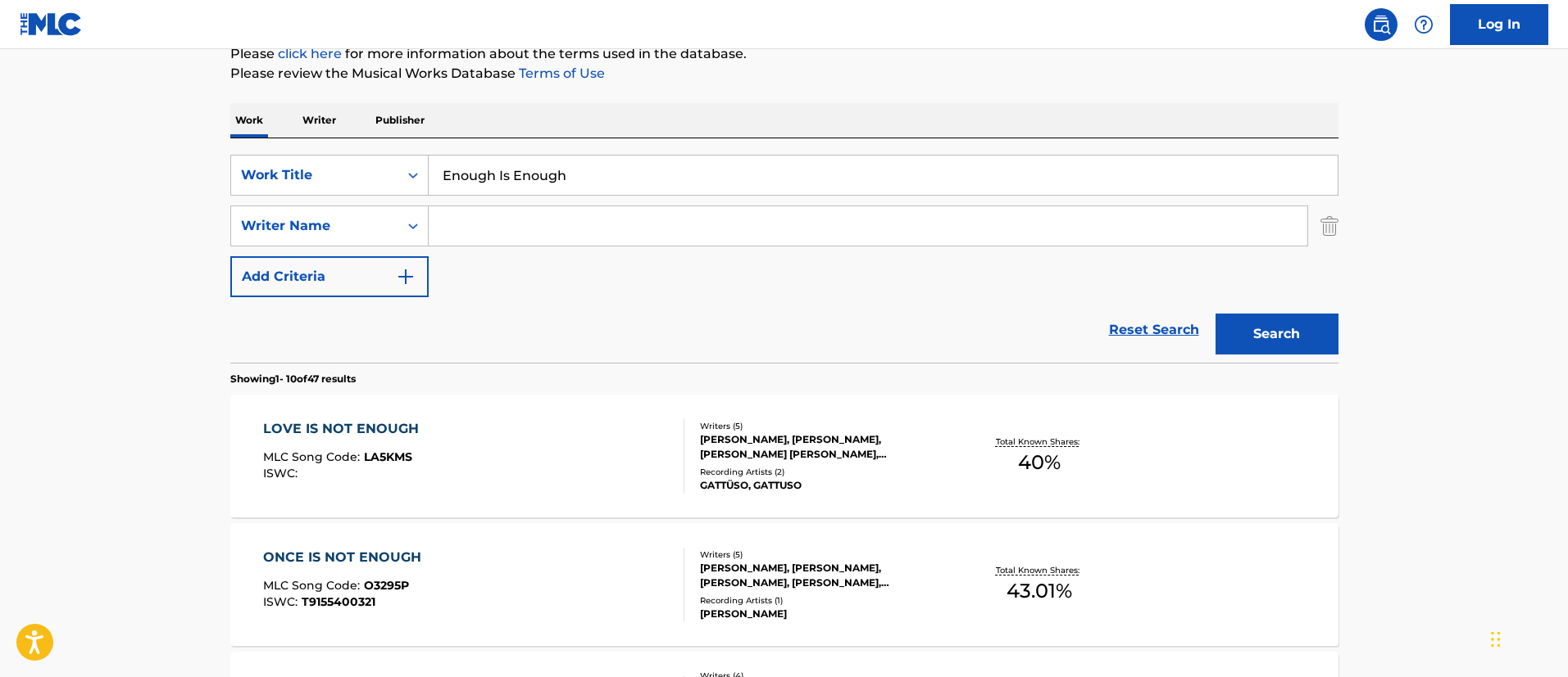
click at [517, 230] on input "Search Form" at bounding box center [868, 226] width 879 height 39
paste input "[PERSON_NAME]"
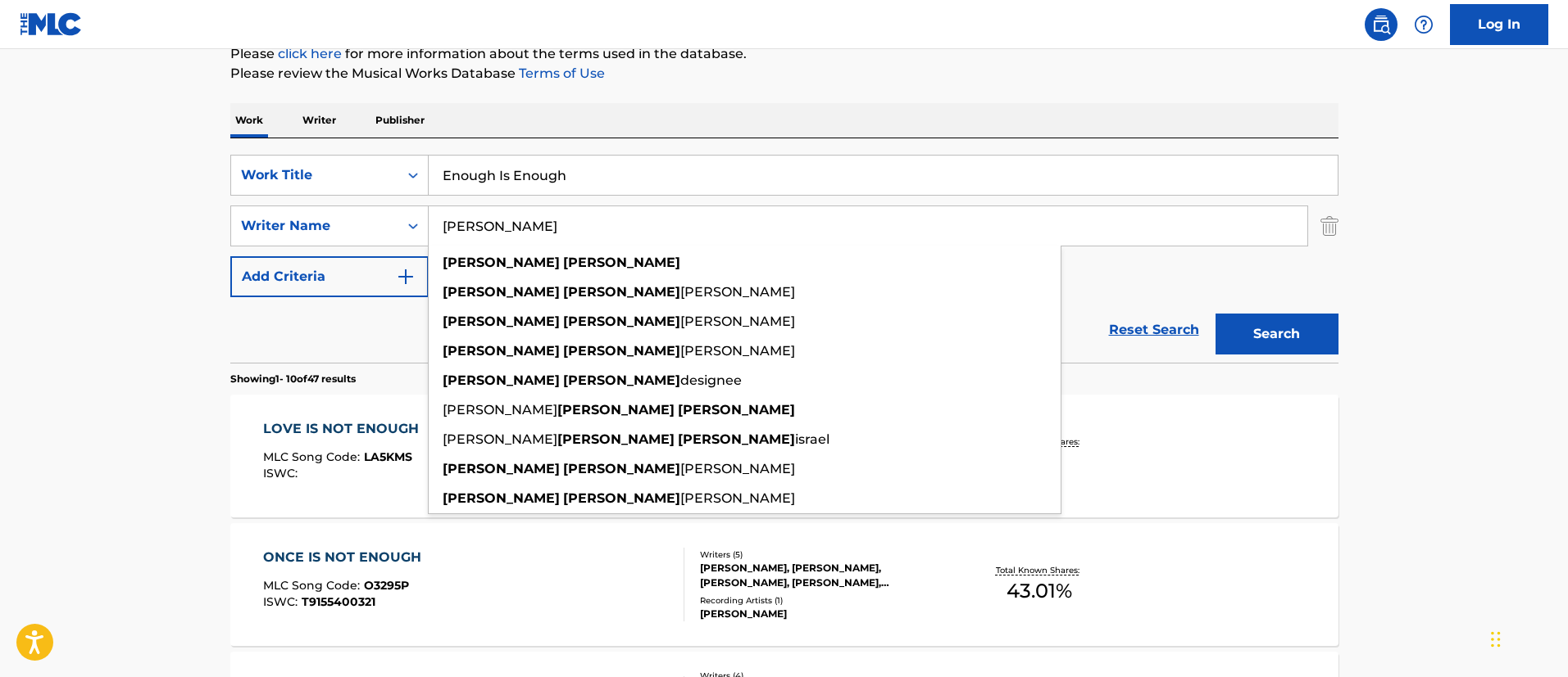
type input "[PERSON_NAME]"
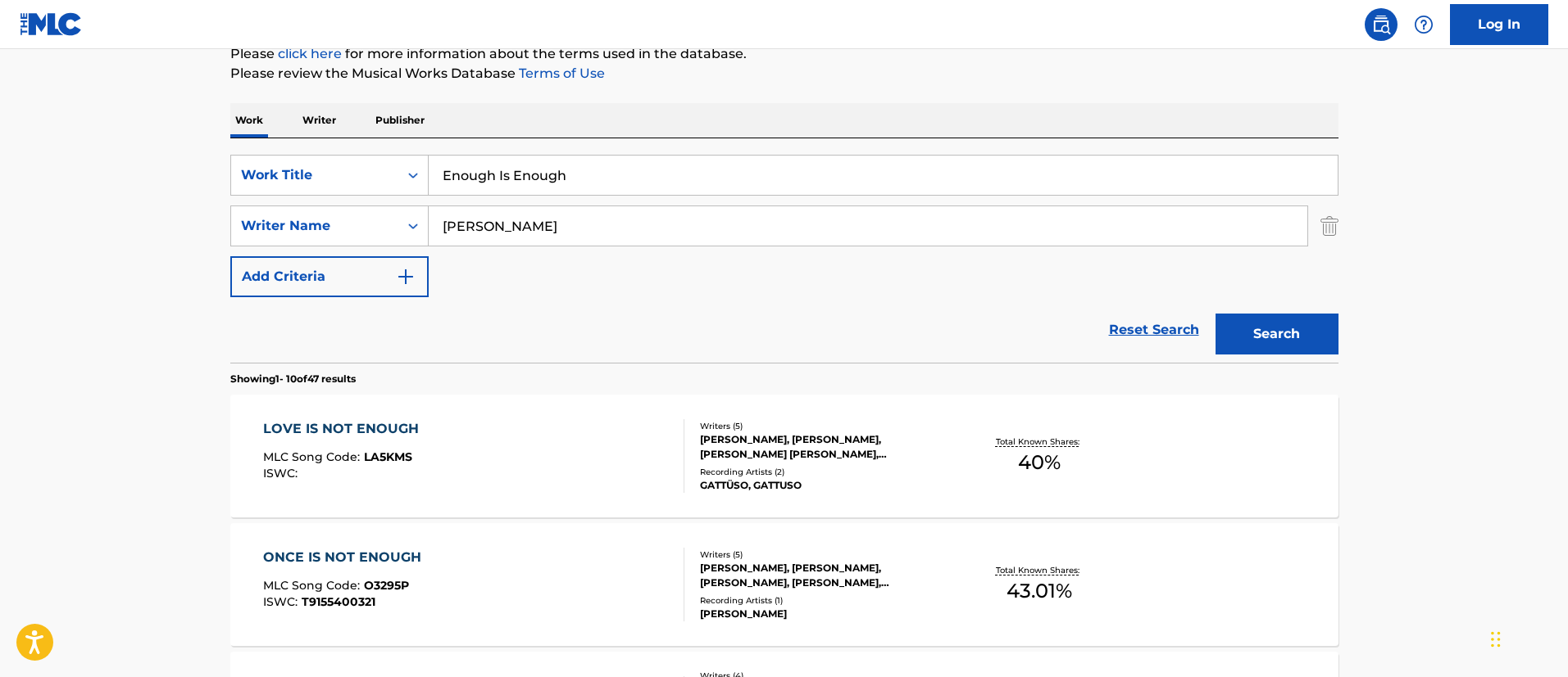
click at [1292, 315] on button "Search" at bounding box center [1277, 334] width 123 height 41
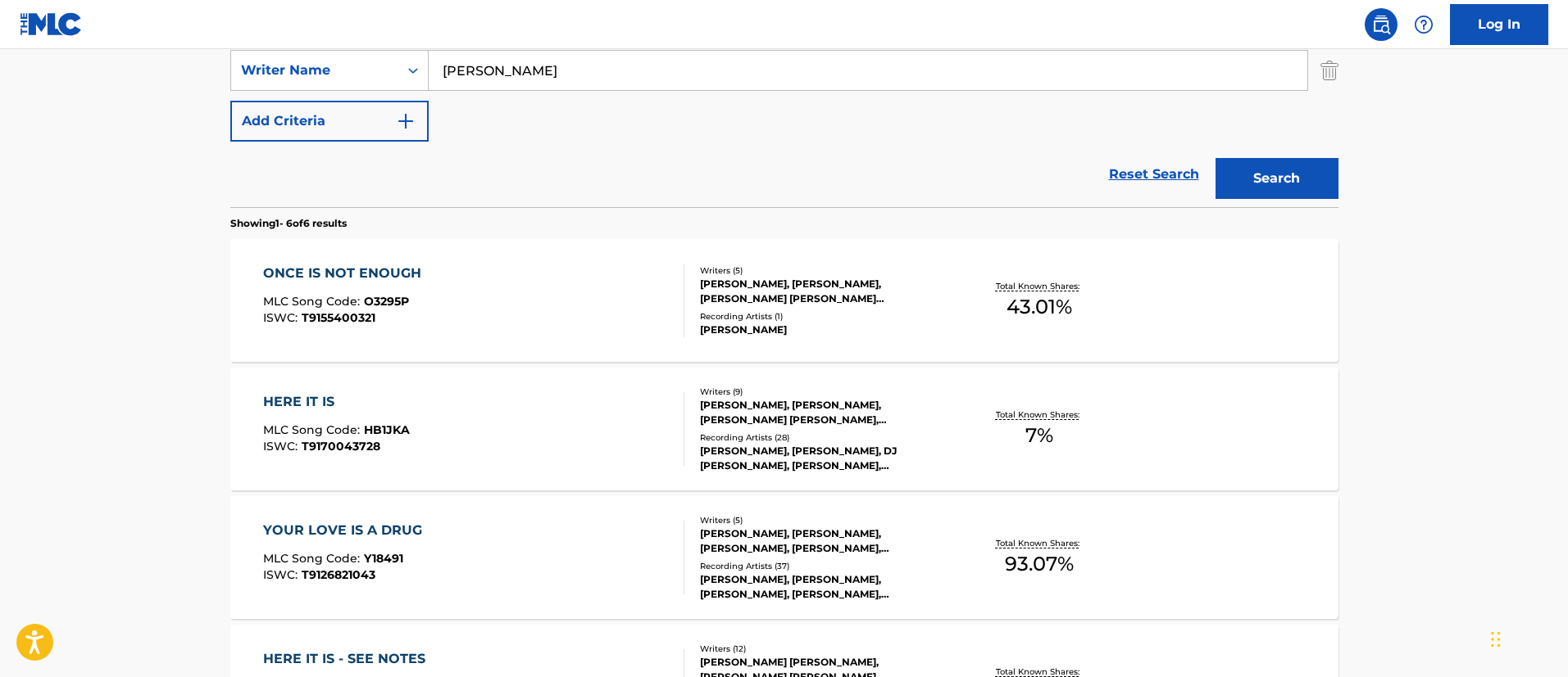
scroll to position [0, 0]
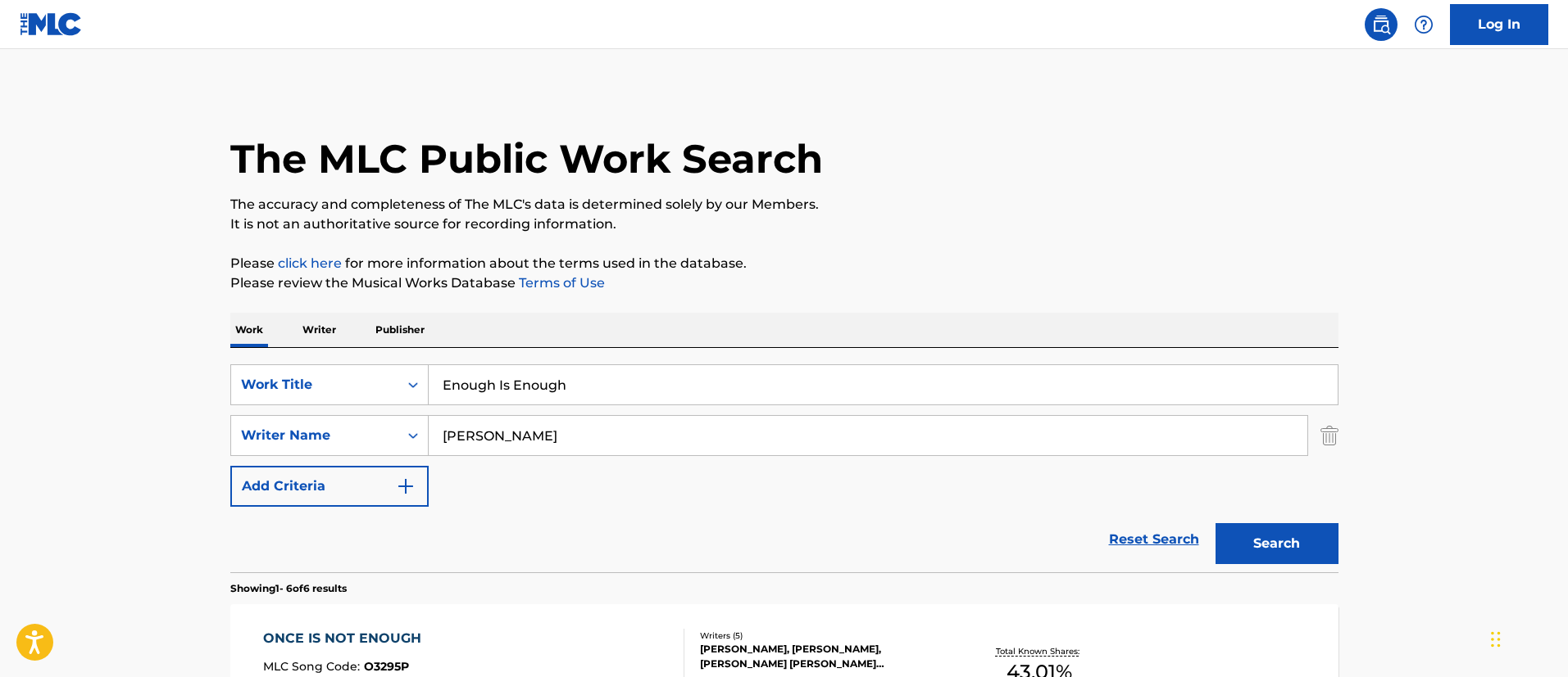
click at [1328, 441] on img "Search Form" at bounding box center [1329, 435] width 18 height 41
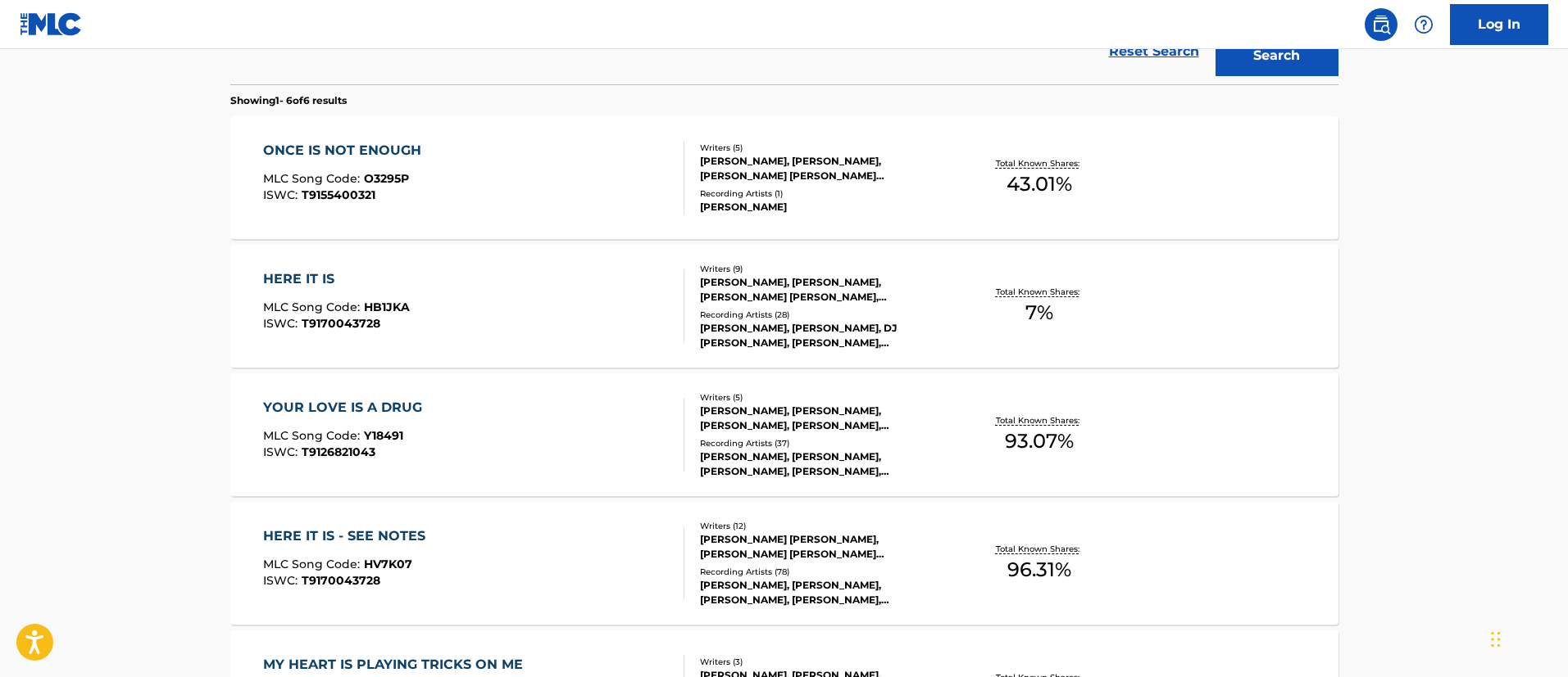
scroll to position [69, 0]
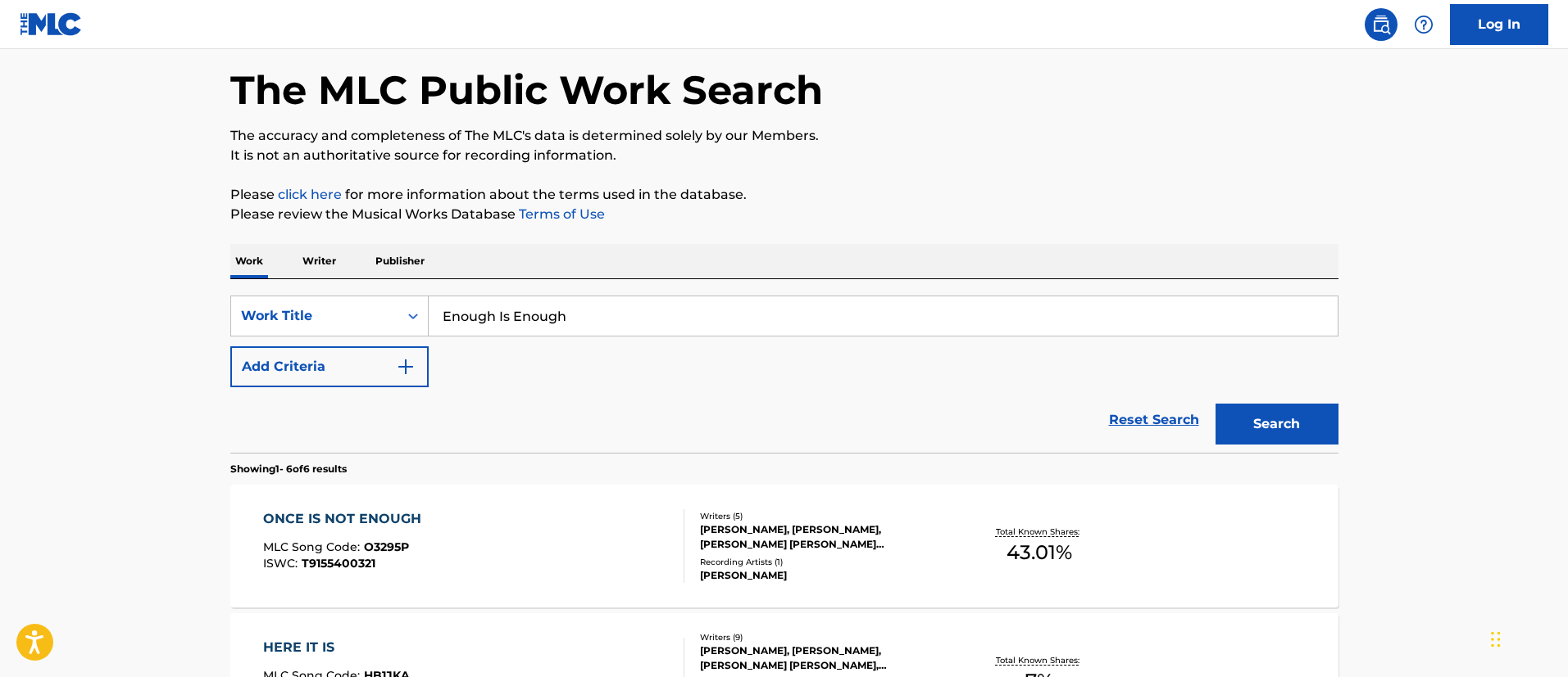
drag, startPoint x: 595, startPoint y: 317, endPoint x: 442, endPoint y: 312, distance: 153.1
click at [442, 312] on input "Enough Is Enough" at bounding box center [882, 316] width 909 height 39
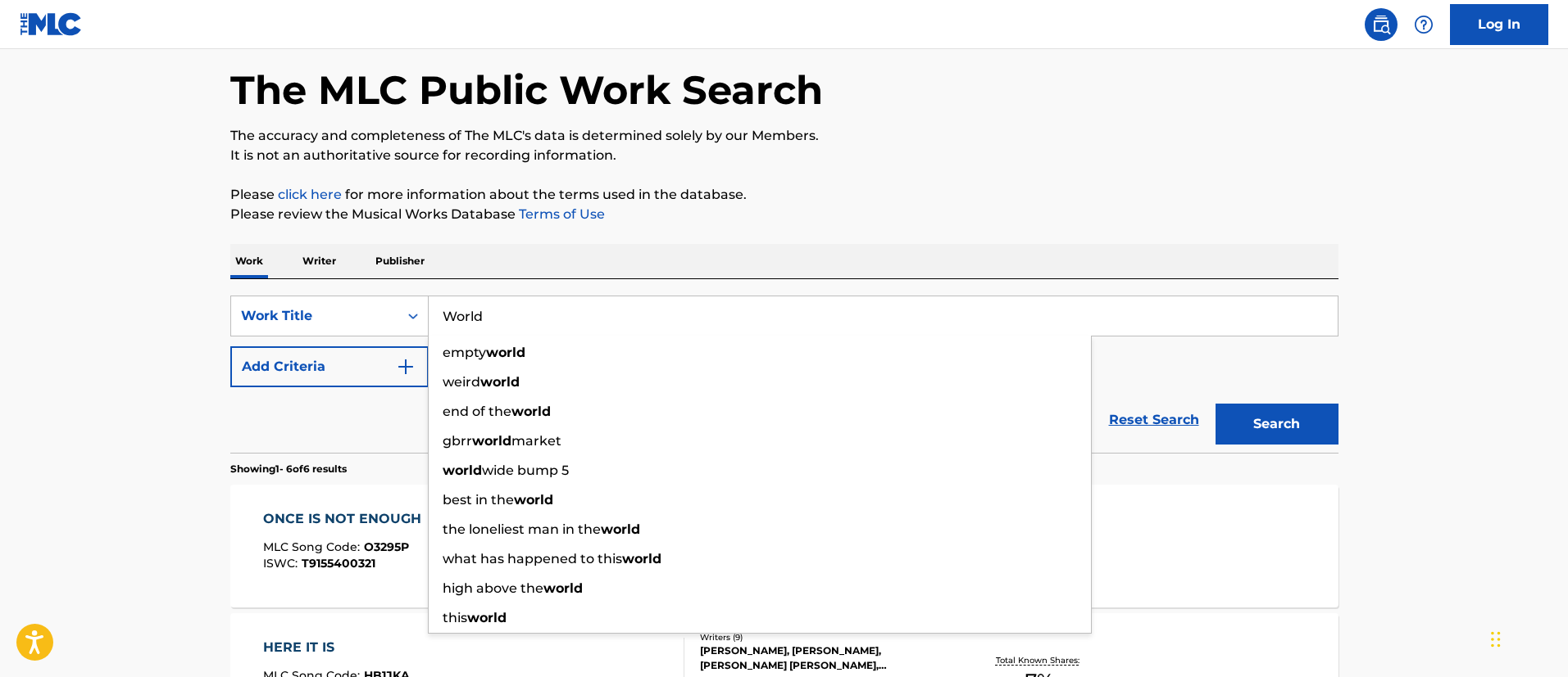
type input "World"
click at [73, 390] on main "The MLC Public Work Search The accuracy and completeness of The MLC's data is d…" at bounding box center [784, 659] width 1568 height 1356
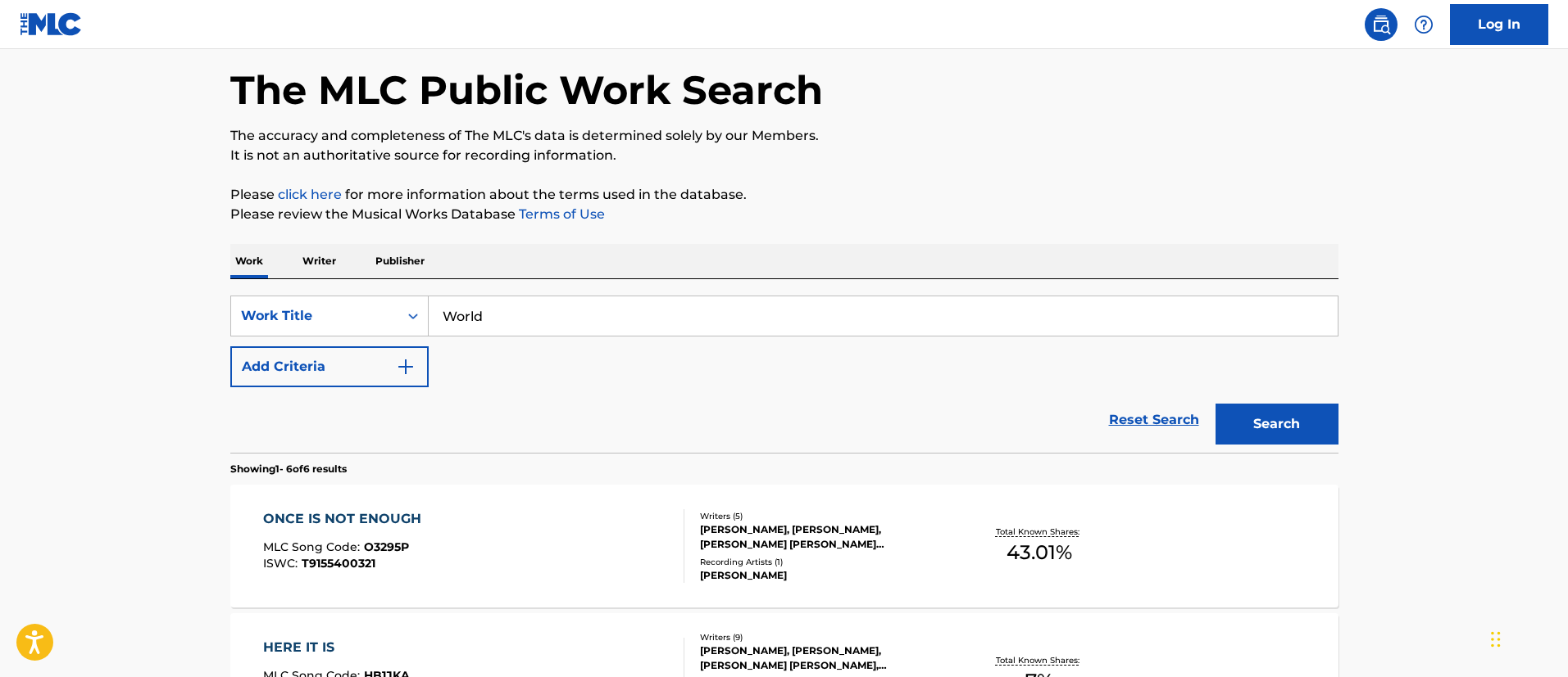
click at [265, 363] on button "Add Criteria" at bounding box center [330, 367] width 199 height 41
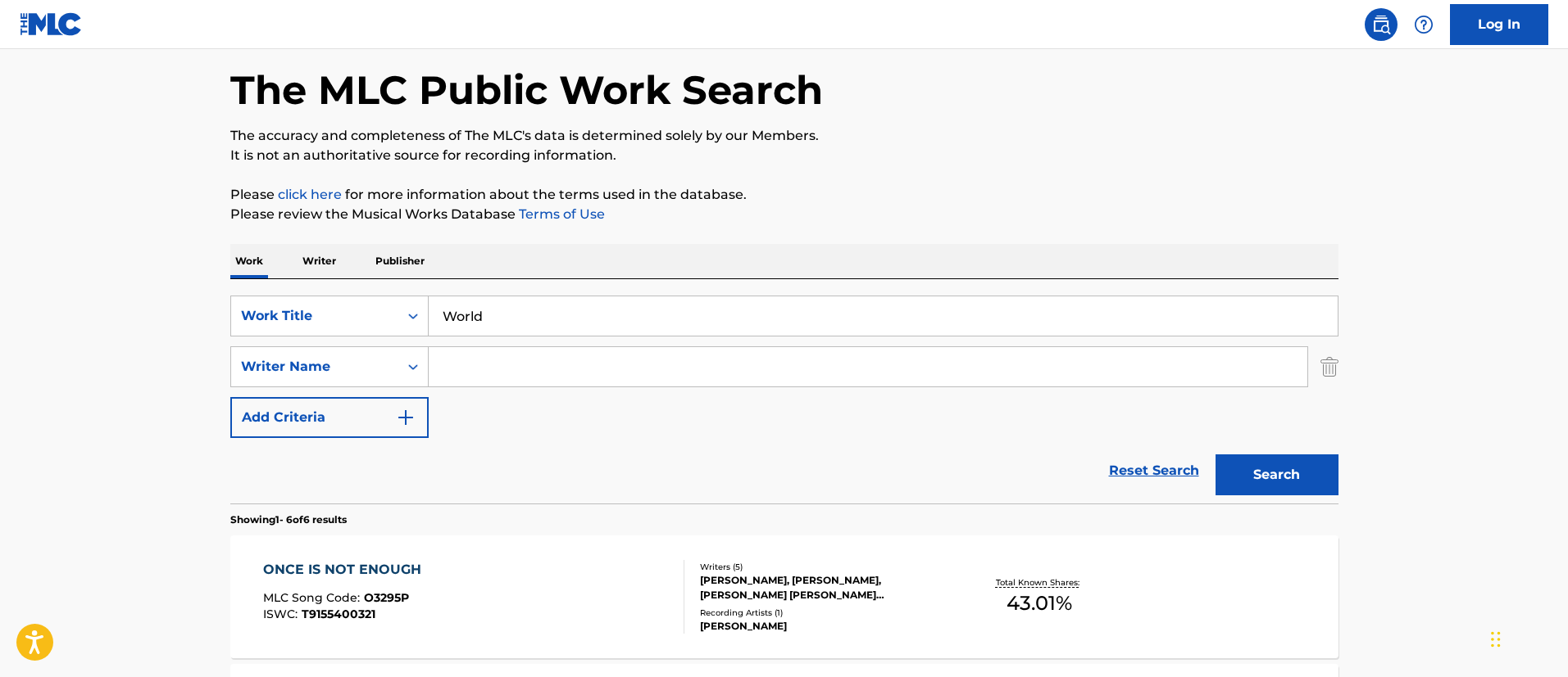
click at [513, 348] on input "Search Form" at bounding box center [868, 367] width 879 height 39
type input "E"
paste input "GUMMIZELLE"
type input "GUMMIZELLE"
click at [349, 366] on div "Writer Name" at bounding box center [314, 366] width 147 height 19
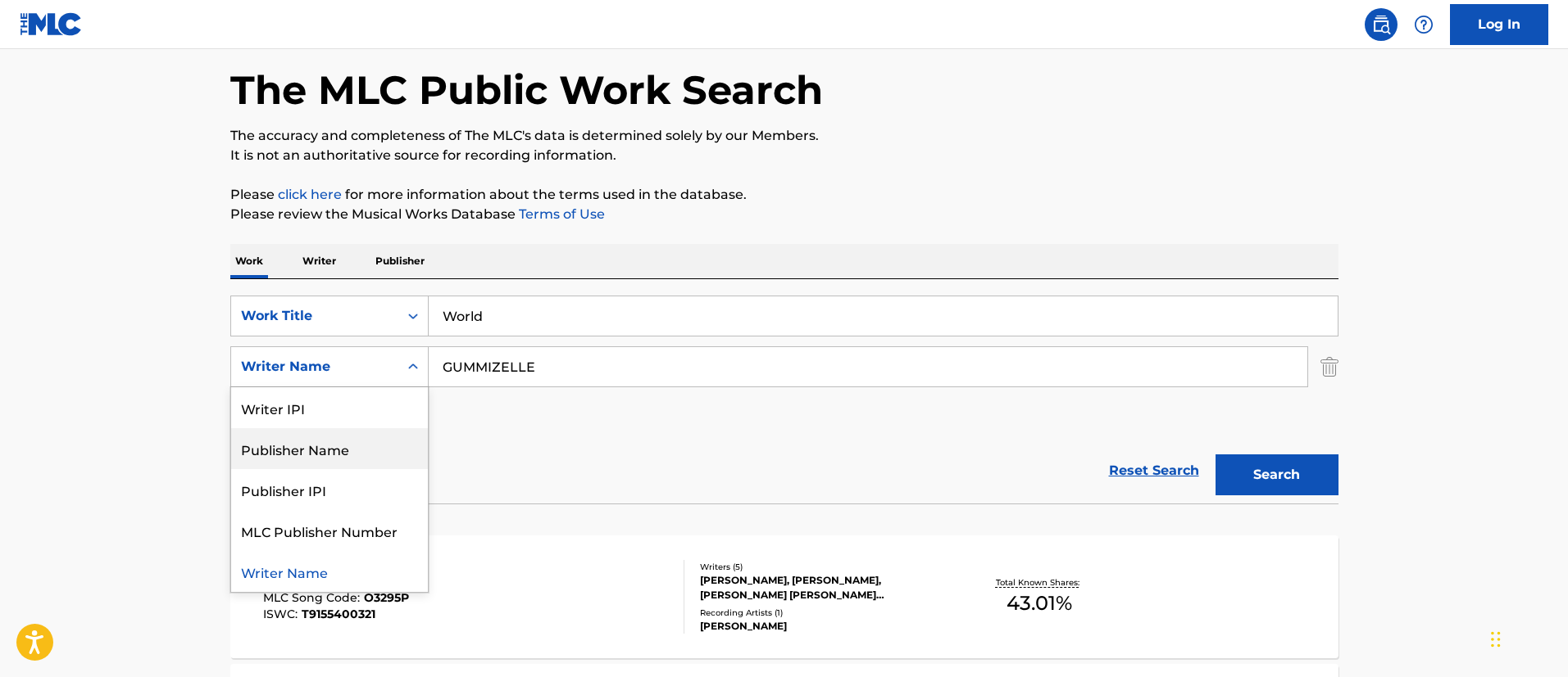
click at [309, 442] on div "Publisher Name" at bounding box center [329, 448] width 197 height 41
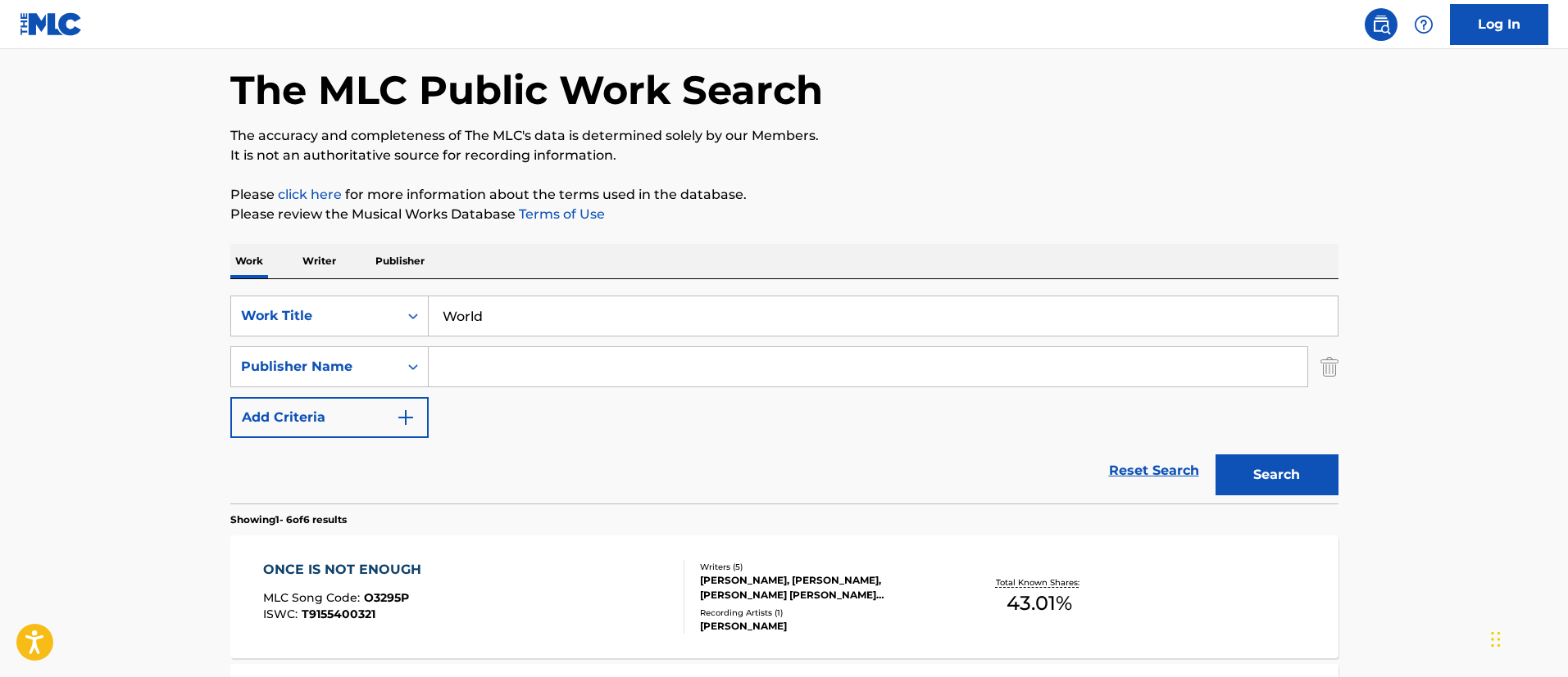
click at [757, 369] on input "Search Form" at bounding box center [868, 367] width 879 height 39
paste input "GUMMIZELLE"
type input "GUMMIZELLE"
click at [1257, 478] on button "Search" at bounding box center [1277, 475] width 123 height 41
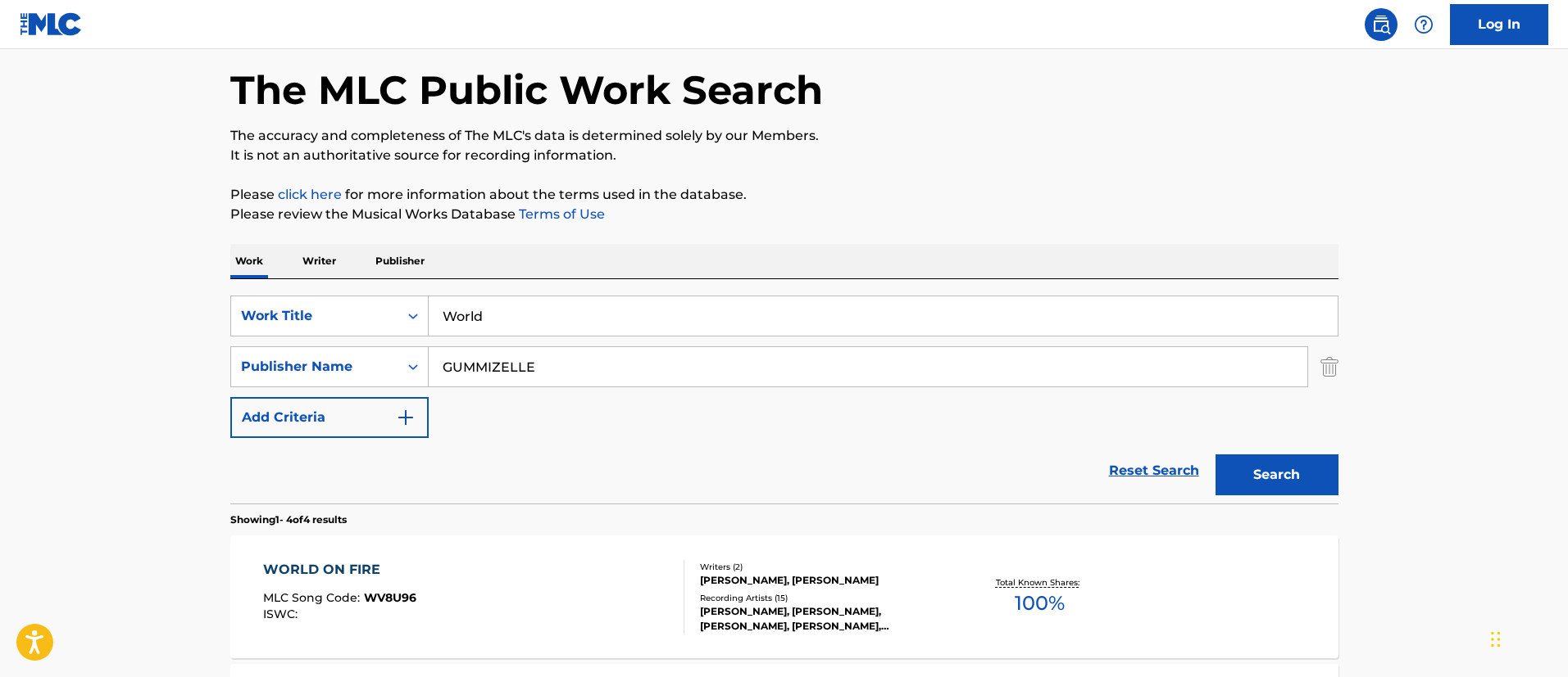
click at [401, 263] on p "Publisher" at bounding box center [400, 262] width 59 height 35
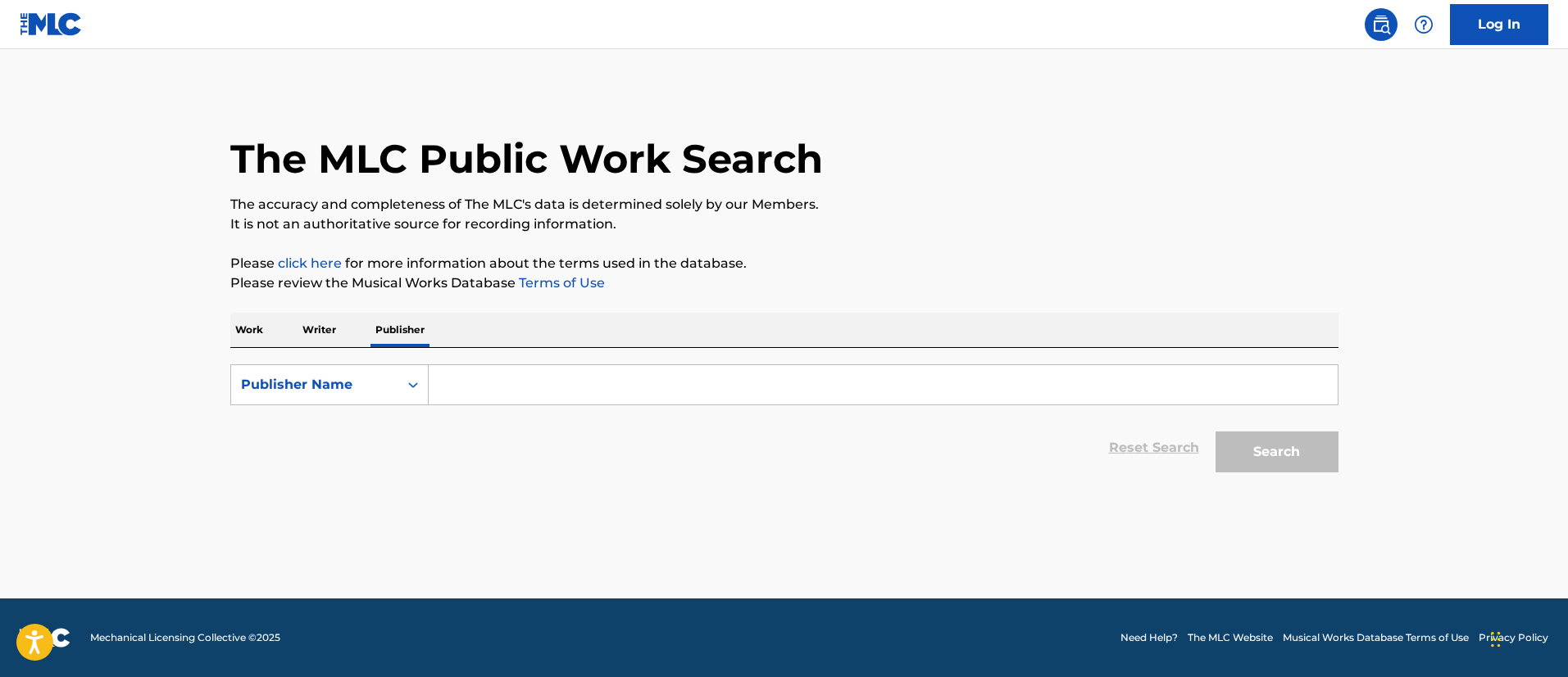
click at [471, 382] on input "Search Form" at bounding box center [882, 384] width 909 height 39
paste input "GUMMIZELLE"
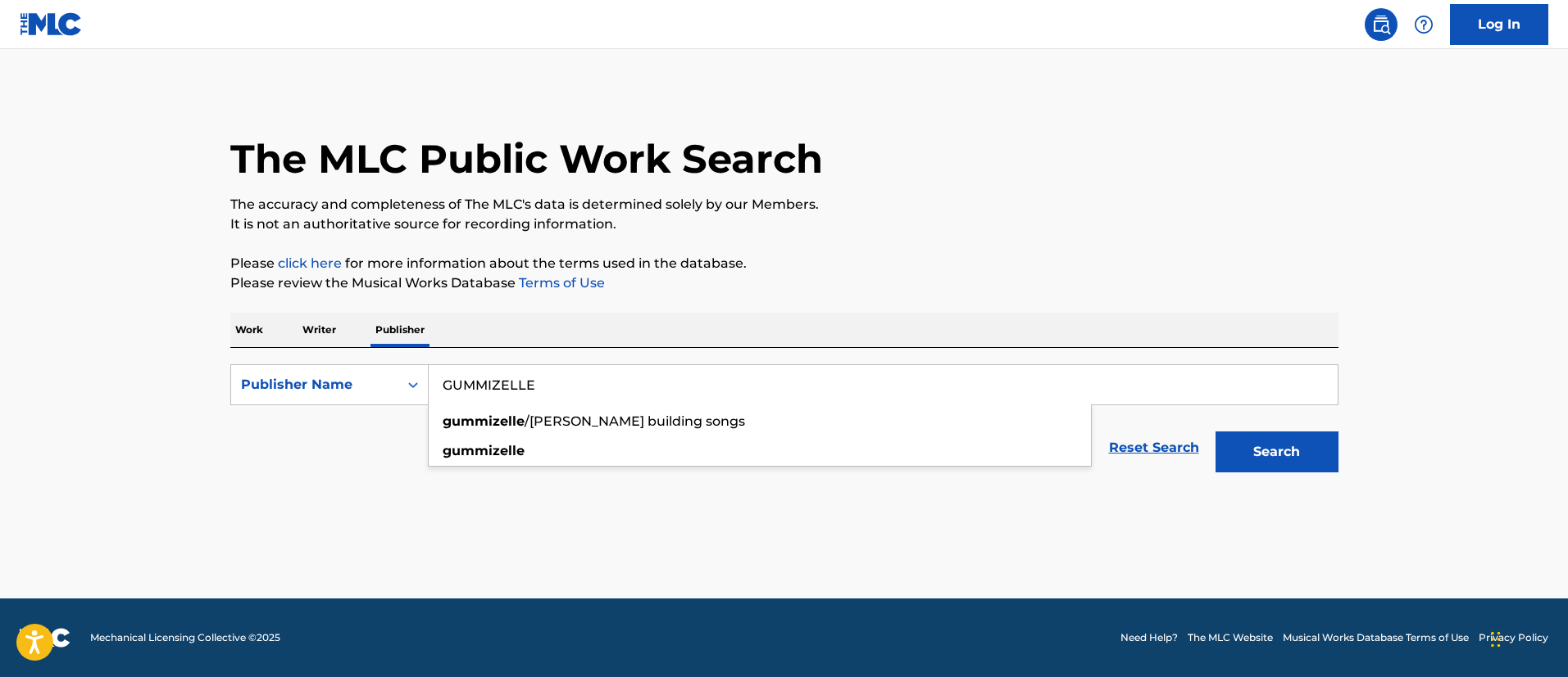
type input "GUMMIZELLE"
click at [1249, 442] on button "Search" at bounding box center [1277, 452] width 123 height 41
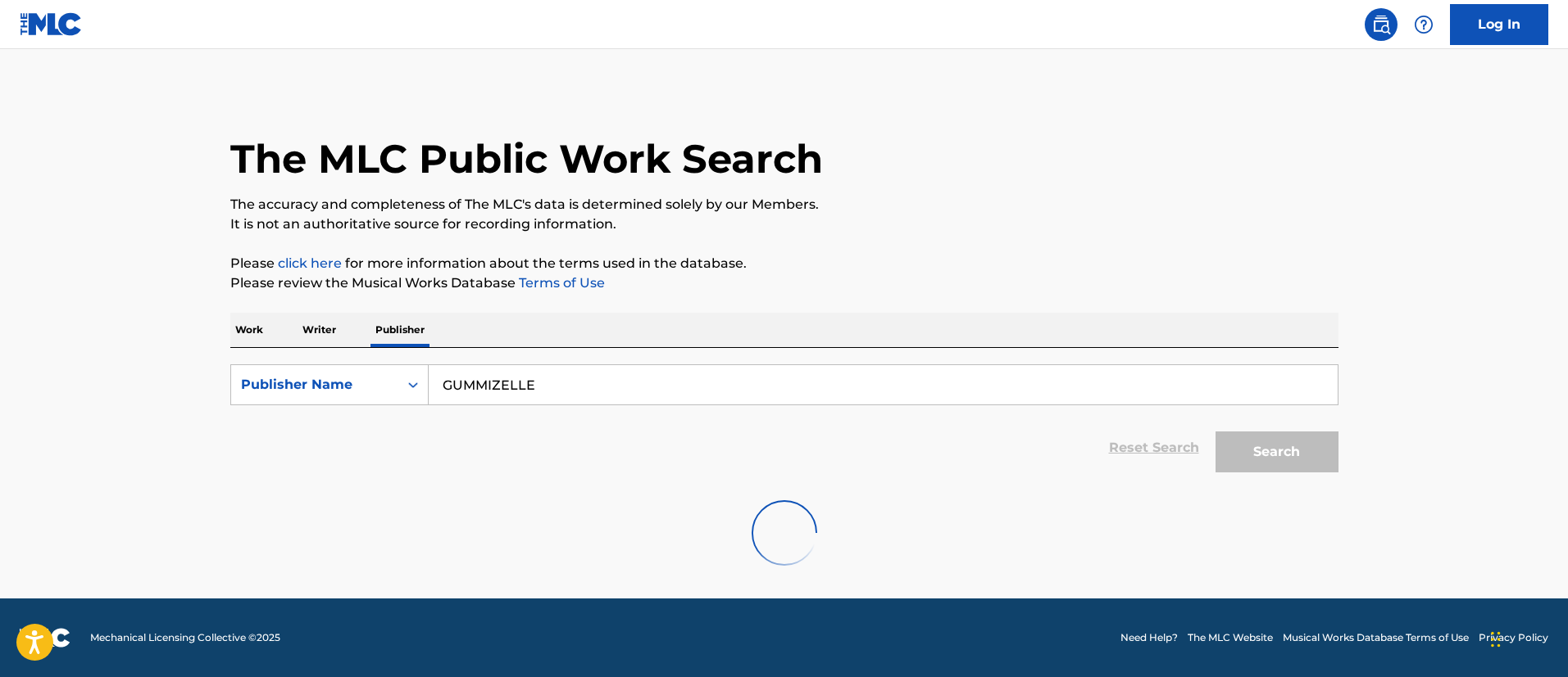
scroll to position [208, 0]
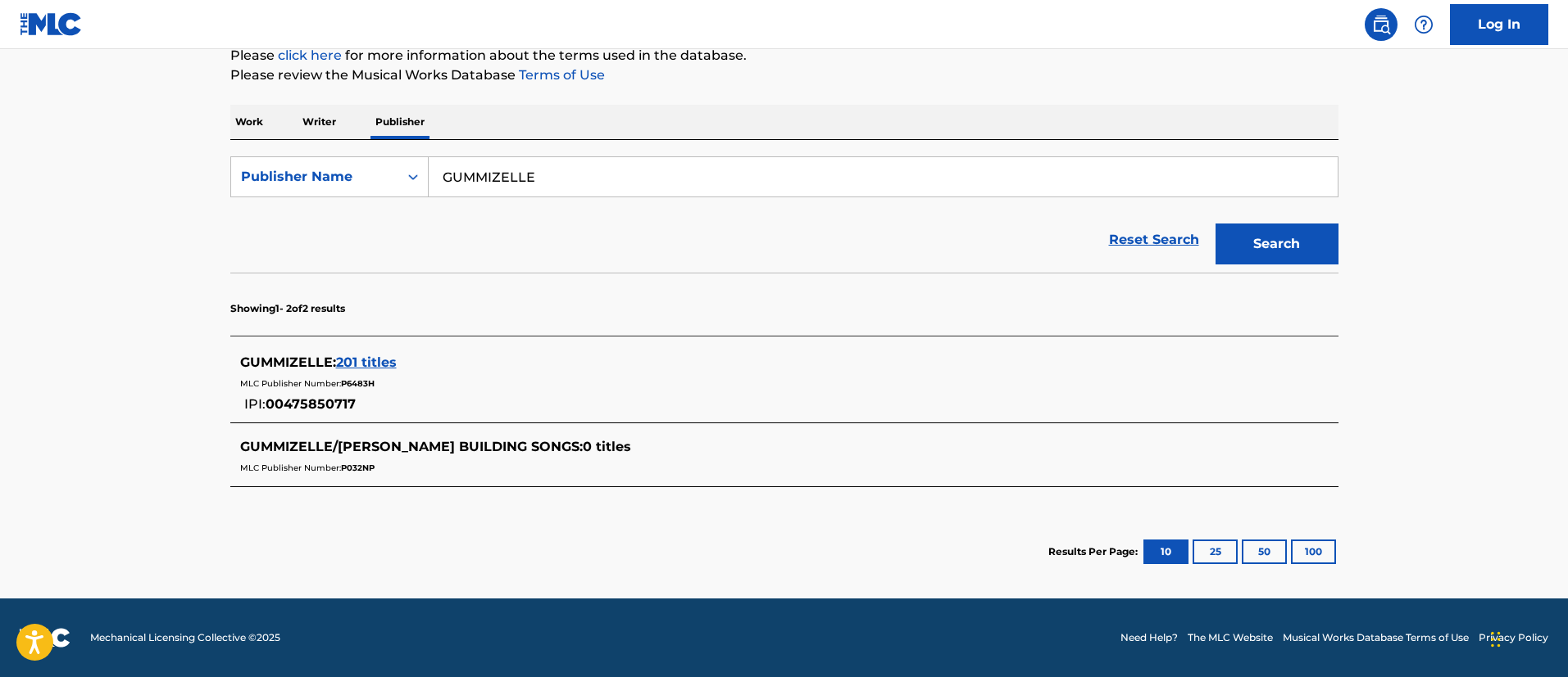
click at [384, 362] on span "201 titles" at bounding box center [366, 362] width 60 height 16
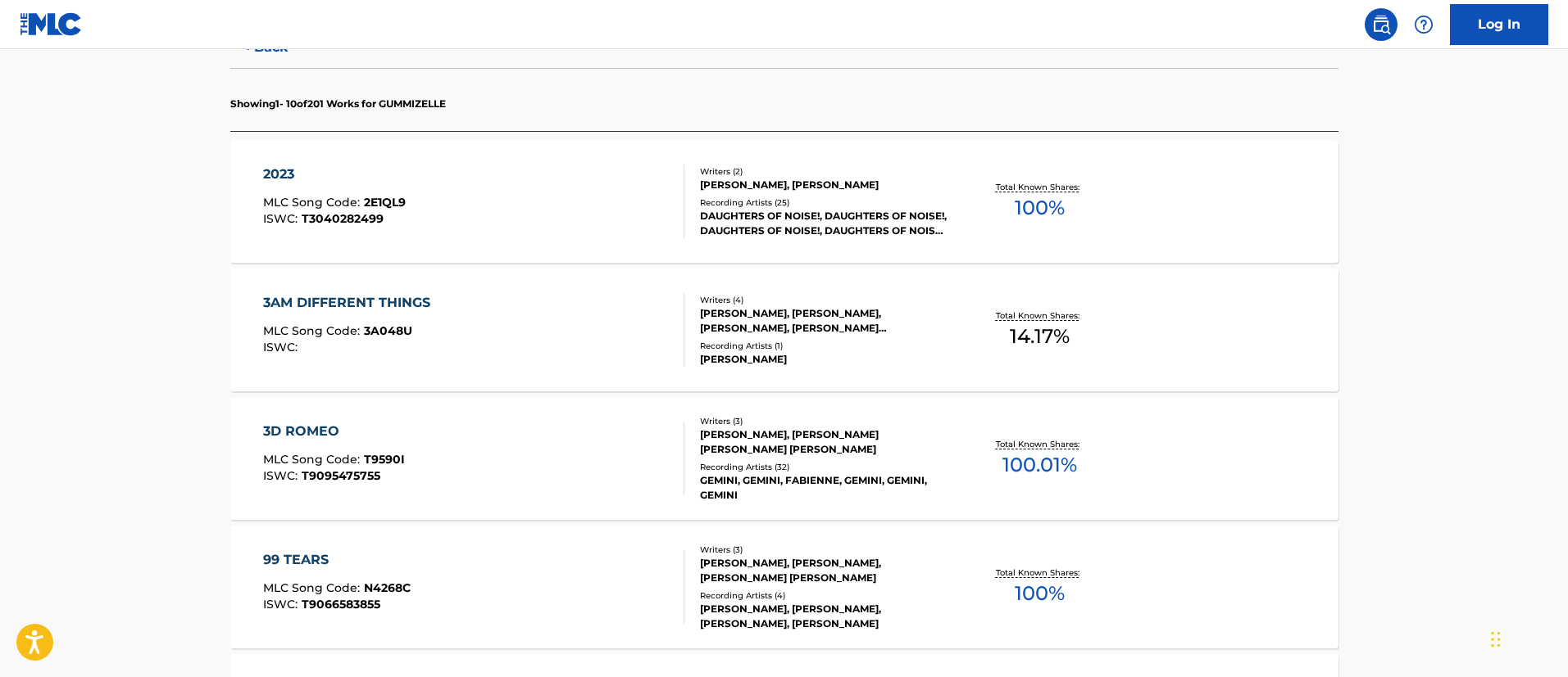
scroll to position [85, 0]
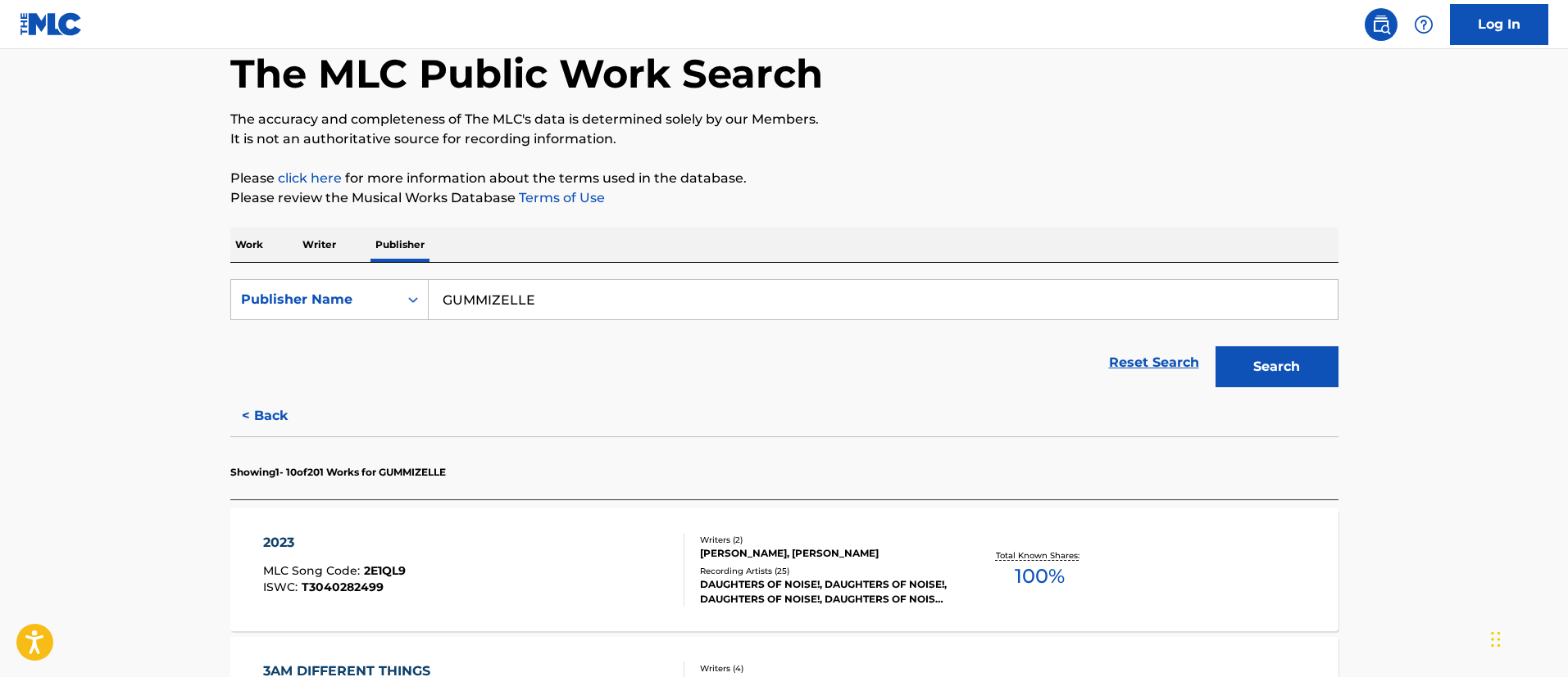
click at [329, 245] on p "Writer" at bounding box center [319, 245] width 43 height 35
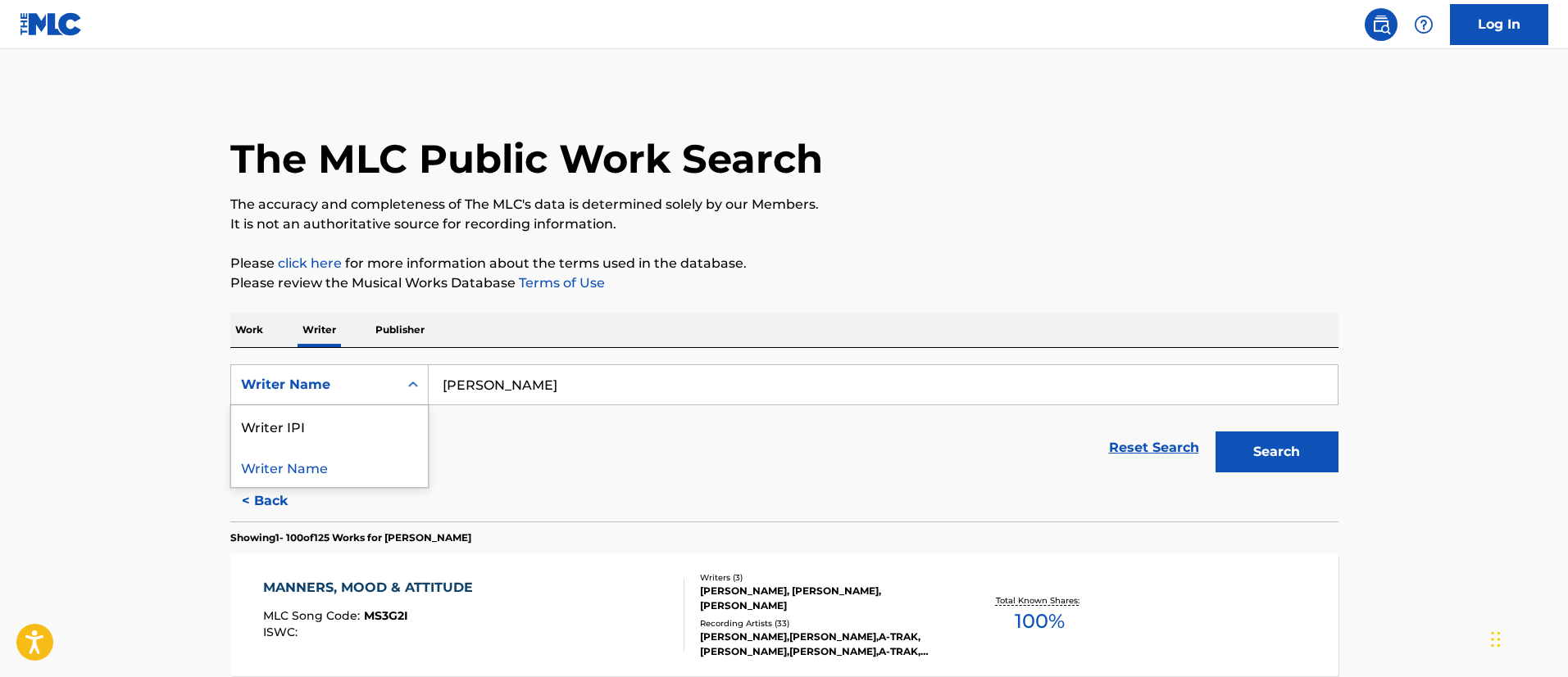
click at [415, 386] on icon "Search Form" at bounding box center [413, 385] width 16 height 16
click at [469, 424] on div "Reset Search Search" at bounding box center [784, 448] width 1108 height 66
click at [422, 328] on p "Publisher" at bounding box center [400, 330] width 59 height 35
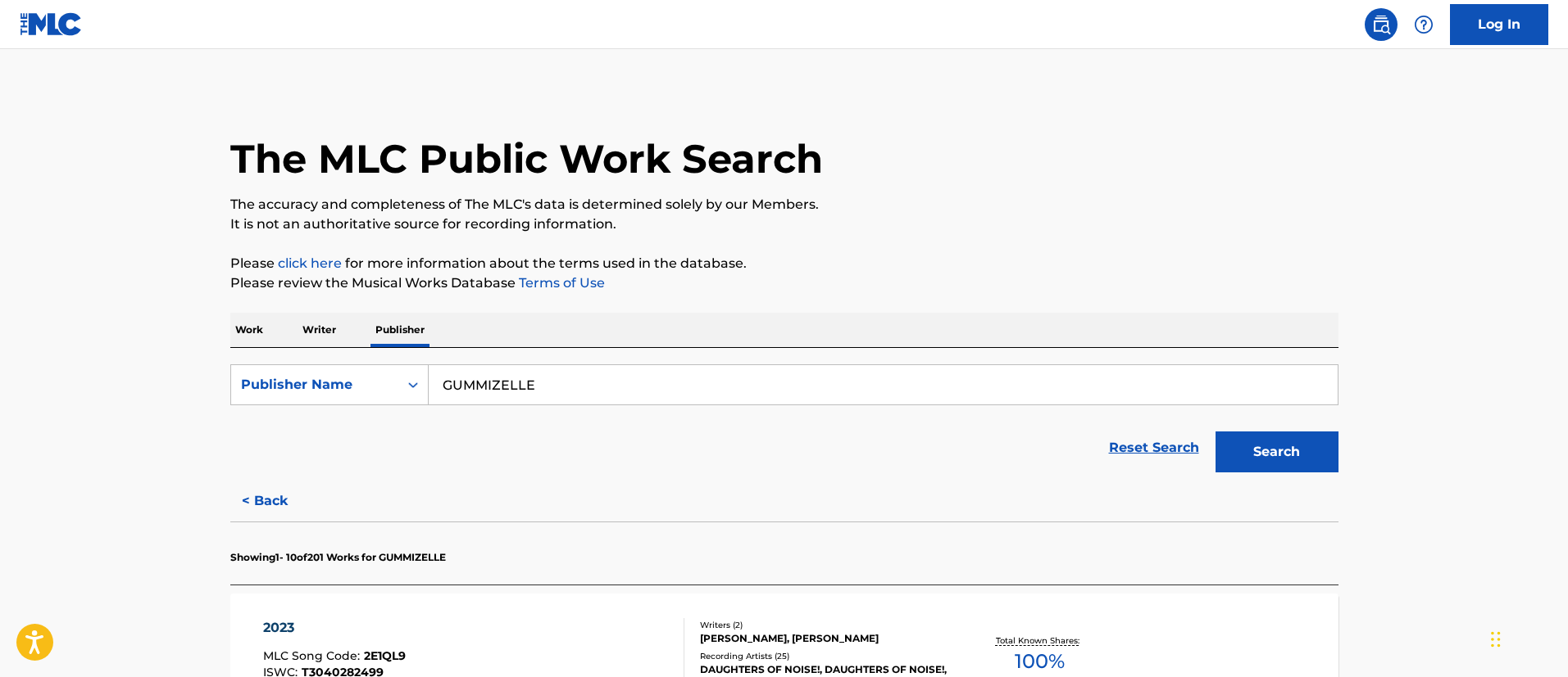
click at [417, 430] on div "Reset Search Search" at bounding box center [784, 448] width 1108 height 66
click at [411, 389] on icon "Search Form" at bounding box center [413, 385] width 16 height 16
click at [492, 458] on div "Reset Search Search" at bounding box center [784, 448] width 1108 height 66
click at [251, 327] on p "Work" at bounding box center [249, 330] width 38 height 35
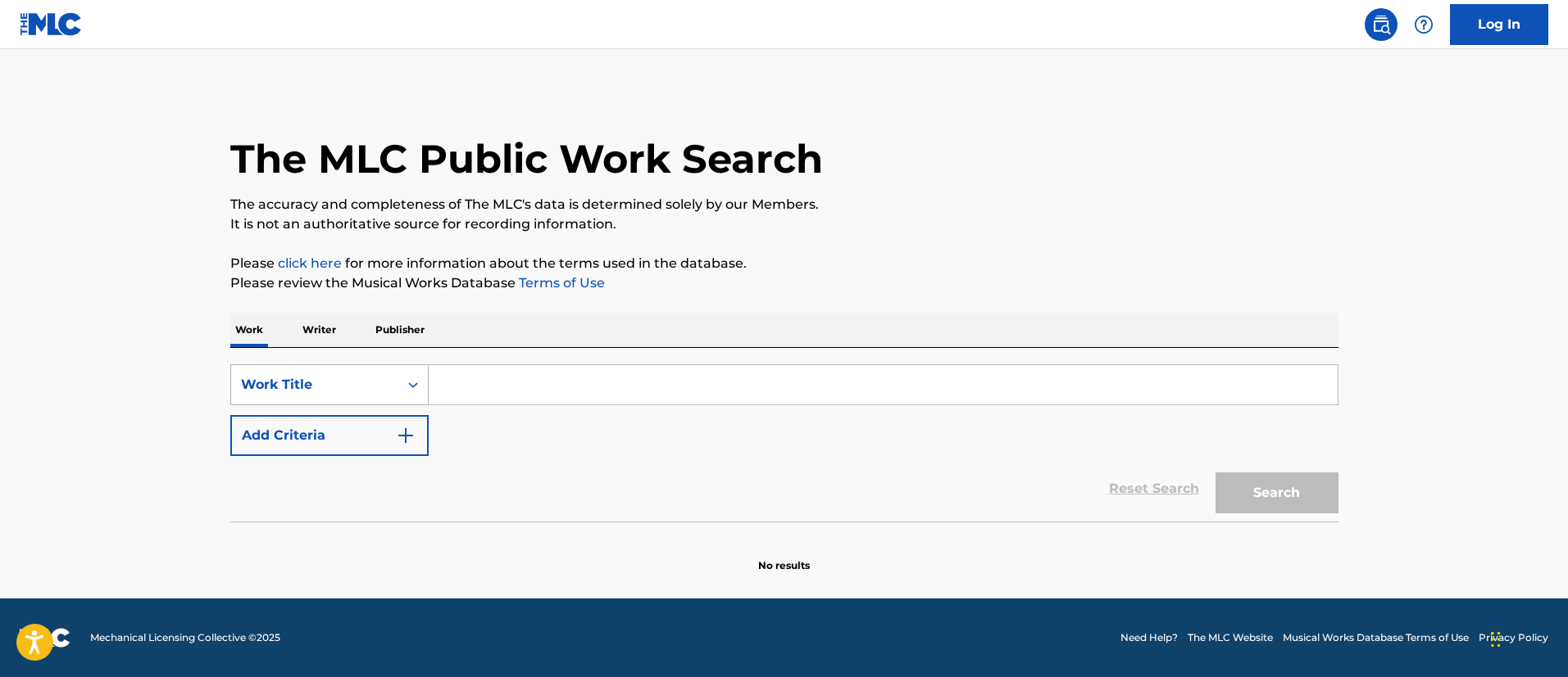
click at [406, 392] on icon "Search Form" at bounding box center [413, 385] width 16 height 16
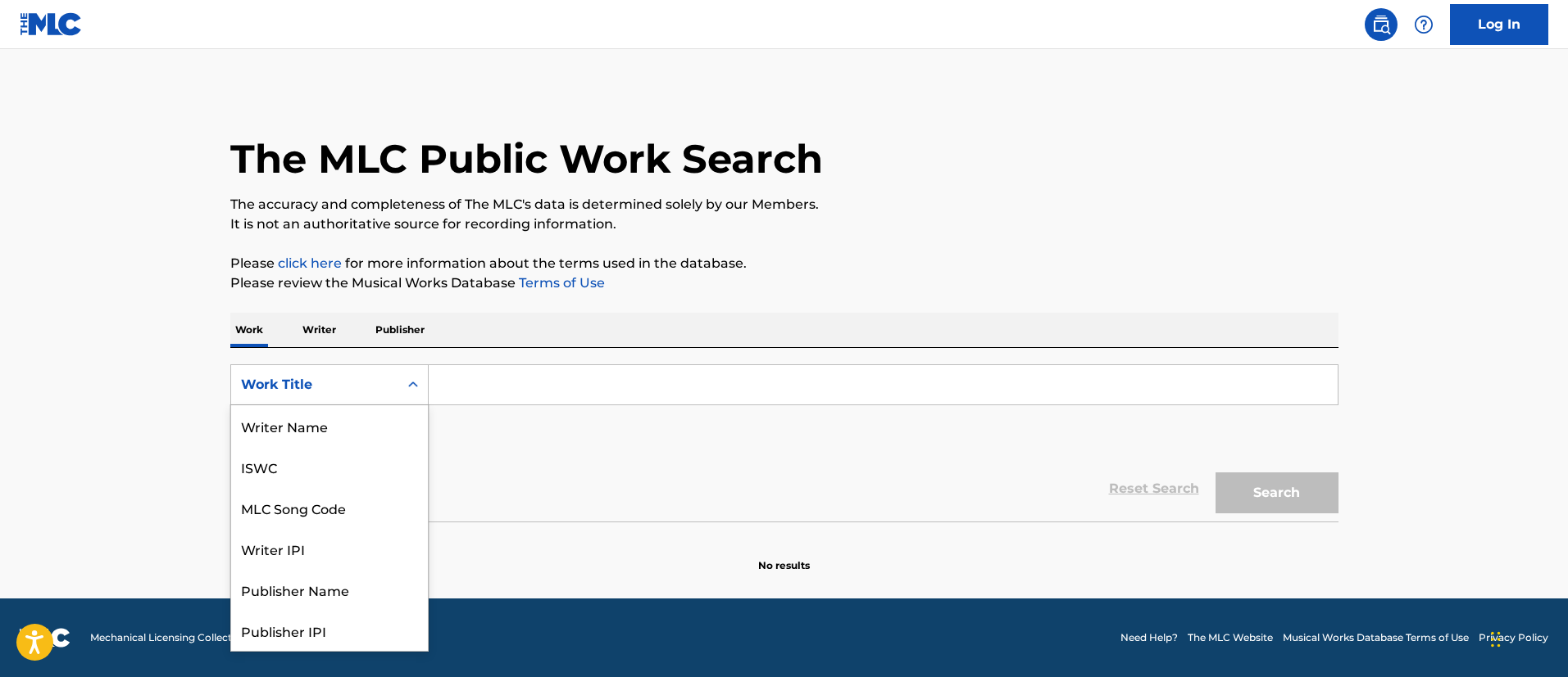
scroll to position [82, 0]
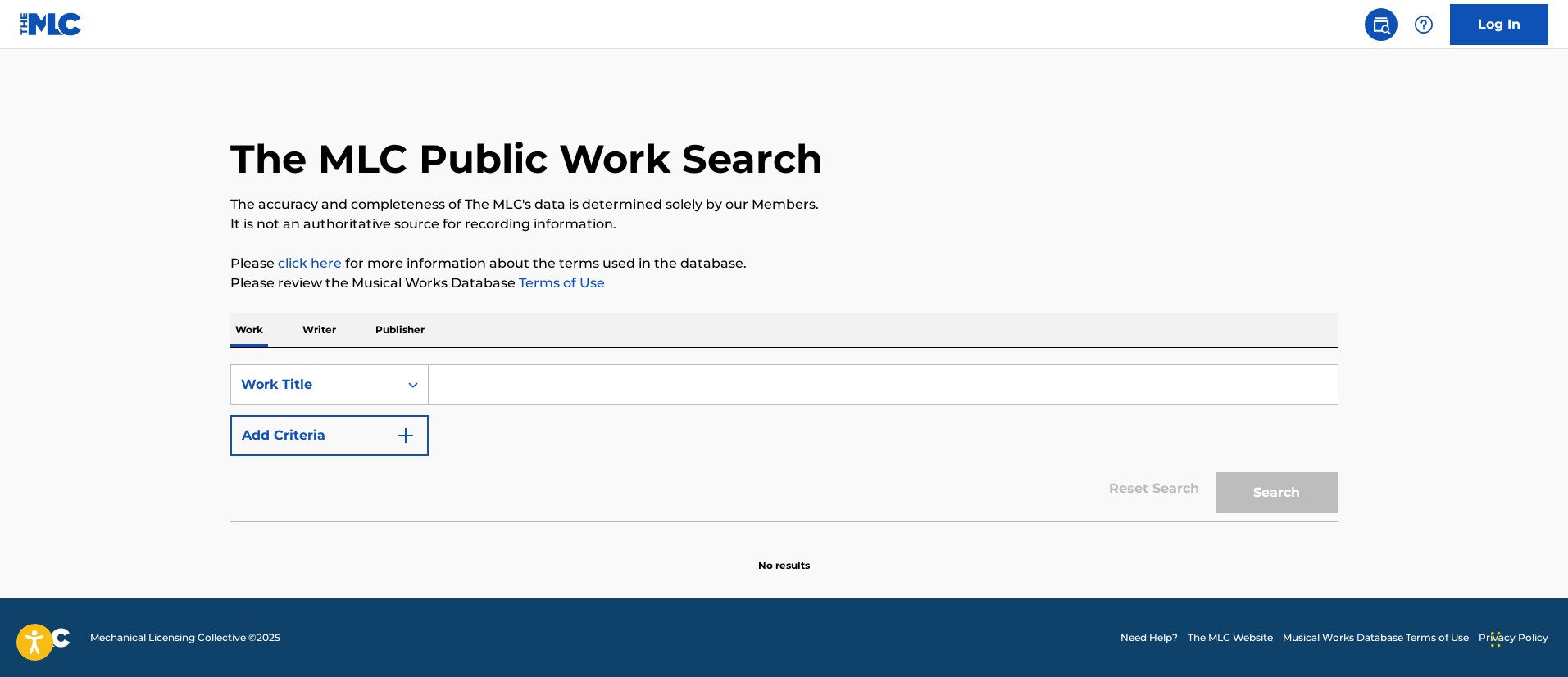
click at [514, 421] on div "SearchWithCriteriae08af367-07c3-42a1-9ebd-9e0a254c6f78 Work Title Add Criteria" at bounding box center [784, 410] width 1108 height 91
click at [551, 382] on input "Search Form" at bounding box center [882, 384] width 909 height 39
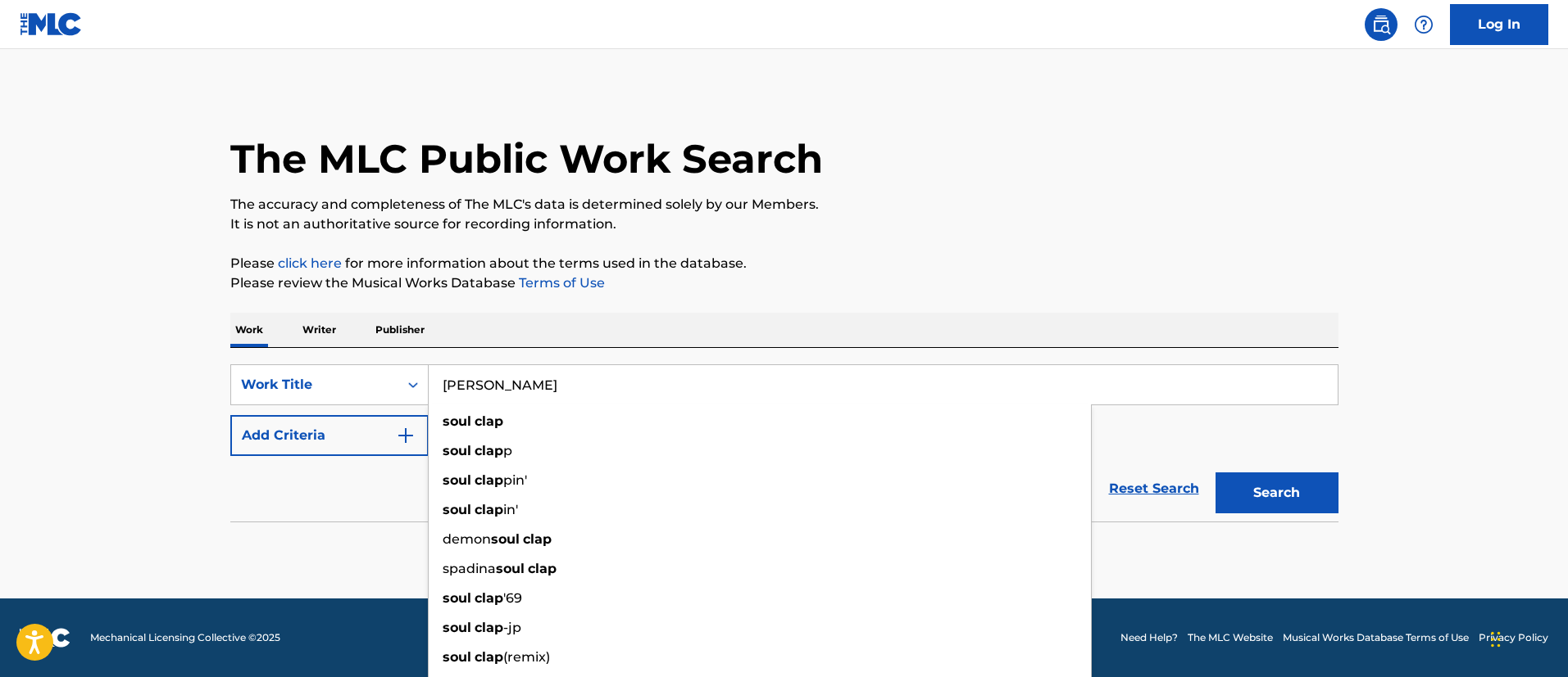
type input "[PERSON_NAME]"
click at [361, 441] on button "Add Criteria" at bounding box center [330, 435] width 199 height 41
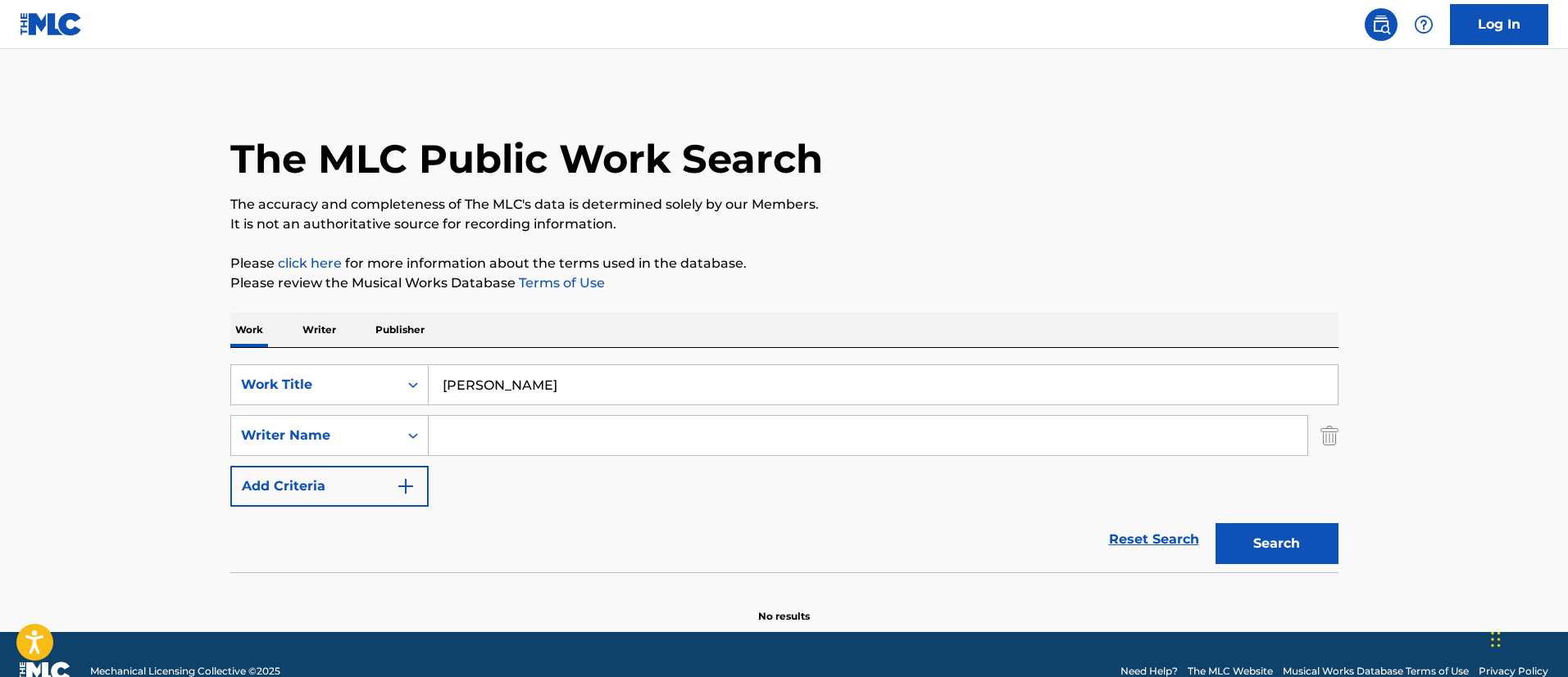
click at [552, 430] on input "Search Form" at bounding box center [868, 435] width 879 height 39
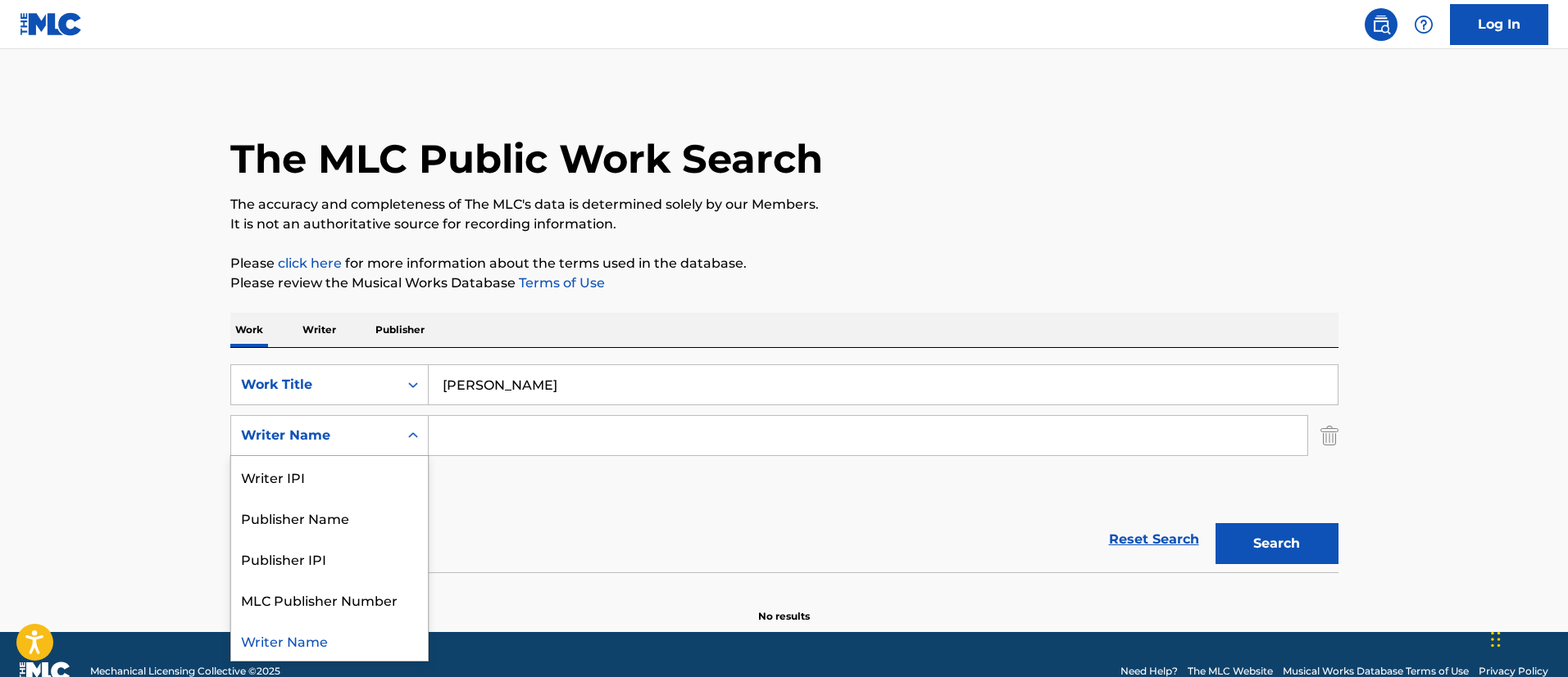
click at [370, 445] on div "Writer Name" at bounding box center [314, 435] width 147 height 19
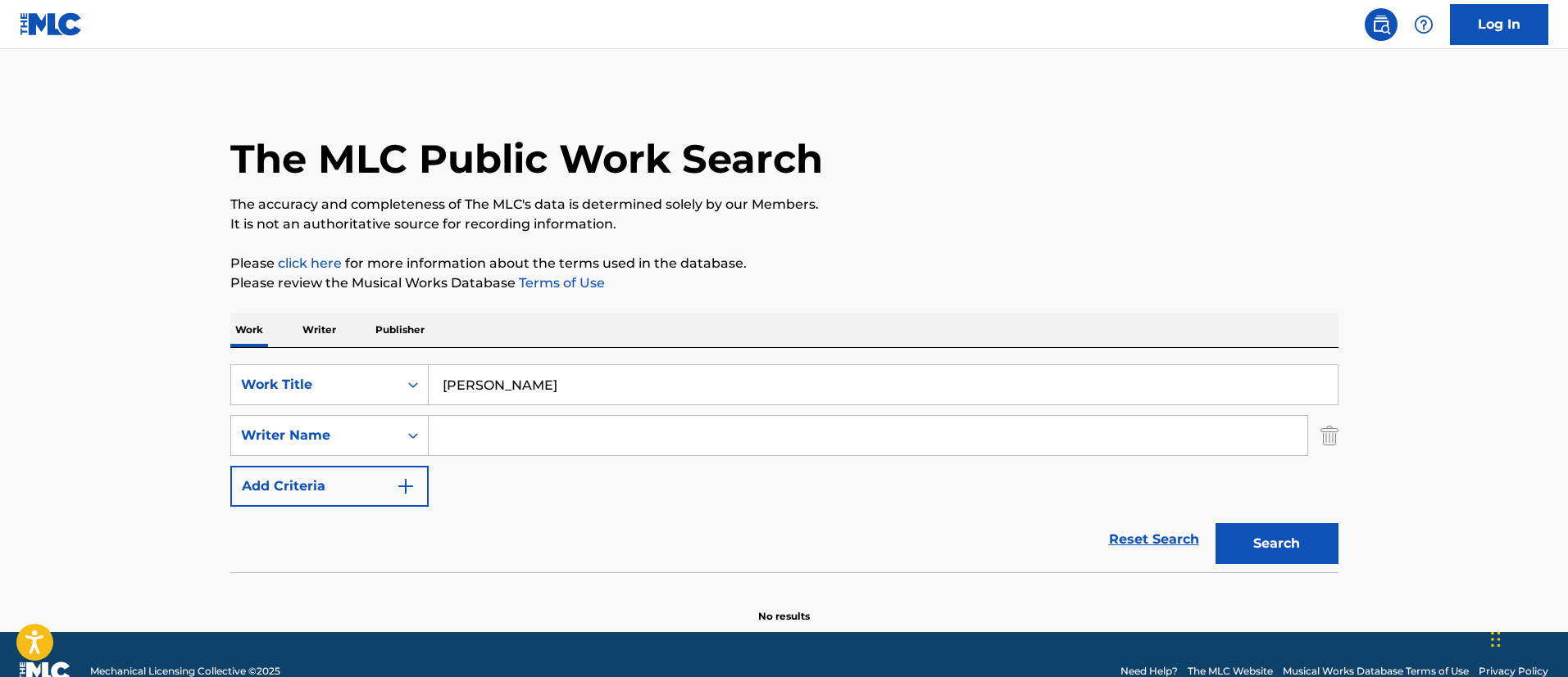
click at [573, 437] on input "Search Form" at bounding box center [868, 435] width 879 height 39
paste input "[PERSON_NAME]"
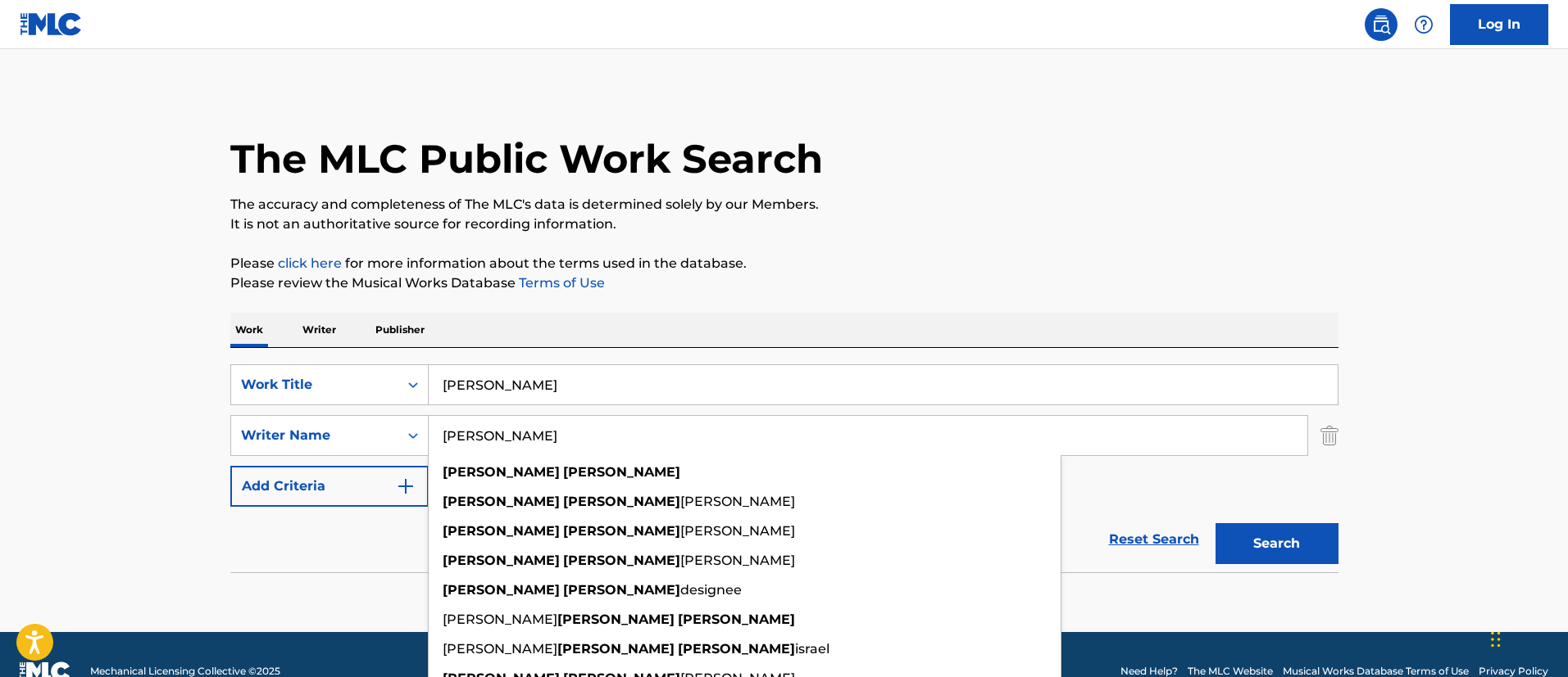
type input "[PERSON_NAME]"
click at [356, 479] on button "Add Criteria" at bounding box center [330, 486] width 199 height 41
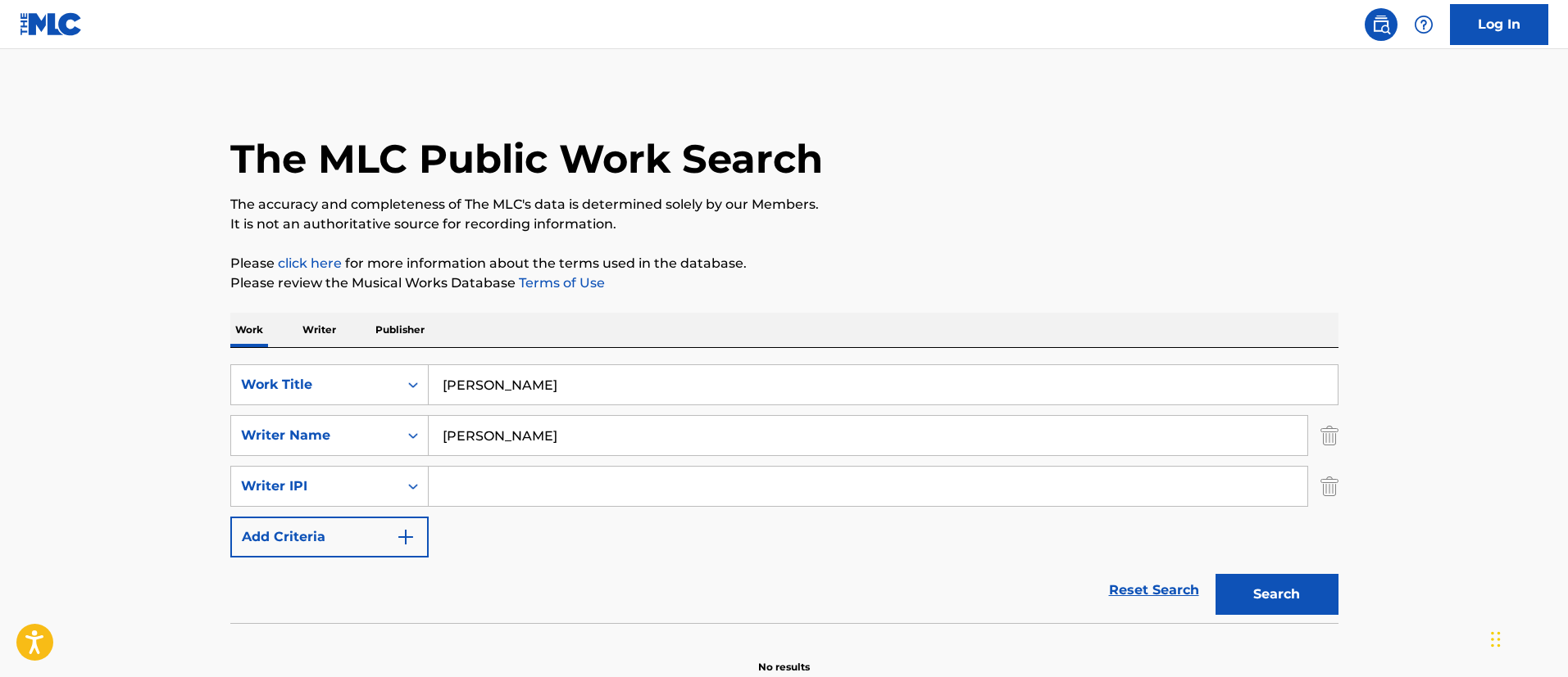
click at [502, 391] on input "[PERSON_NAME]" at bounding box center [882, 384] width 909 height 39
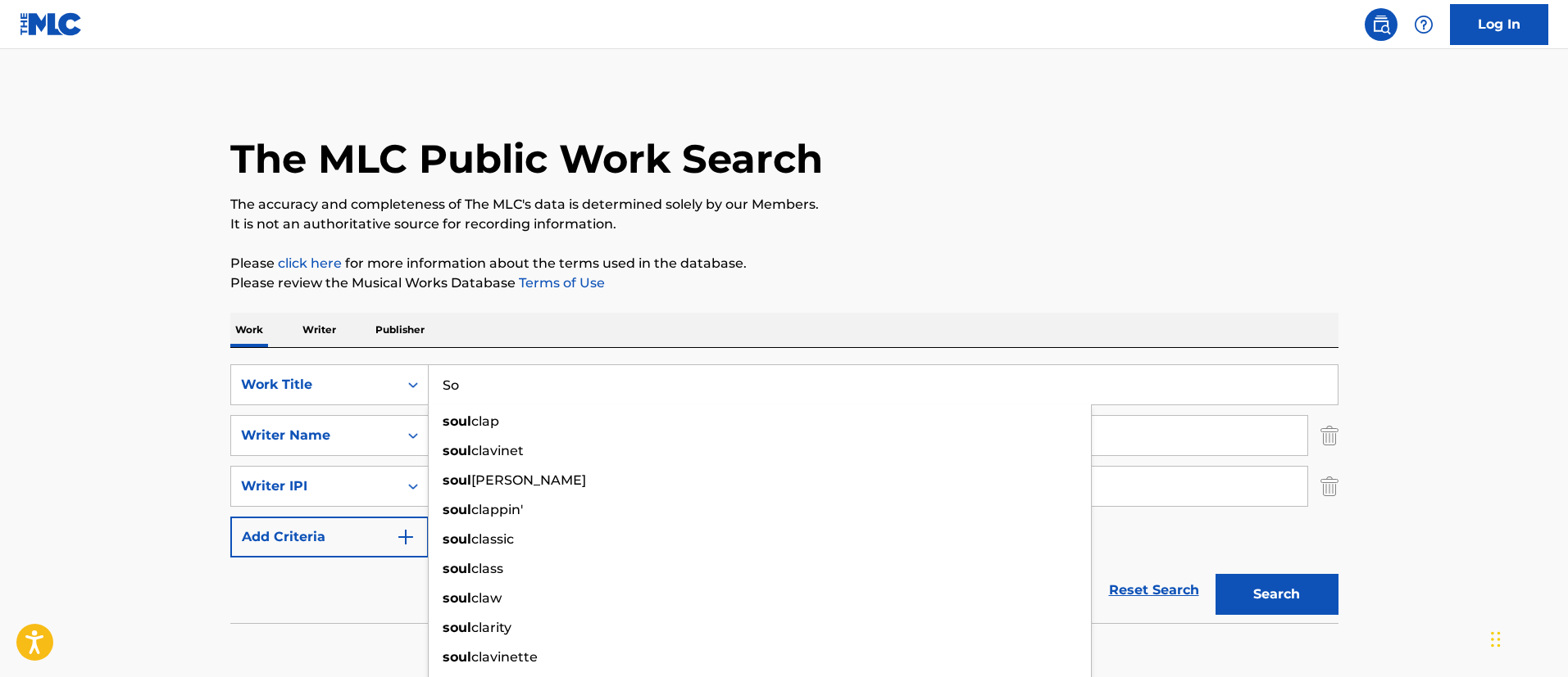
type input "S"
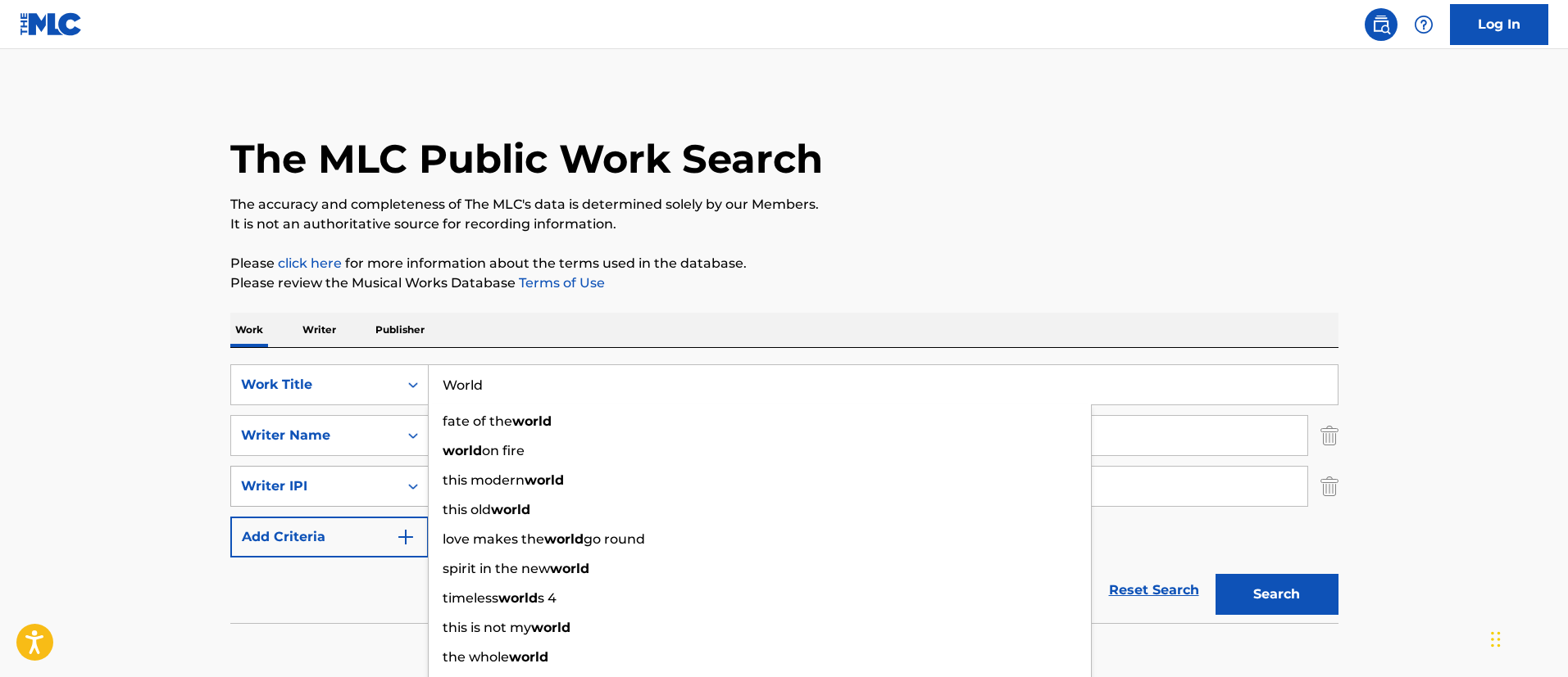
type input "World"
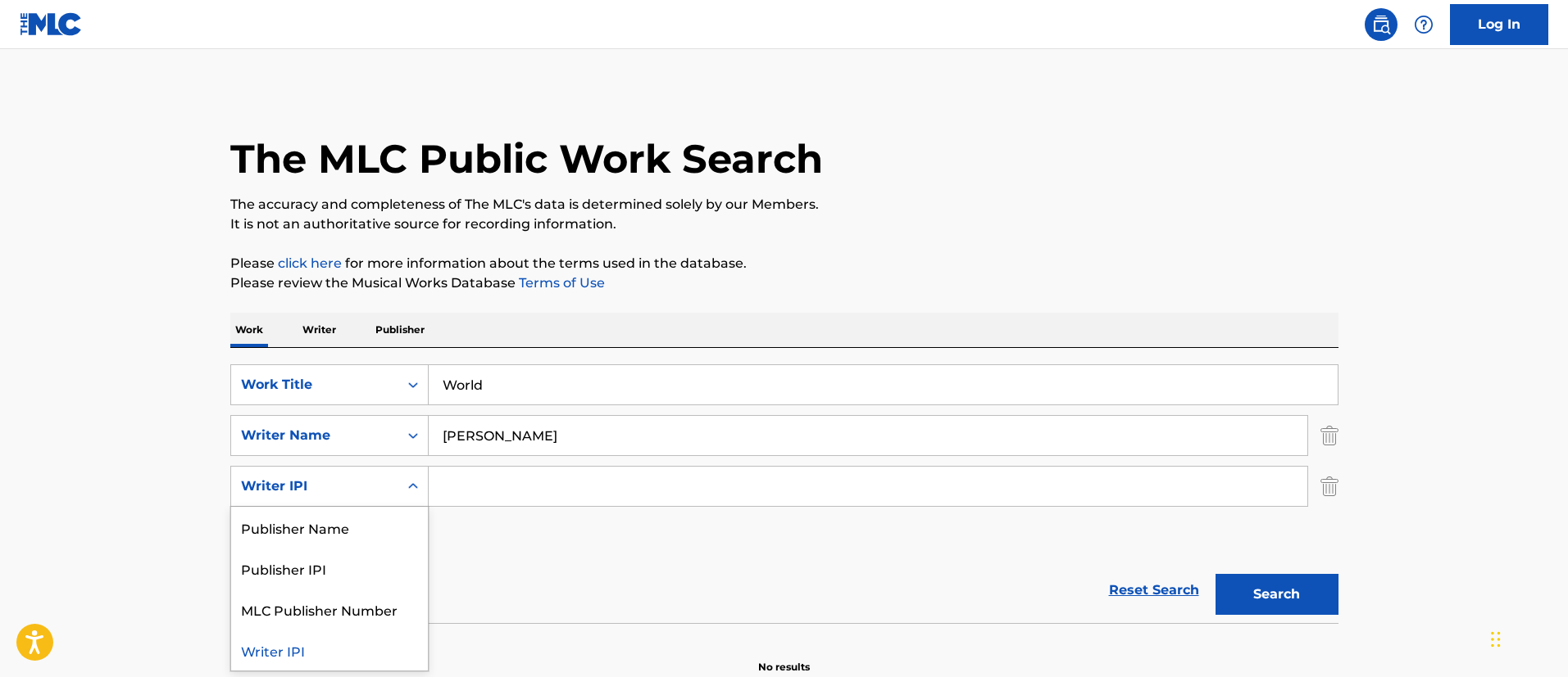
click at [339, 486] on div "Writer IPI" at bounding box center [314, 486] width 147 height 19
click at [330, 521] on div "Publisher Name" at bounding box center [329, 527] width 197 height 41
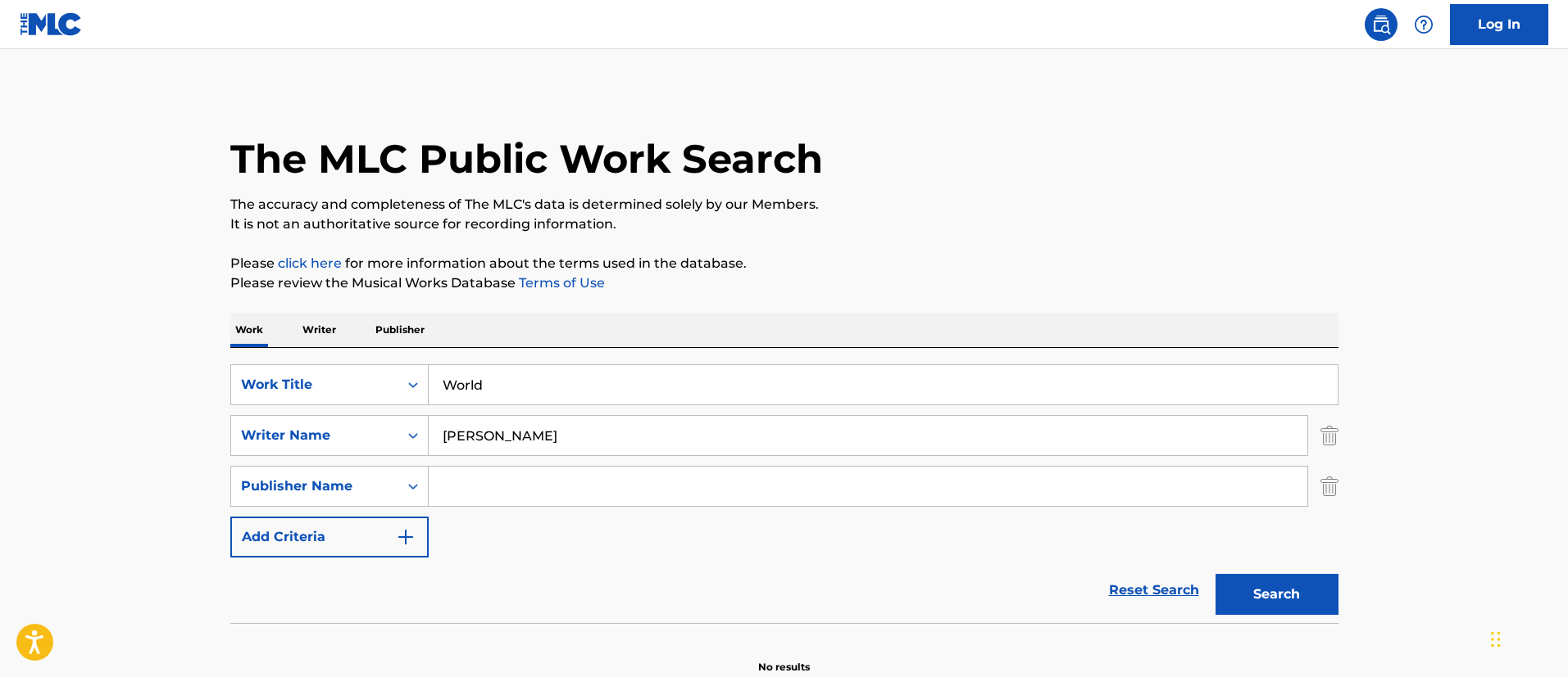
click at [546, 482] on input "Search Form" at bounding box center [868, 486] width 879 height 39
paste input "[PERSON_NAME] BUILDING SONGS"
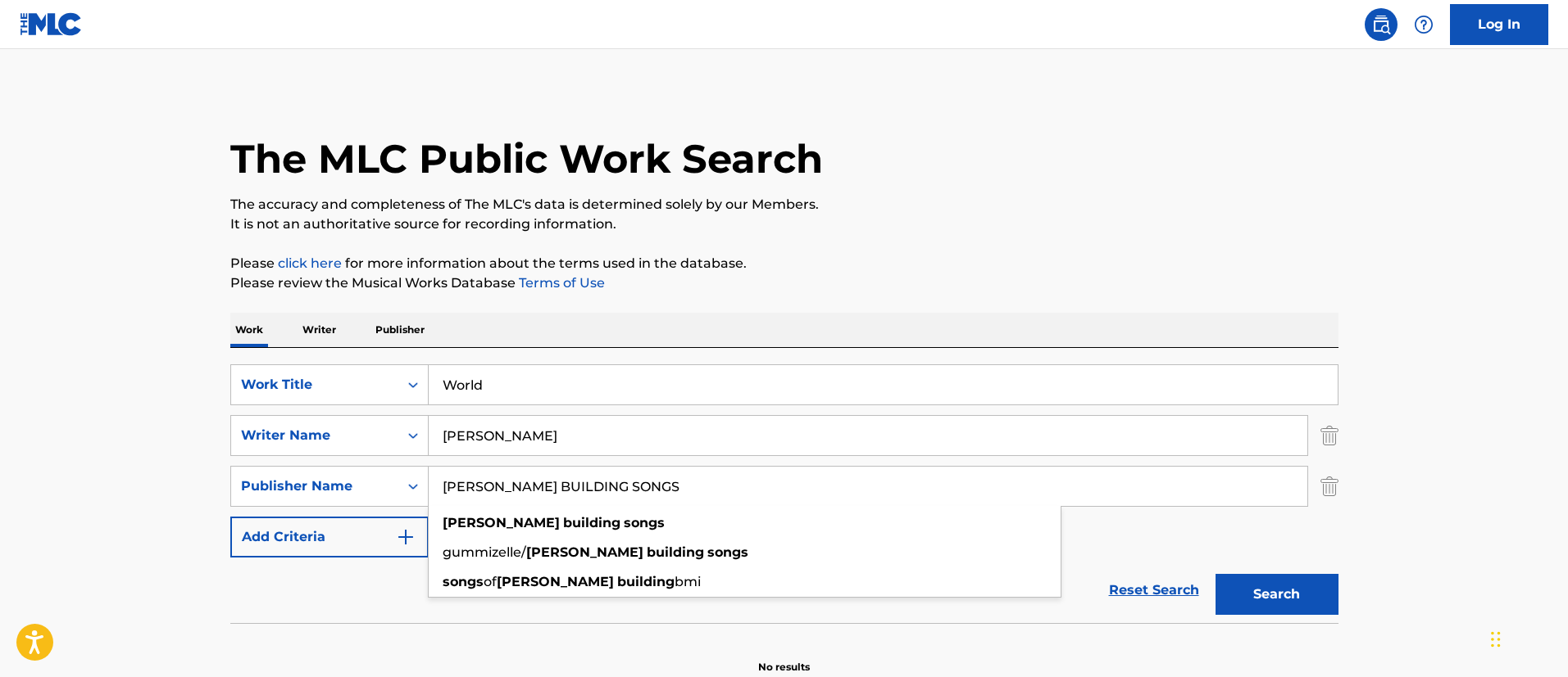
type input "[PERSON_NAME] BUILDING SONGS"
click at [1262, 585] on button "Search" at bounding box center [1277, 595] width 123 height 41
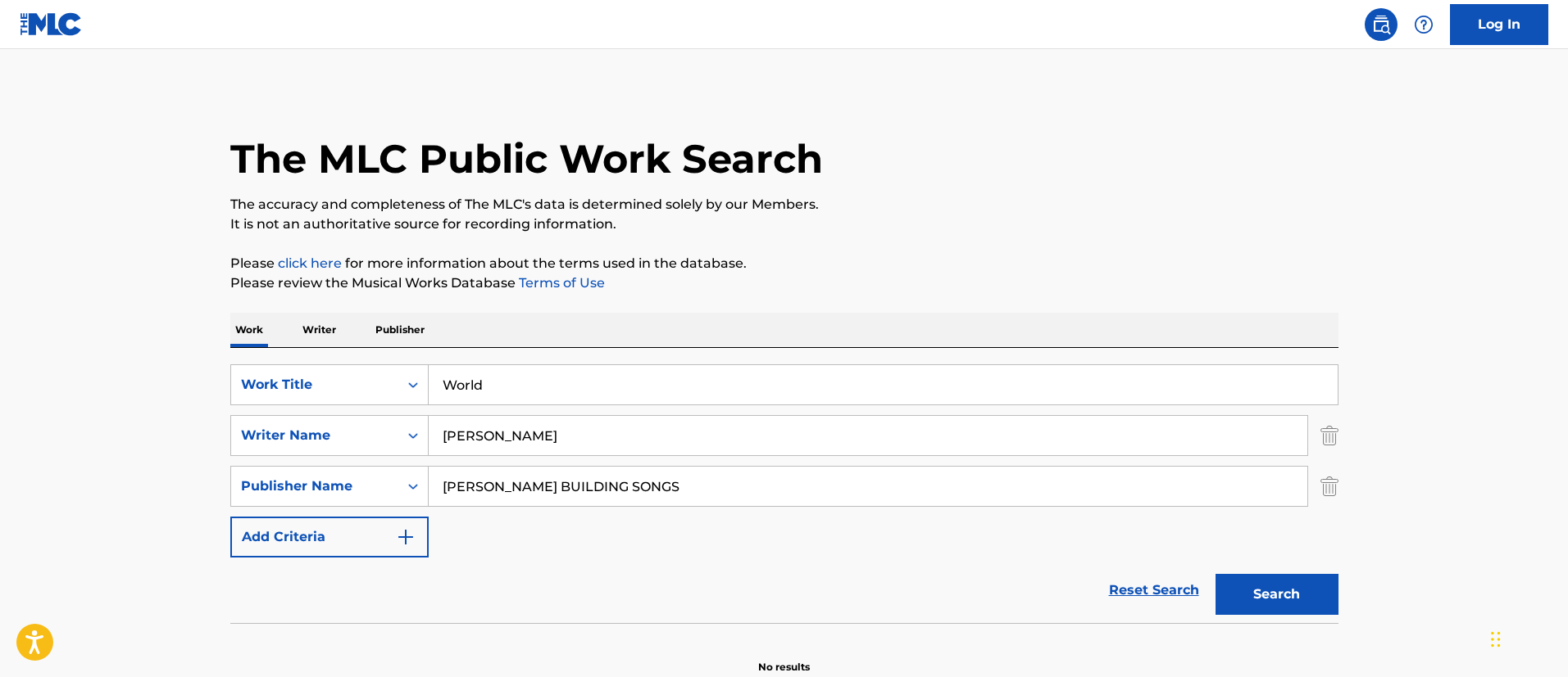
scroll to position [84, 0]
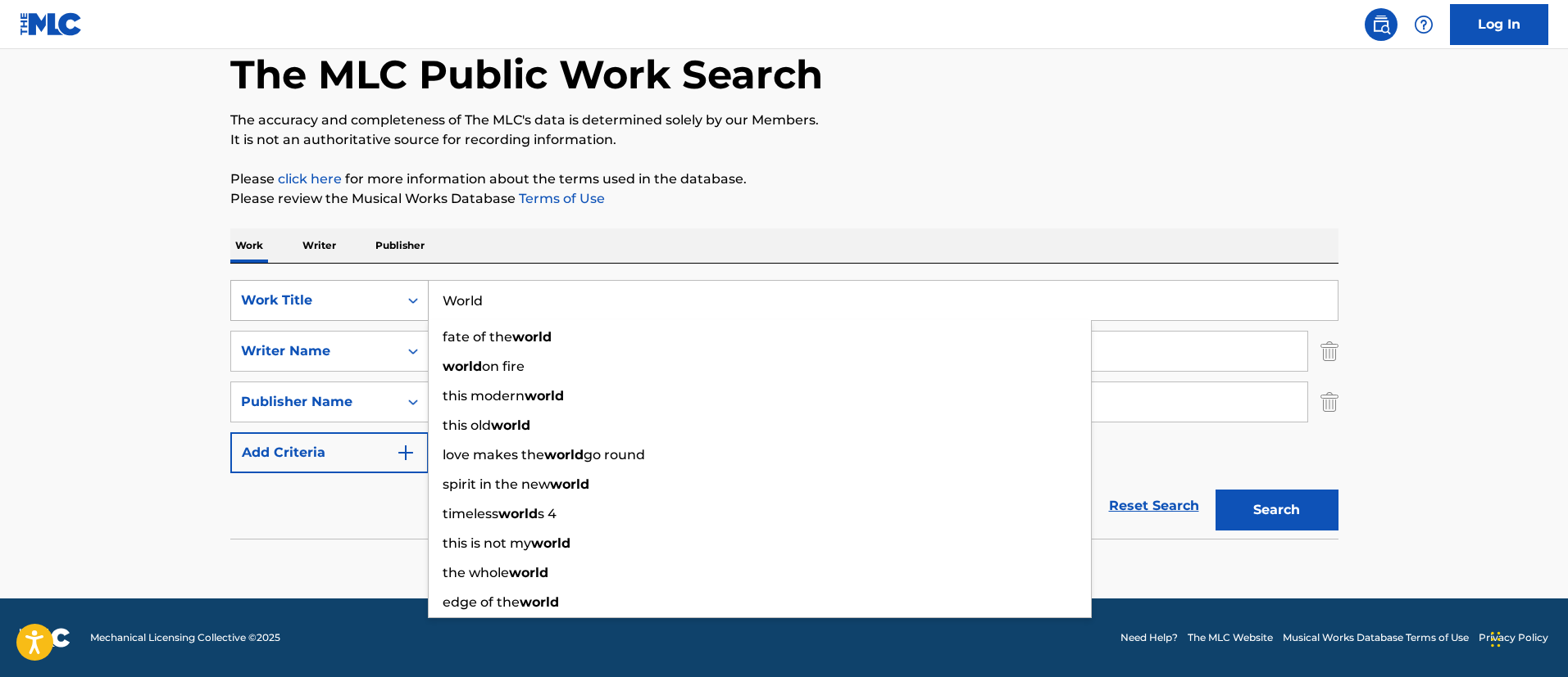
drag, startPoint x: 544, startPoint y: 303, endPoint x: 426, endPoint y: 303, distance: 118.0
click at [426, 303] on div "SearchWithCriteriae08af367-07c3-42a1-9ebd-9e0a254c6f78 Work Title World fate of…" at bounding box center [784, 300] width 1108 height 41
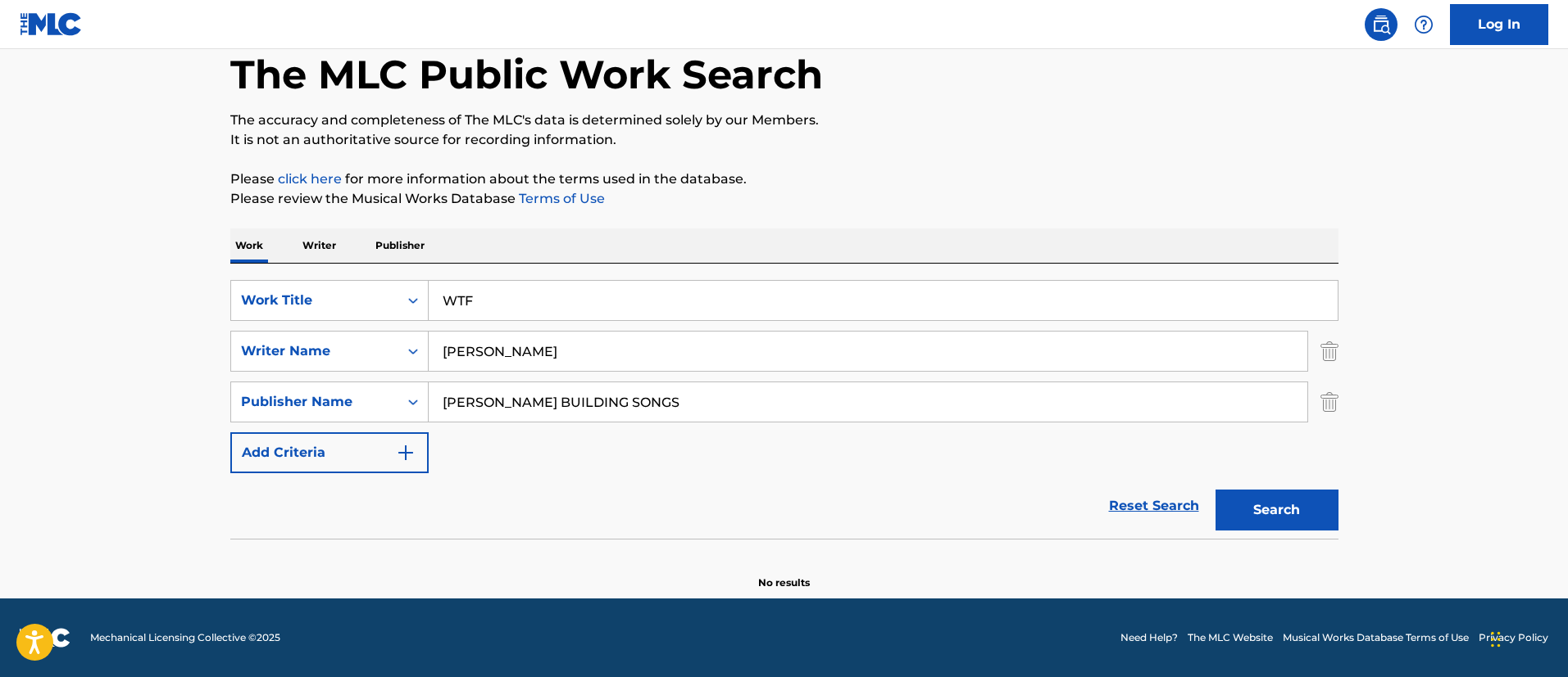
click at [1216, 489] on button "Search" at bounding box center [1277, 510] width 123 height 41
drag, startPoint x: 512, startPoint y: 302, endPoint x: 358, endPoint y: 301, distance: 154.0
click at [358, 301] on div "SearchWithCriteriae08af367-07c3-42a1-9ebd-9e0a254c6f78 Work Title WTF" at bounding box center [784, 300] width 1108 height 41
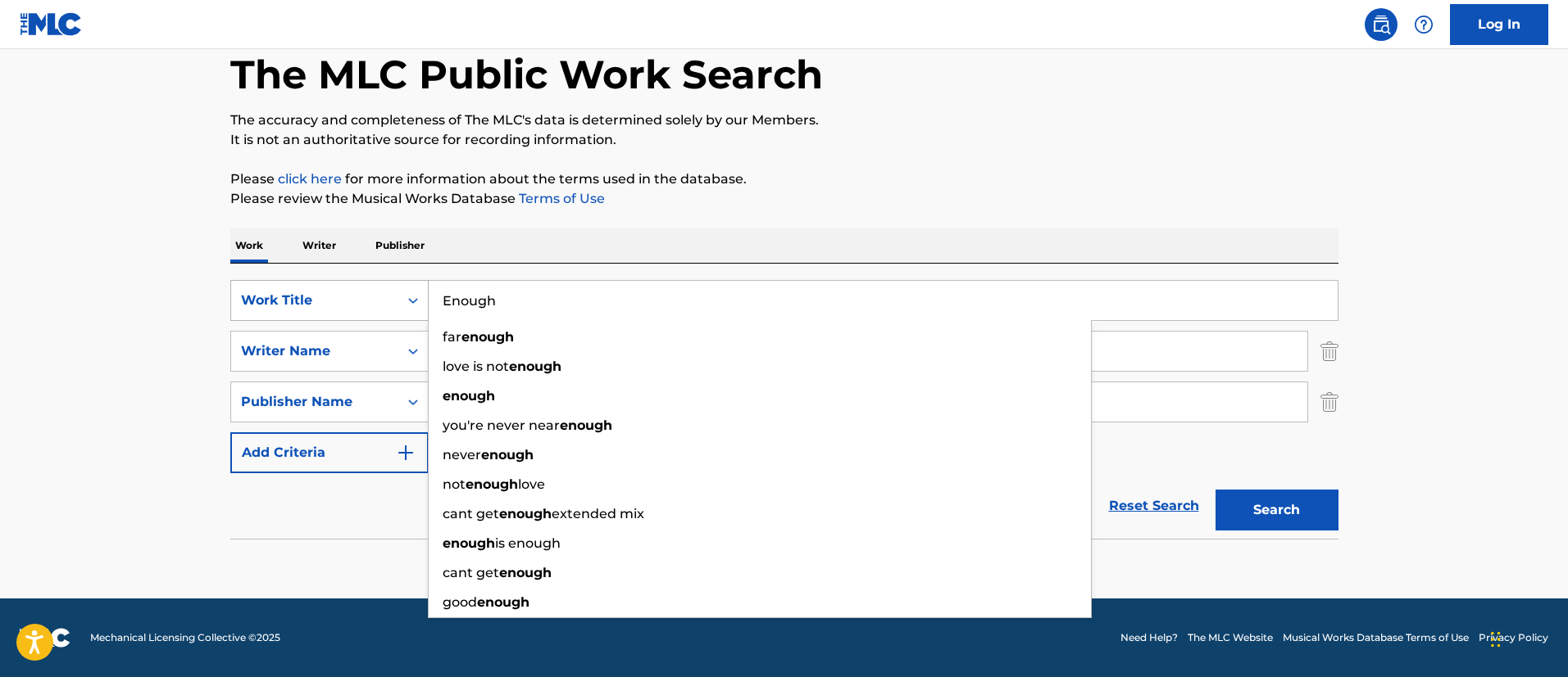
type input "Enough"
click at [1216, 489] on button "Search" at bounding box center [1277, 510] width 123 height 41
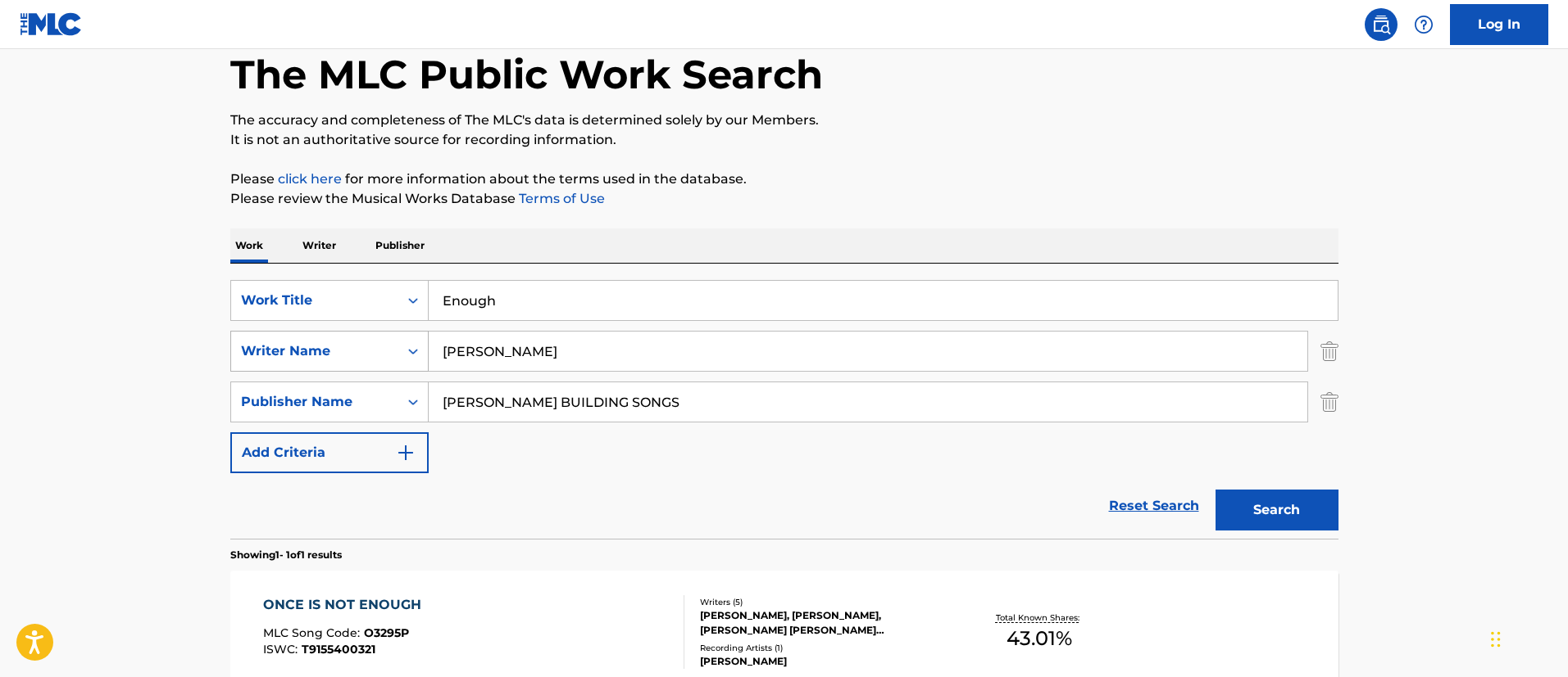
scroll to position [208, 0]
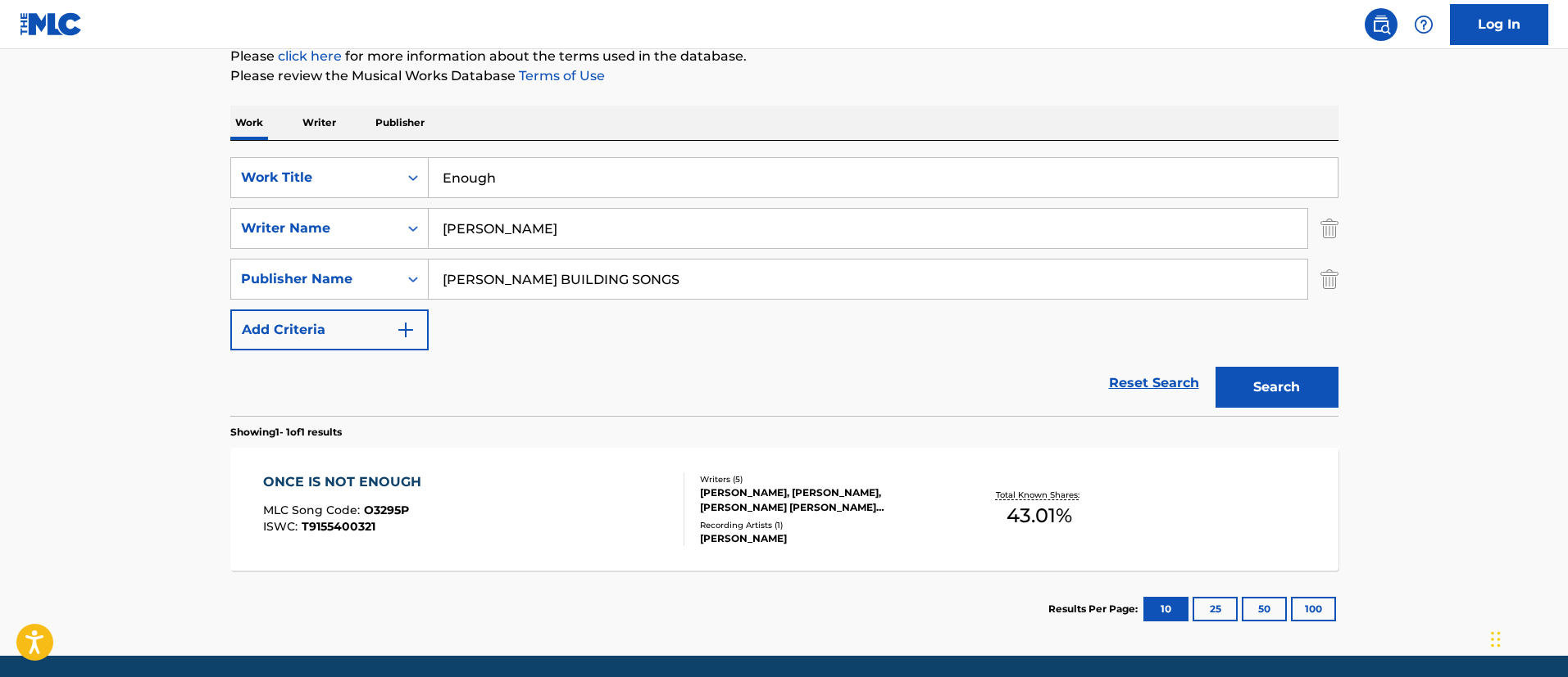
click at [779, 500] on div "[PERSON_NAME], [PERSON_NAME], [PERSON_NAME] [PERSON_NAME] [PERSON_NAME] [PERSON…" at bounding box center [824, 500] width 247 height 29
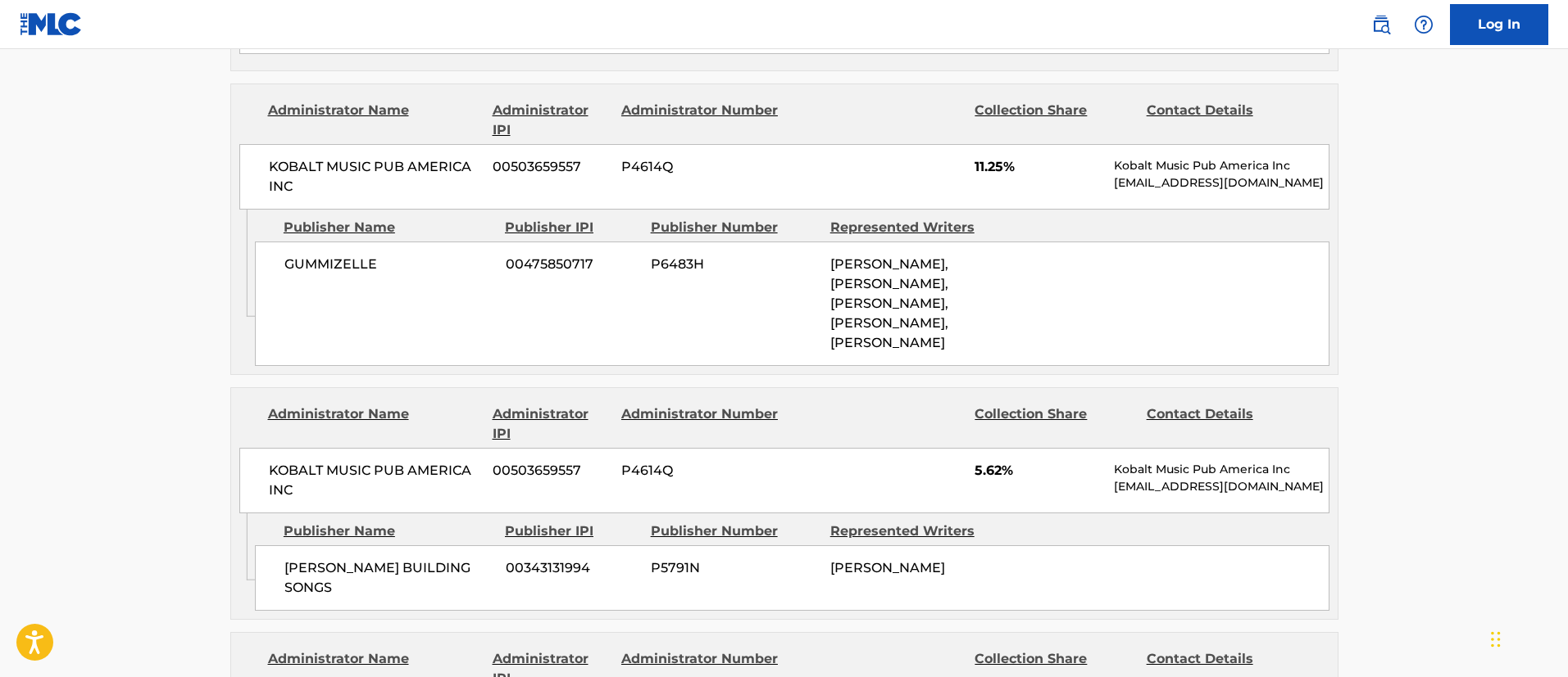
scroll to position [1695, 0]
